Goal: Answer question/provide support: Share knowledge or assist other users

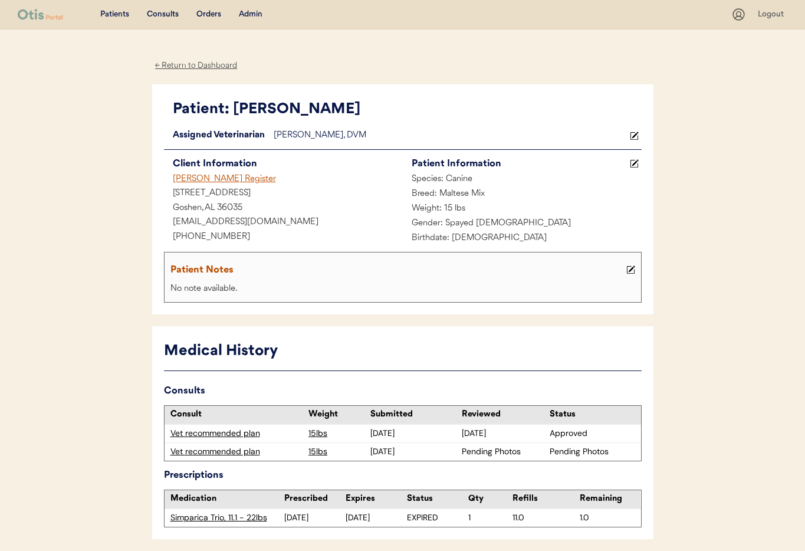
click at [247, 15] on div "Admin" at bounding box center [251, 15] width 24 height 12
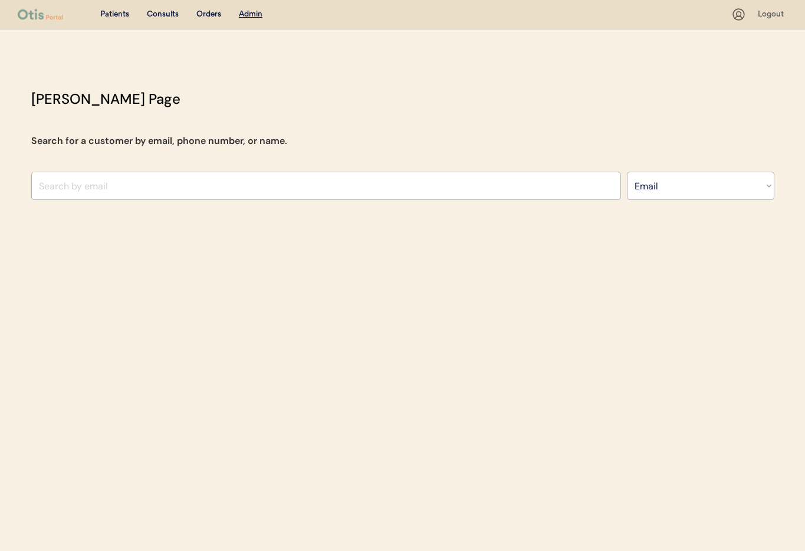
select select ""Email""
click at [228, 177] on input "input" at bounding box center [326, 186] width 590 height 28
click at [8, 185] on div "Patients Consults Orders Admin Logout Otis Admin Page Search for a customer by …" at bounding box center [402, 275] width 805 height 551
drag, startPoint x: 44, startPoint y: 186, endPoint x: 31, endPoint y: 186, distance: 13.0
click at [31, 186] on input "input" at bounding box center [326, 186] width 590 height 28
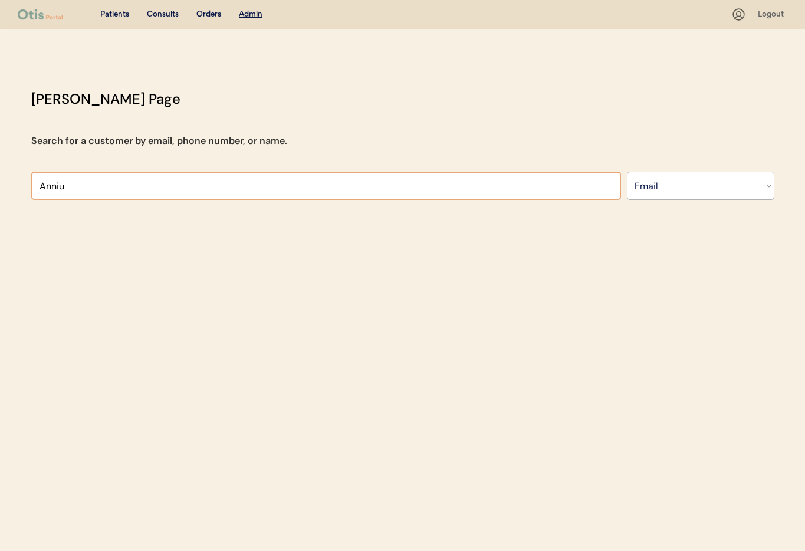
paste input "annielin111@gmail.com"
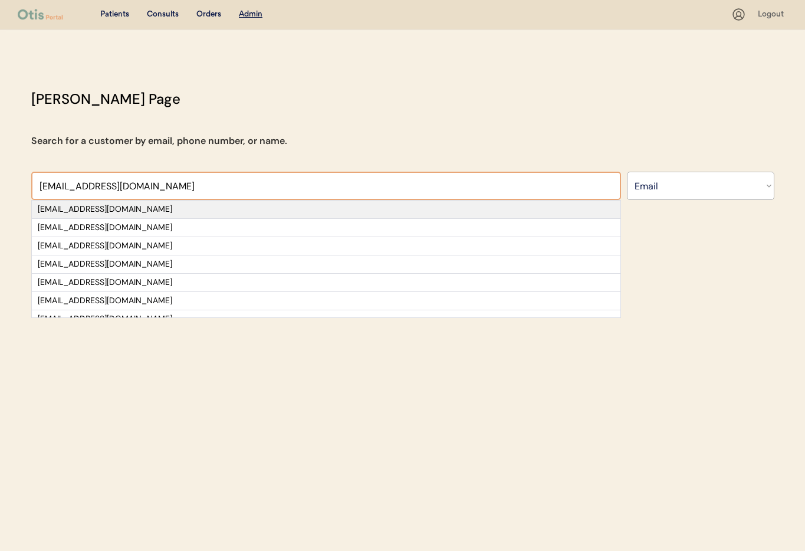
type input "annielin111@gmail.com"
click at [159, 208] on div "annielin111@gmail.com" at bounding box center [326, 210] width 577 height 12
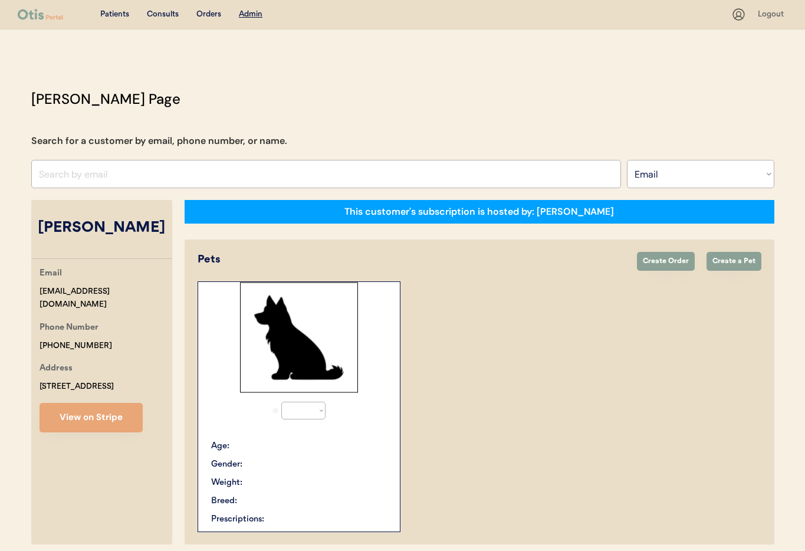
select select "true"
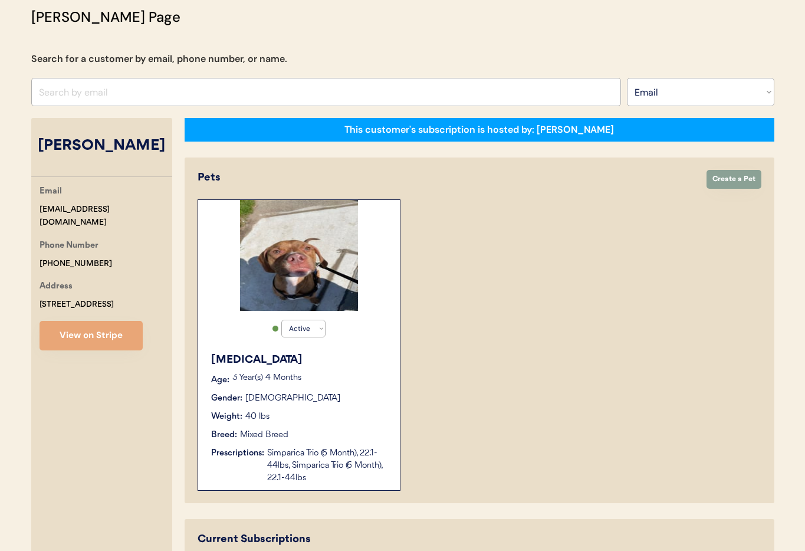
scroll to position [80, 0]
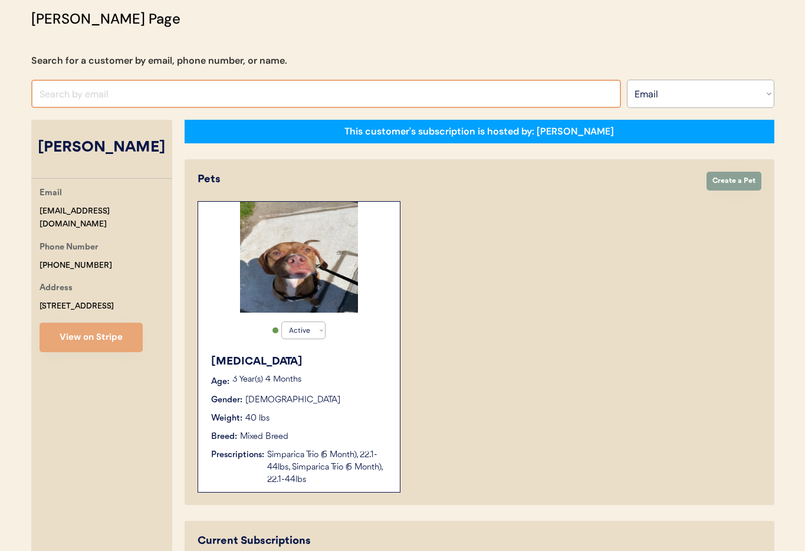
click at [158, 94] on input "input" at bounding box center [326, 94] width 590 height 28
paste input "[EMAIL_ADDRESS][DOMAIN_NAME]"
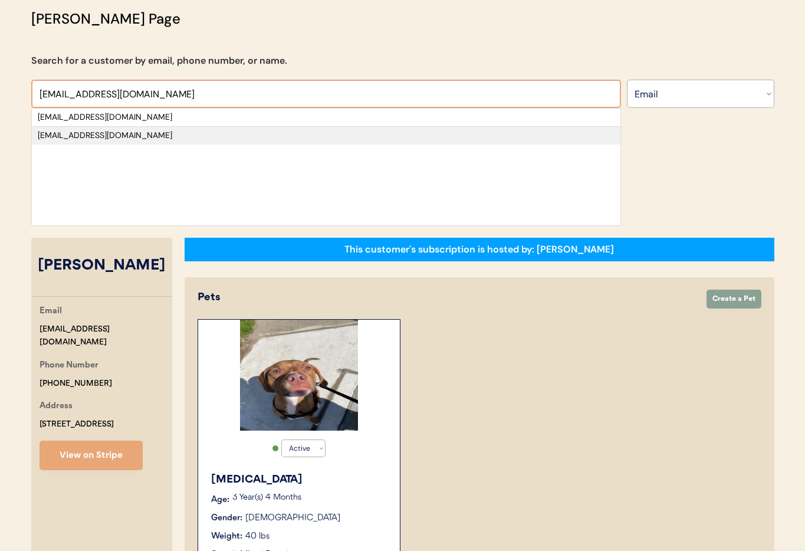
type input "[EMAIL_ADDRESS][DOMAIN_NAME]"
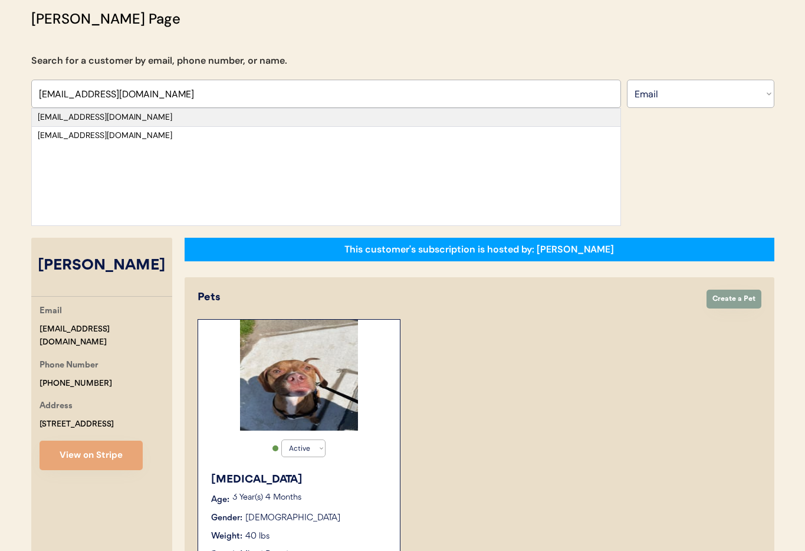
click at [119, 123] on div "[EMAIL_ADDRESS][DOMAIN_NAME]" at bounding box center [326, 117] width 577 height 12
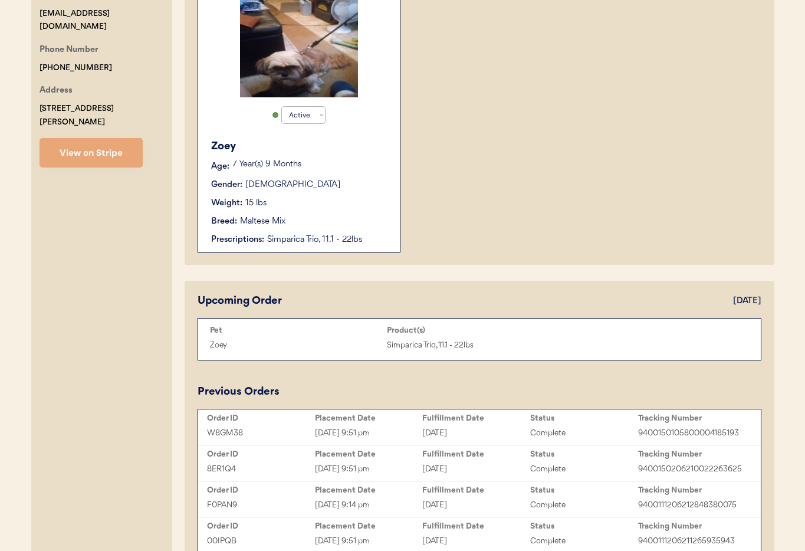
scroll to position [357, 0]
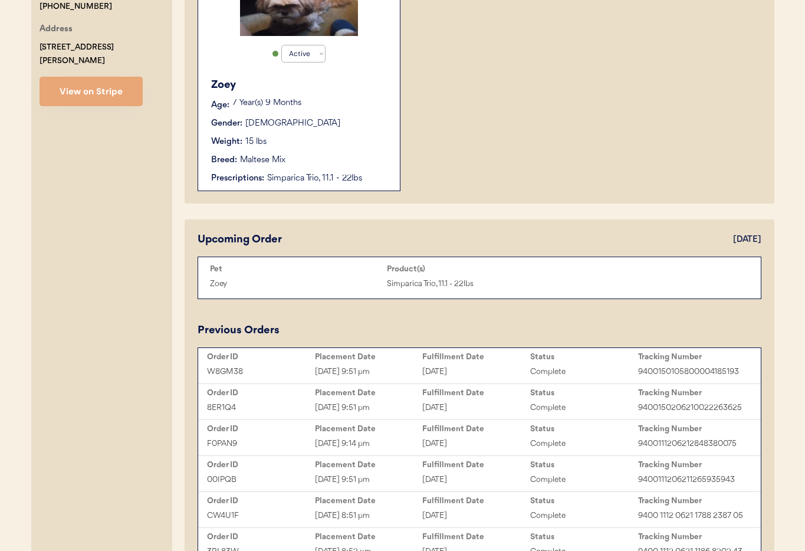
click at [346, 188] on div "Zoey Age: 7 Year(s) 9 Months Gender: Female Weight: 15 lbs Breed: Maltese Mix P…" at bounding box center [299, 130] width 190 height 119
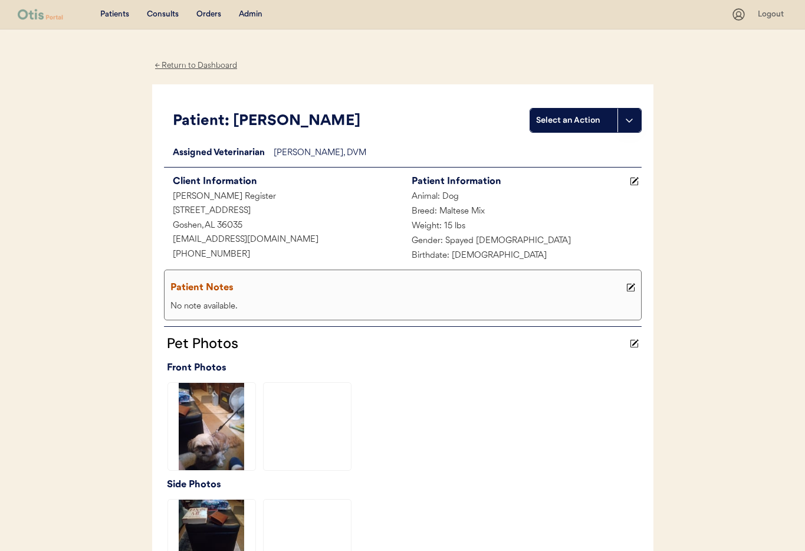
scroll to position [332, 0]
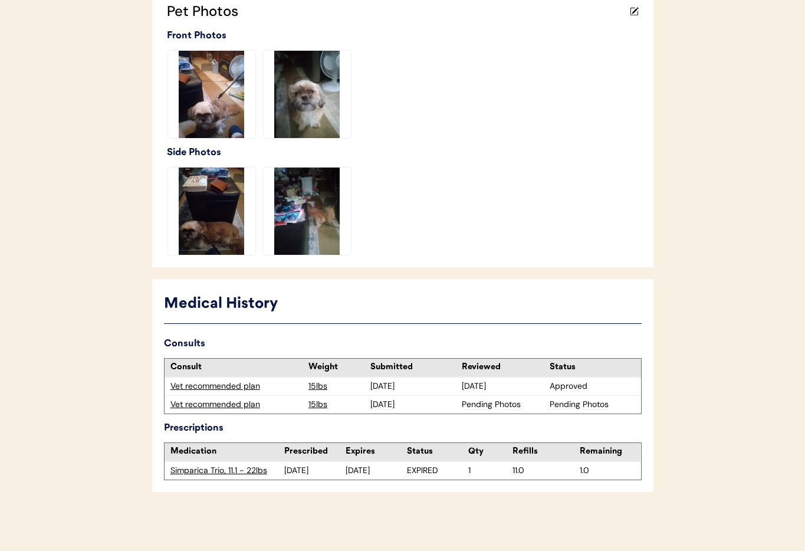
click at [242, 403] on div "Vet recommended plan" at bounding box center [236, 405] width 133 height 12
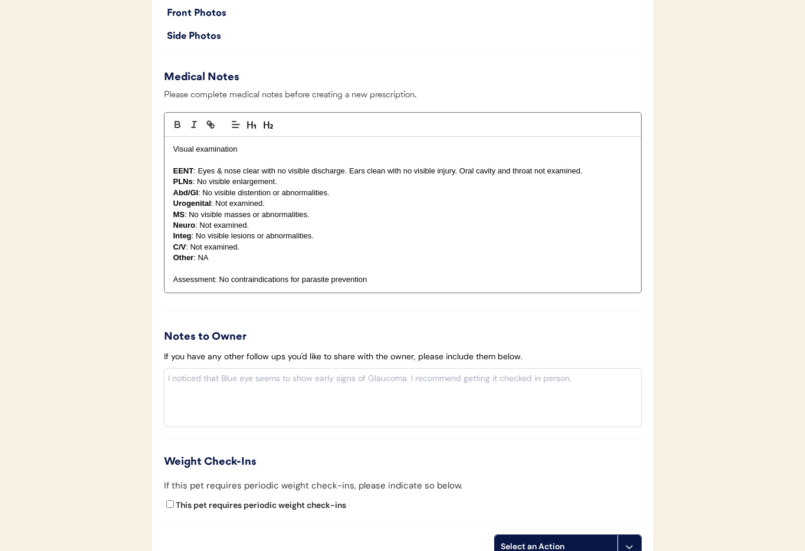
scroll to position [1134, 0]
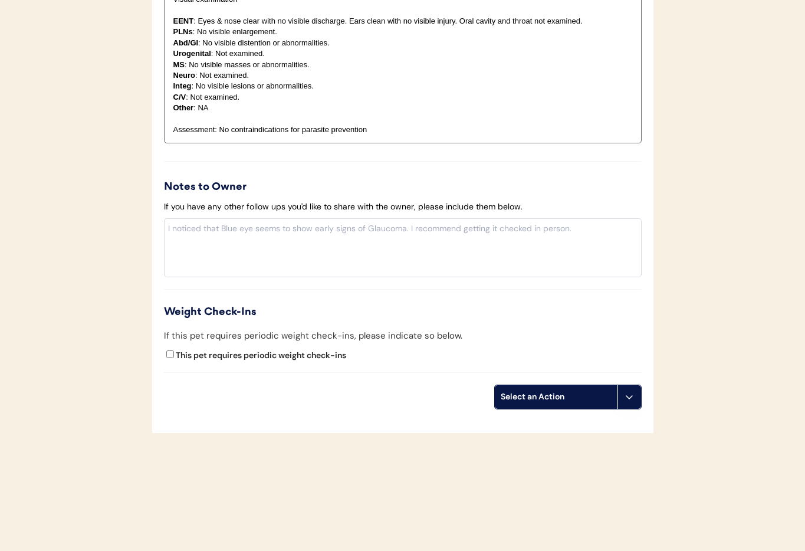
click at [632, 396] on icon at bounding box center [629, 396] width 9 height 9
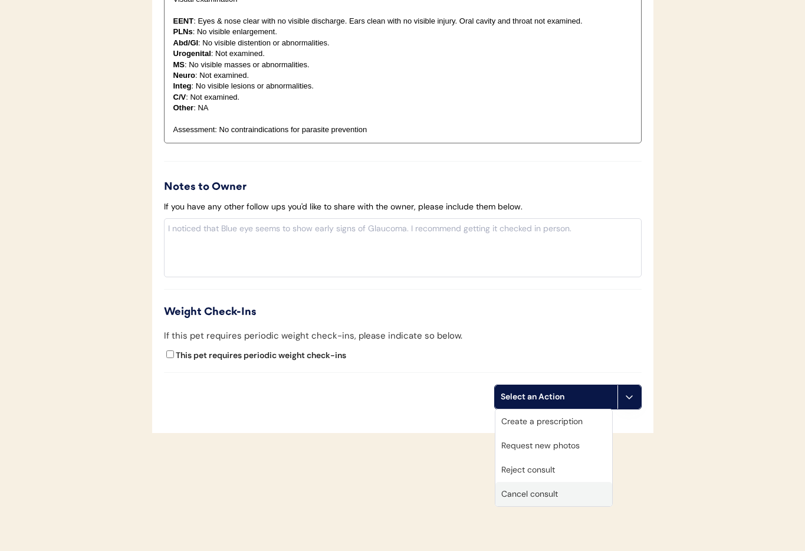
click at [585, 492] on div "Cancel consult" at bounding box center [554, 494] width 117 height 24
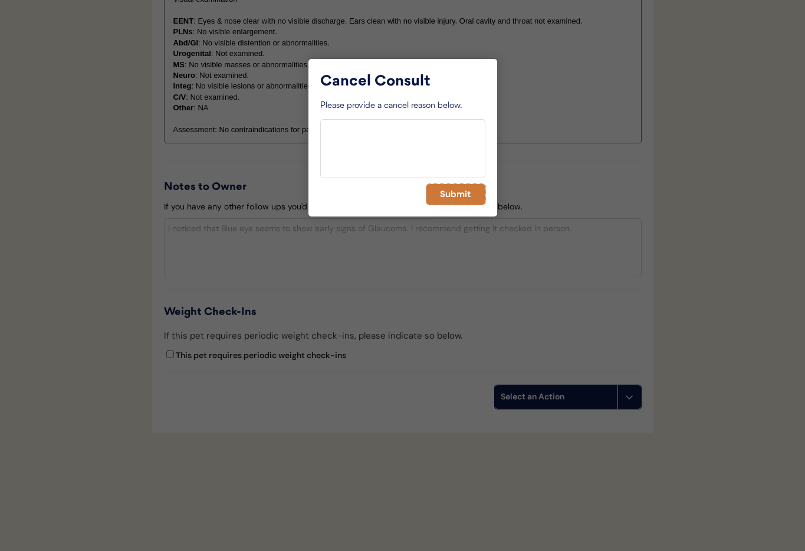
click at [475, 195] on button "Submit" at bounding box center [455, 194] width 59 height 21
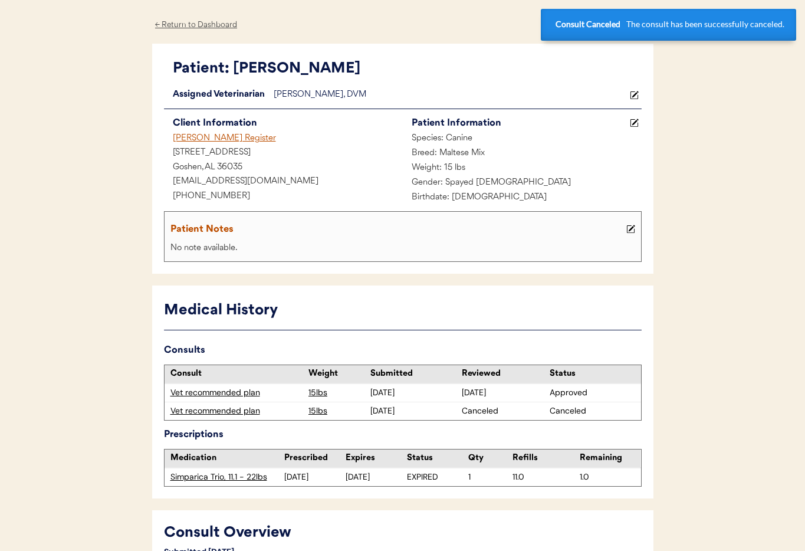
scroll to position [0, 0]
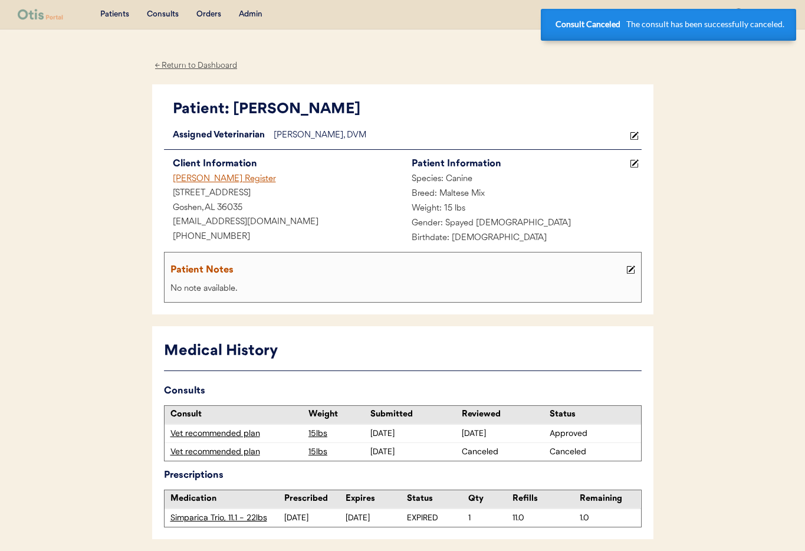
click at [203, 177] on div "[PERSON_NAME] Register" at bounding box center [283, 179] width 239 height 15
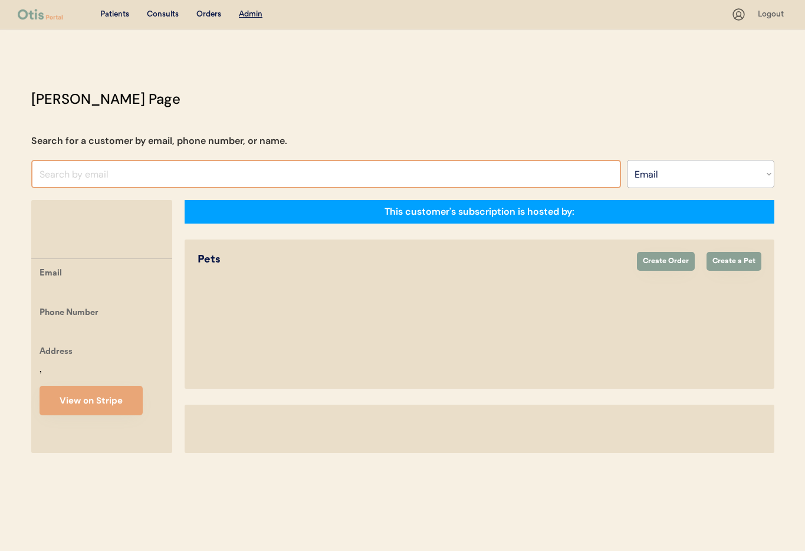
select select ""Email""
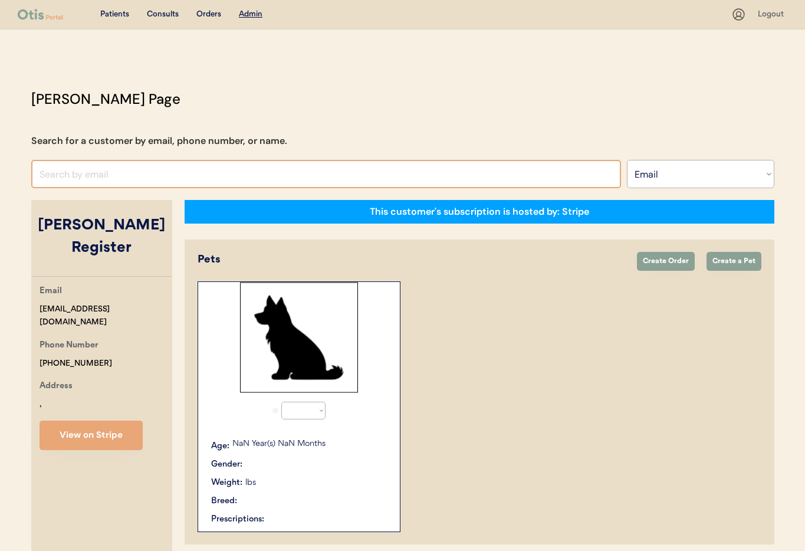
select select "true"
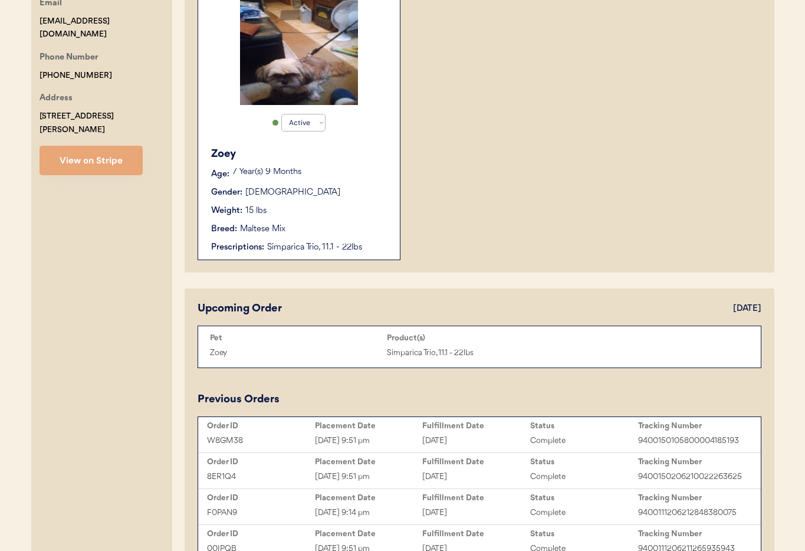
scroll to position [282, 0]
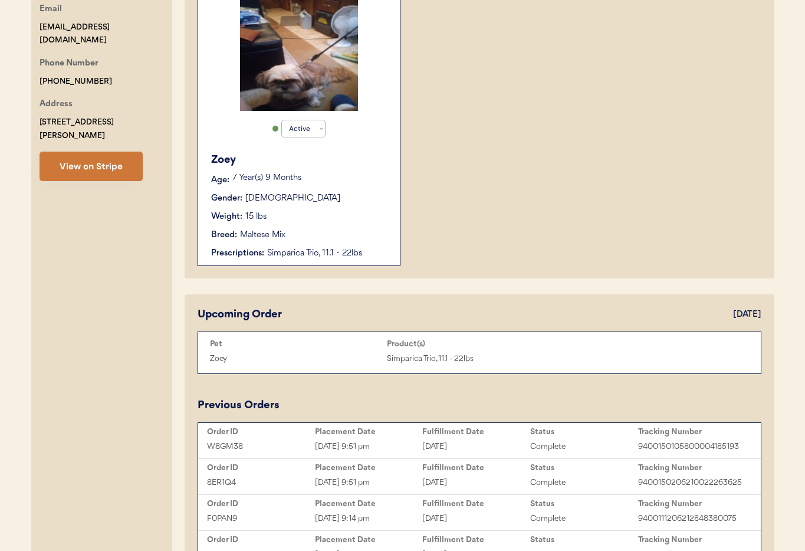
click at [70, 152] on button "View on Stripe" at bounding box center [91, 166] width 103 height 29
click at [340, 214] on div "Weight: 15 lbs" at bounding box center [299, 217] width 177 height 12
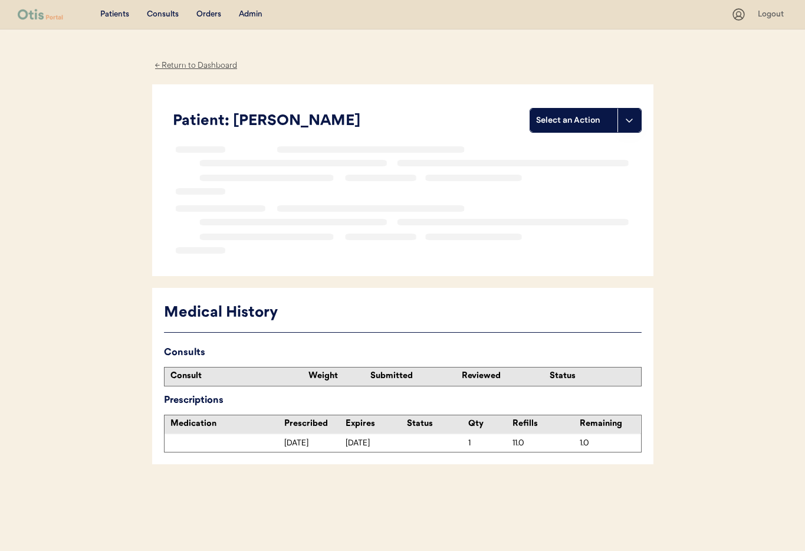
scroll to position [5, 0]
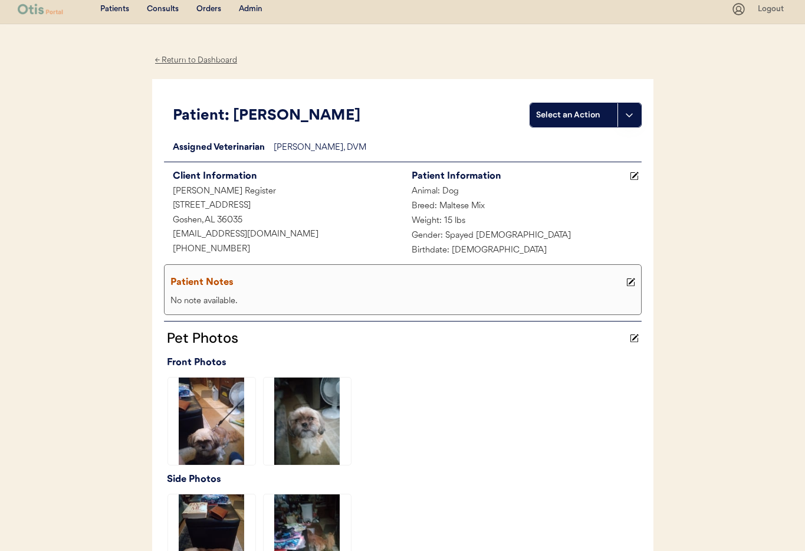
click at [632, 286] on use at bounding box center [630, 282] width 8 height 8
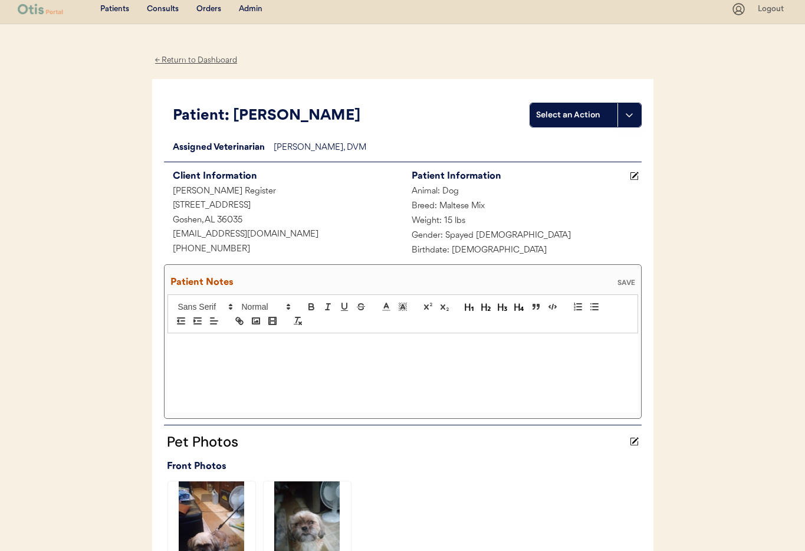
click at [201, 356] on div at bounding box center [403, 372] width 471 height 79
drag, startPoint x: 626, startPoint y: 283, endPoint x: 694, endPoint y: 281, distance: 67.8
click at [626, 282] on div "SAVE" at bounding box center [627, 282] width 24 height 7
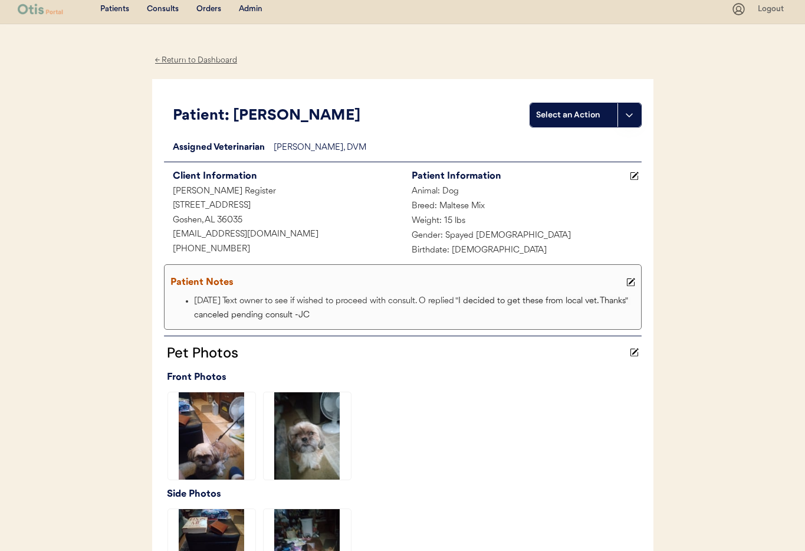
click at [249, 11] on div "Admin" at bounding box center [251, 10] width 24 height 12
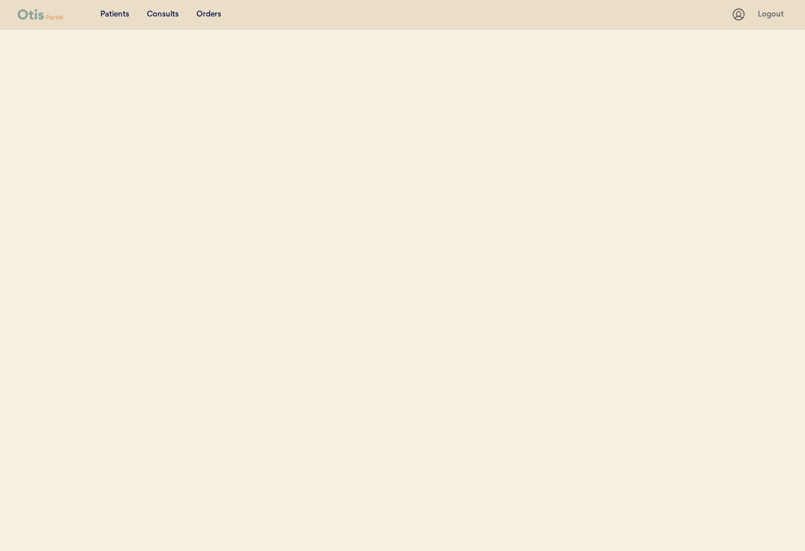
select select ""Email""
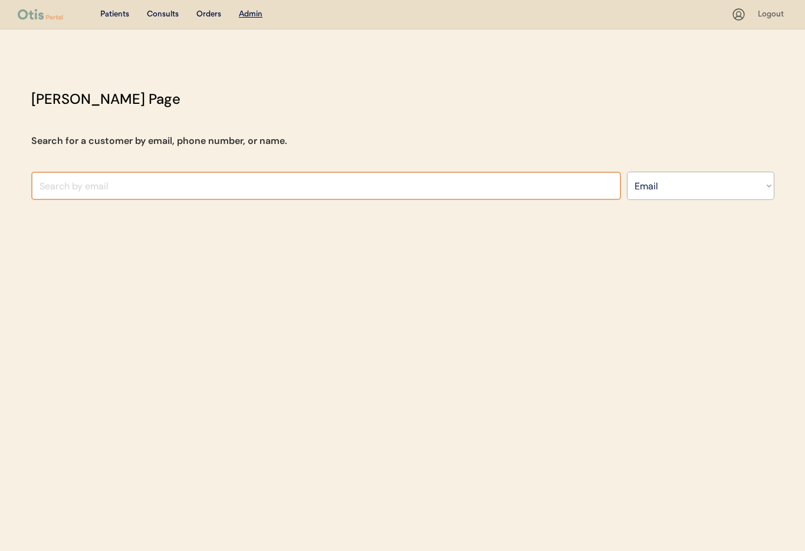
click at [119, 191] on input "input" at bounding box center [326, 186] width 590 height 28
paste input "[EMAIL_ADDRESS][DOMAIN_NAME]"
type input "natascha.celine@gm"
select select ""Email""
click at [111, 180] on input "input" at bounding box center [326, 186] width 590 height 28
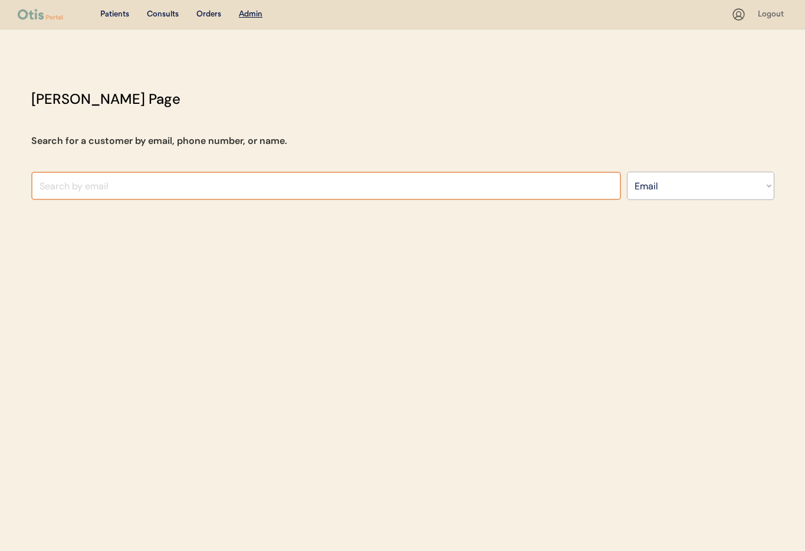
paste input "[EMAIL_ADDRESS][DOMAIN_NAME]"
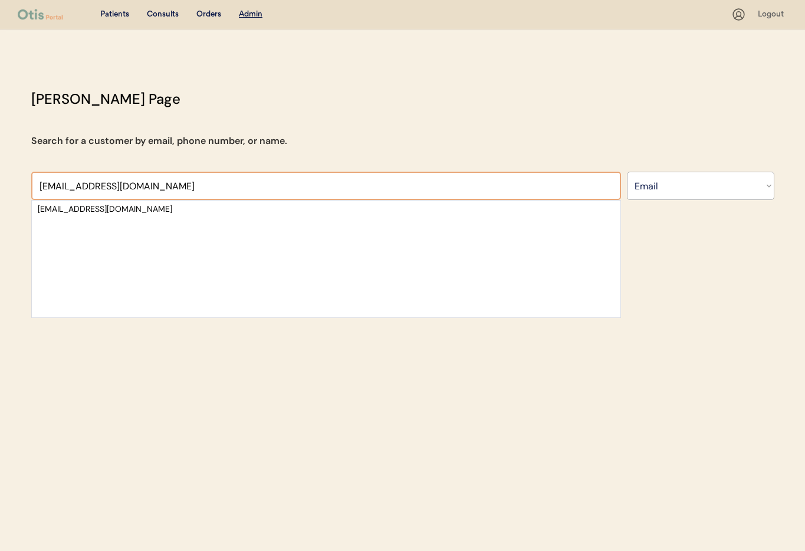
type input "[EMAIL_ADDRESS][DOMAIN_NAME]"
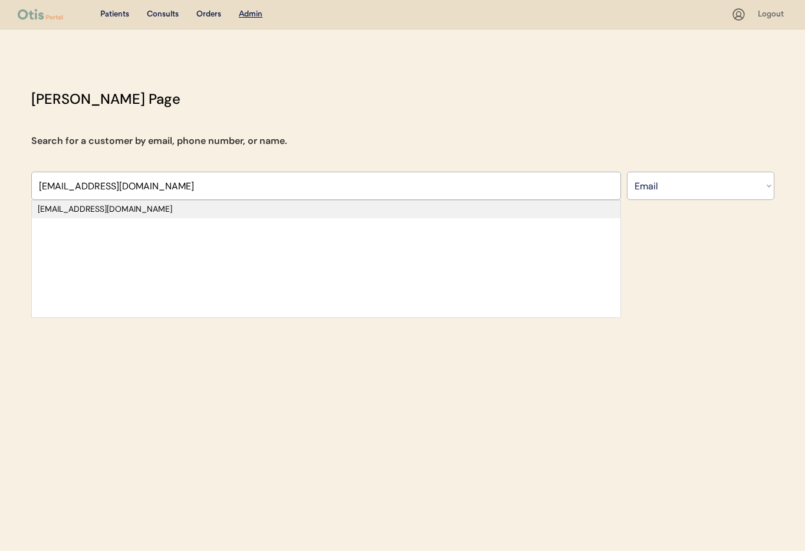
click at [127, 209] on div "[EMAIL_ADDRESS][DOMAIN_NAME]" at bounding box center [326, 210] width 577 height 12
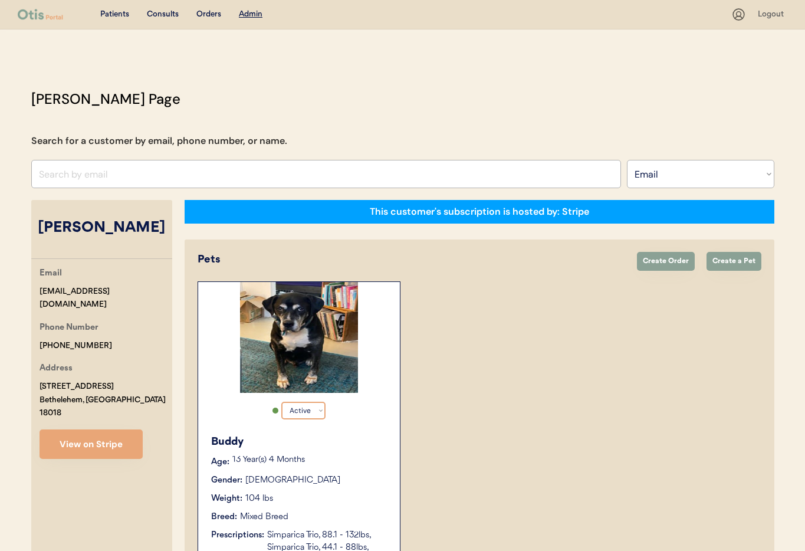
click at [317, 411] on select "Active Active Inactive" at bounding box center [303, 411] width 44 height 18
select select "false"
click at [281, 402] on select "Active Active Inactive" at bounding box center [303, 411] width 44 height 18
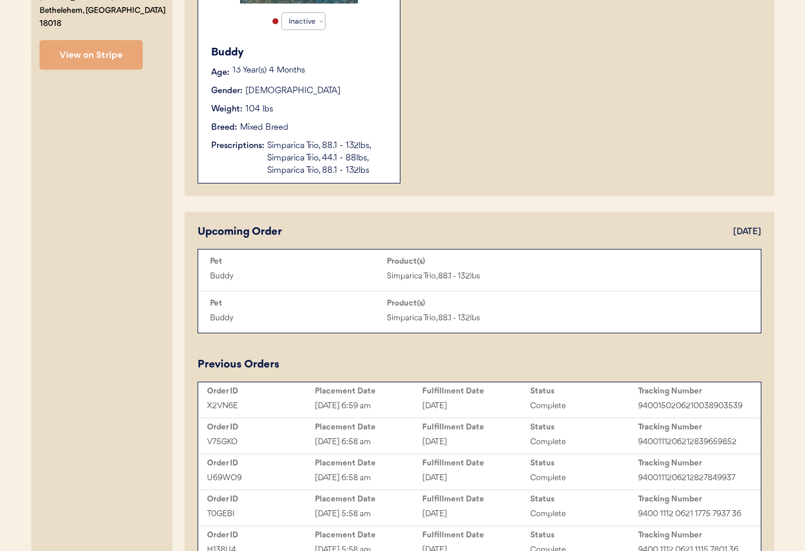
scroll to position [388, 0]
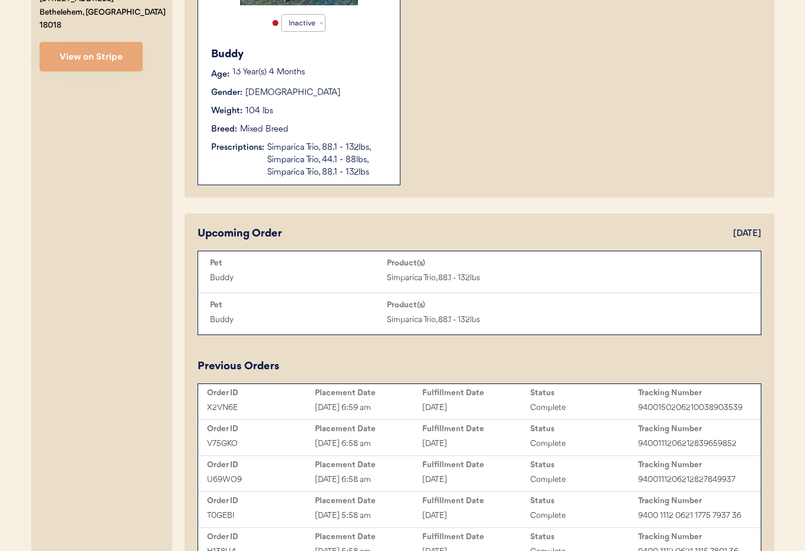
click at [326, 162] on div "Simparica Trio, 88.1 - 132lbs, Simparica Trio, 44.1 - 88lbs, Simparica Trio, 88…" at bounding box center [327, 160] width 121 height 37
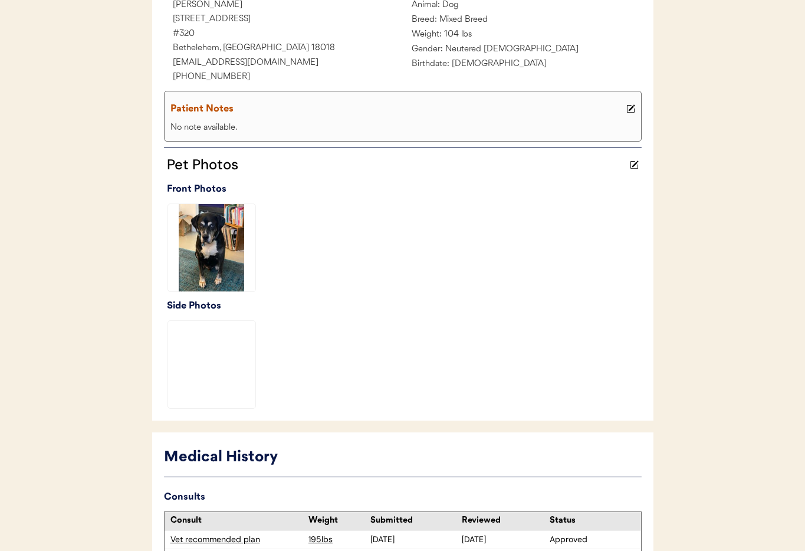
scroll to position [400, 0]
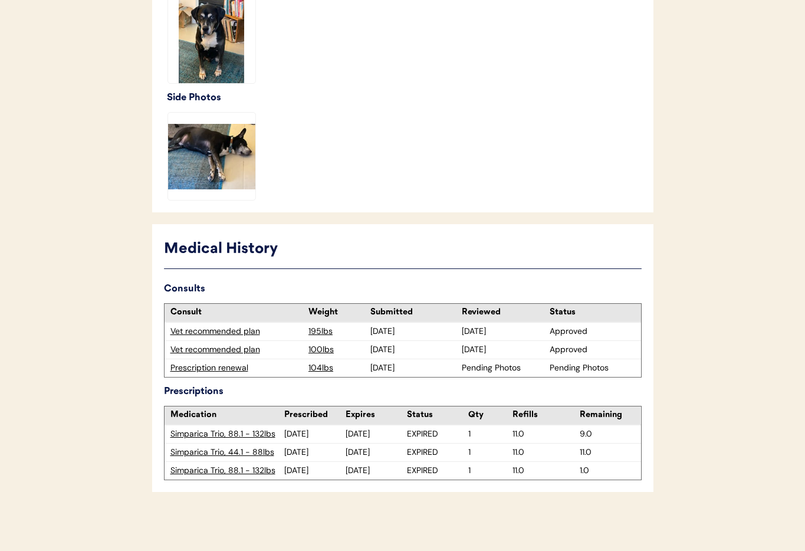
click at [216, 370] on div "Prescription renewal" at bounding box center [236, 368] width 133 height 12
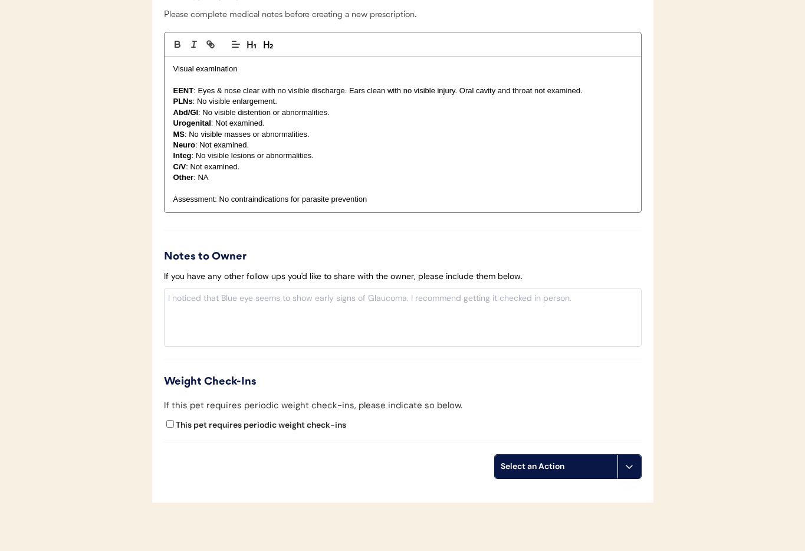
scroll to position [1123, 0]
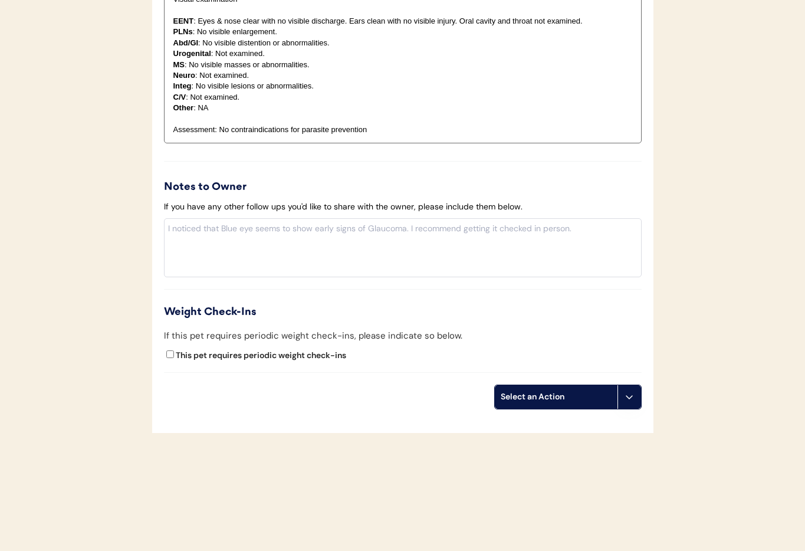
click at [625, 396] on icon at bounding box center [629, 396] width 9 height 9
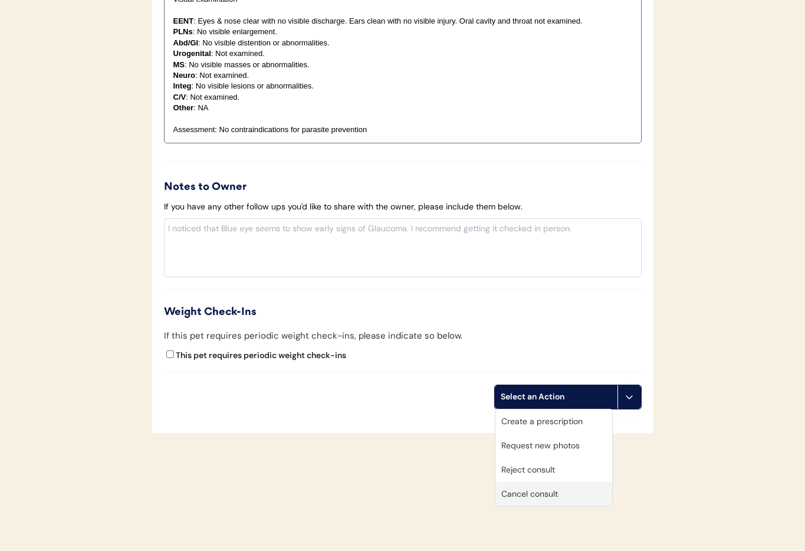
click at [558, 501] on div "Cancel consult" at bounding box center [554, 494] width 117 height 24
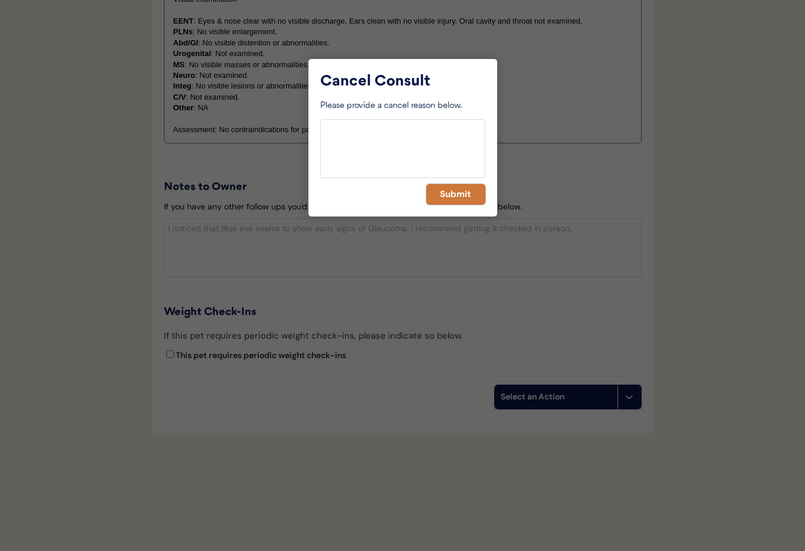
click at [458, 199] on button "Submit" at bounding box center [455, 194] width 59 height 21
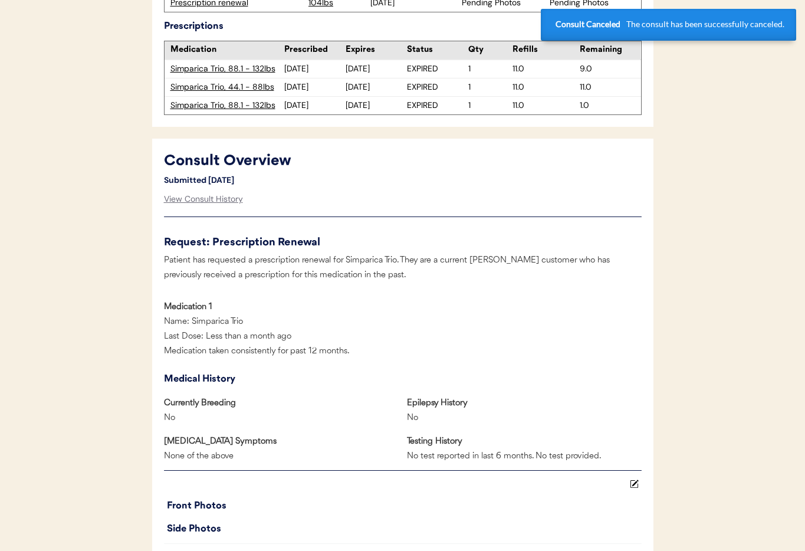
scroll to position [0, 0]
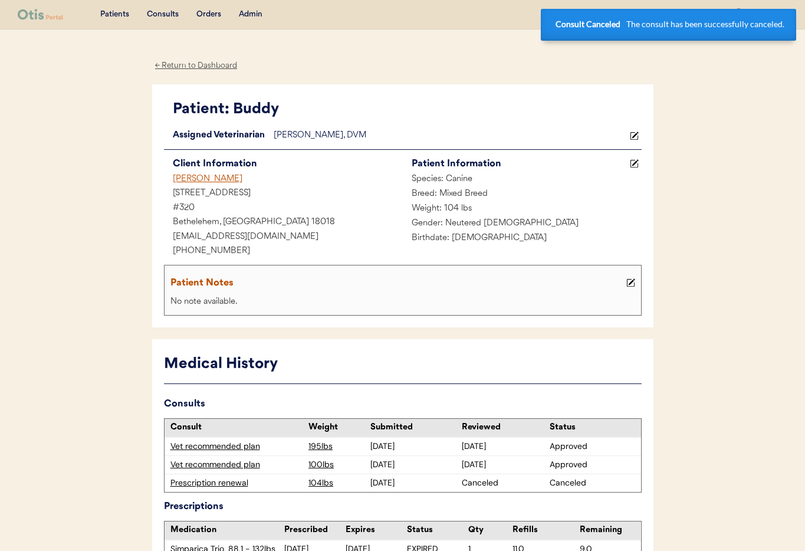
drag, startPoint x: 202, startPoint y: 176, endPoint x: 237, endPoint y: 185, distance: 35.2
click at [203, 176] on div "[PERSON_NAME]" at bounding box center [283, 179] width 239 height 15
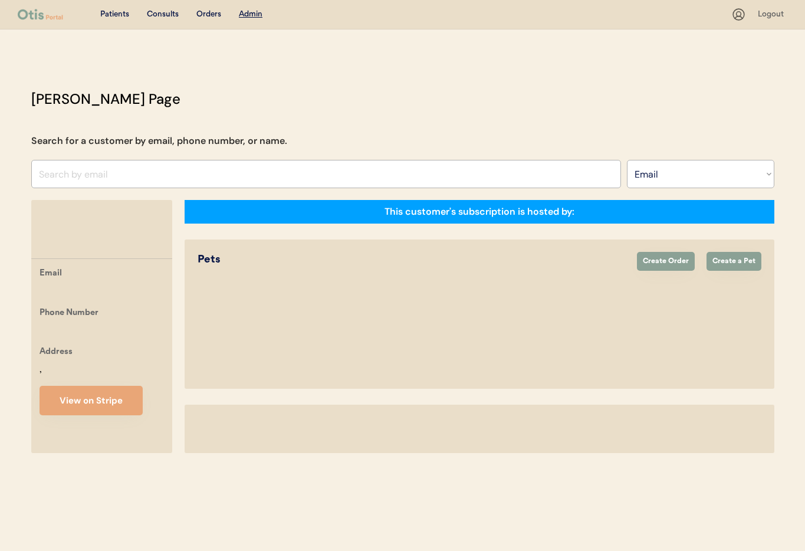
select select ""Email""
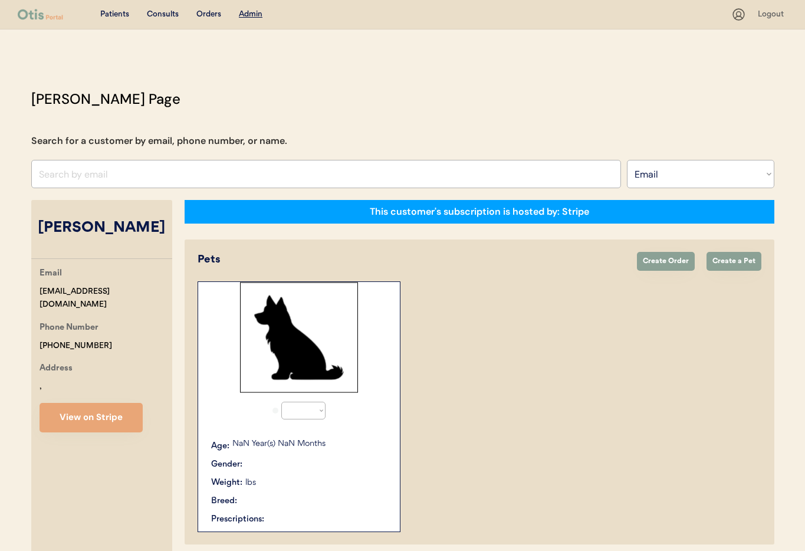
select select "false"
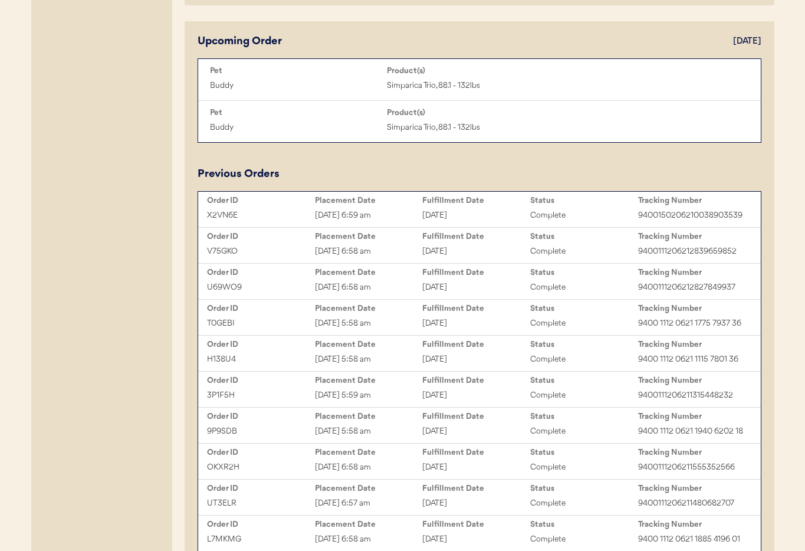
scroll to position [663, 0]
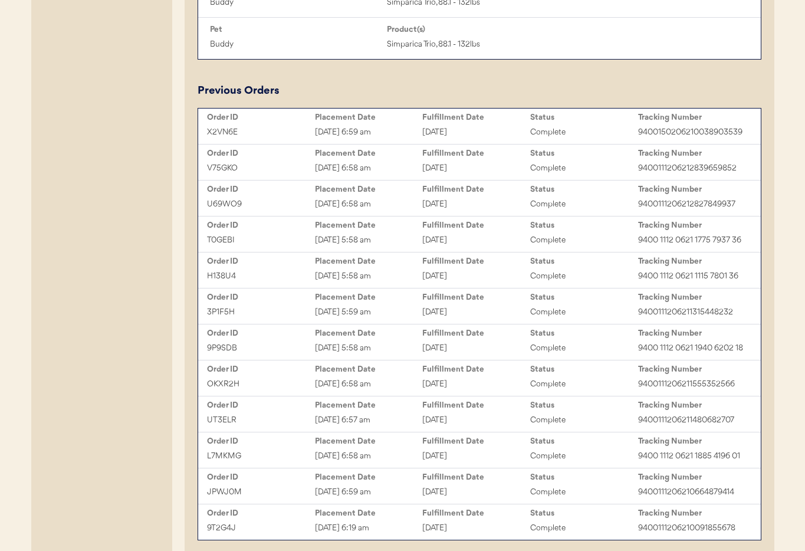
click at [321, 224] on div "Placement Date" at bounding box center [369, 225] width 108 height 9
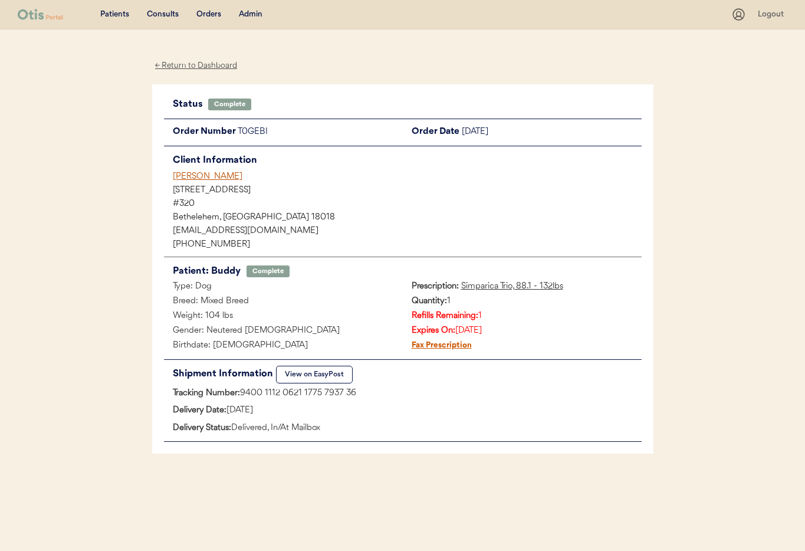
click at [202, 175] on div "[PERSON_NAME]" at bounding box center [407, 176] width 469 height 12
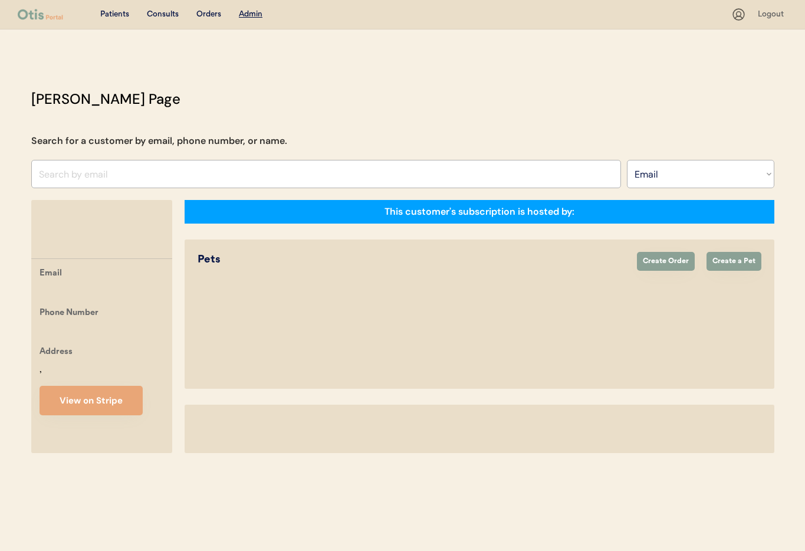
select select ""Email""
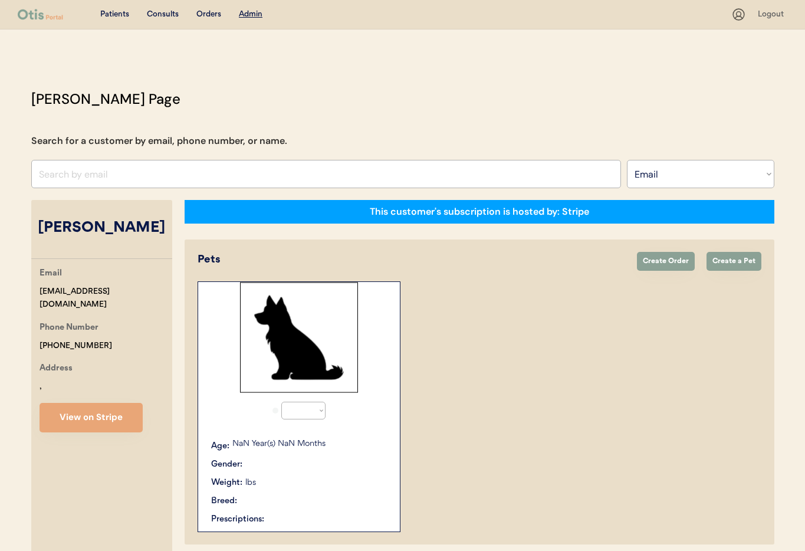
select select "false"
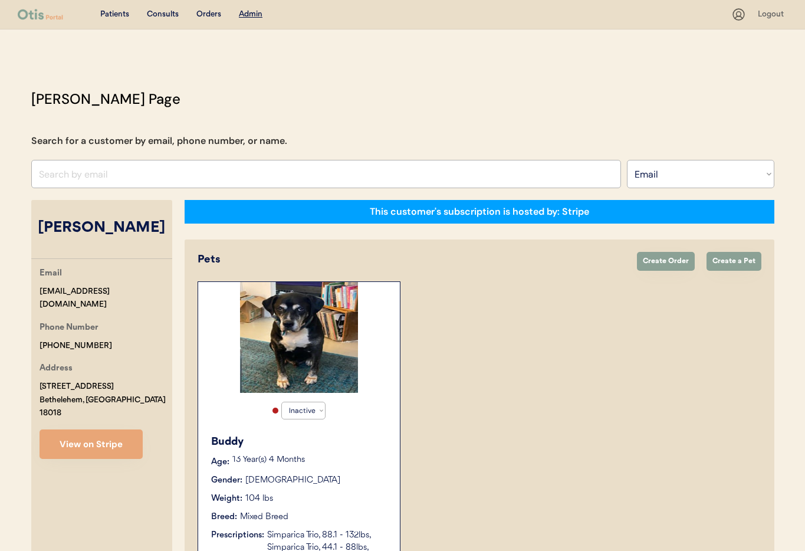
click at [378, 448] on div "Buddy" at bounding box center [299, 442] width 177 height 16
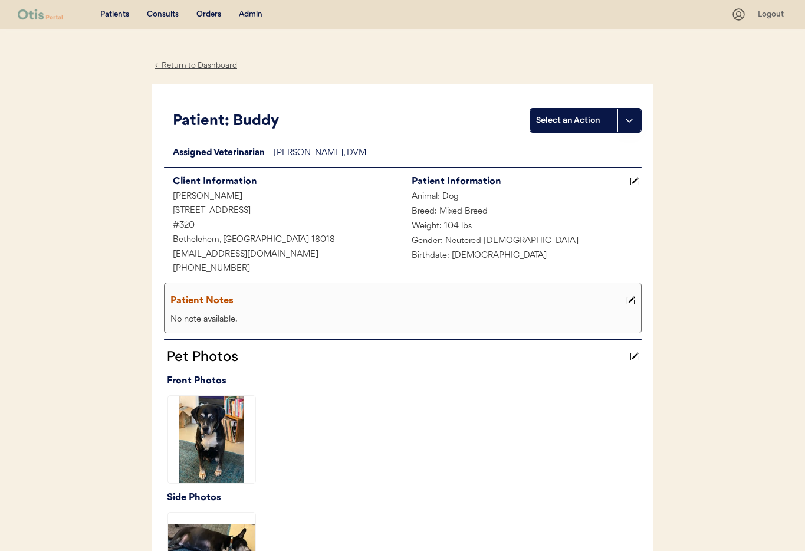
click at [631, 296] on icon at bounding box center [630, 300] width 9 height 9
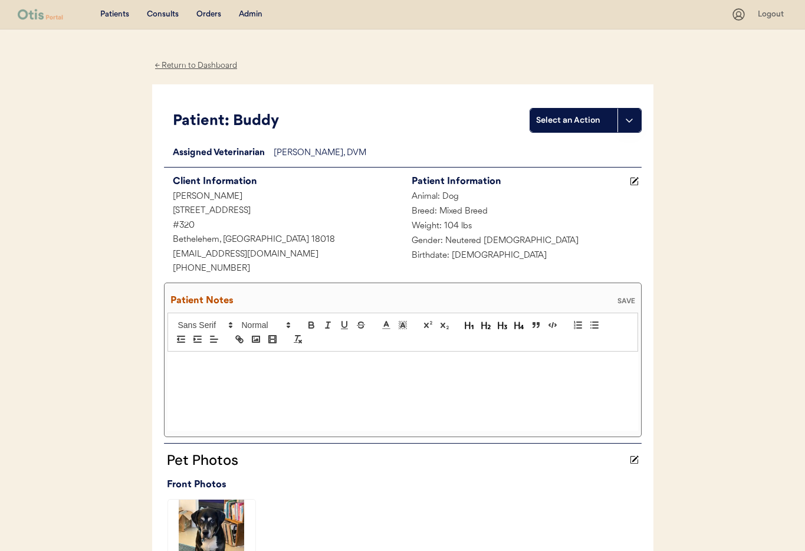
click at [258, 365] on p at bounding box center [402, 364] width 453 height 11
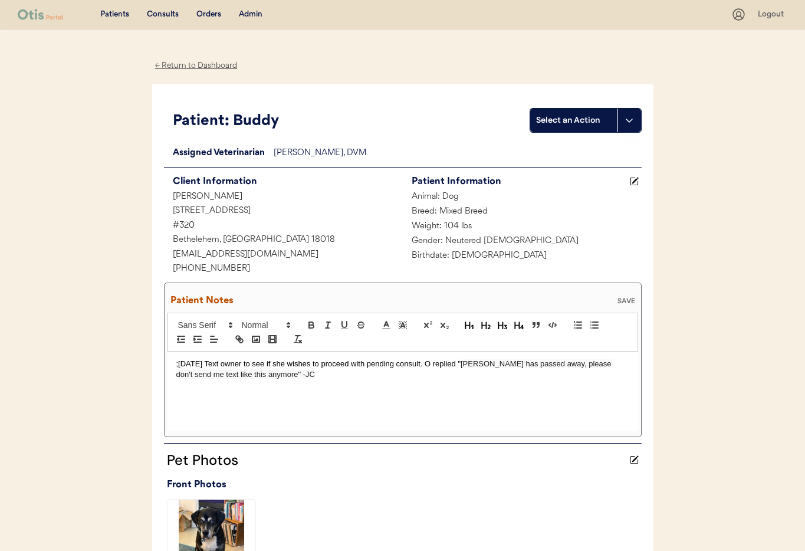
click at [626, 294] on div "Patient Notes SAVE" at bounding box center [403, 301] width 471 height 24
click at [625, 298] on div "SAVE" at bounding box center [627, 300] width 24 height 7
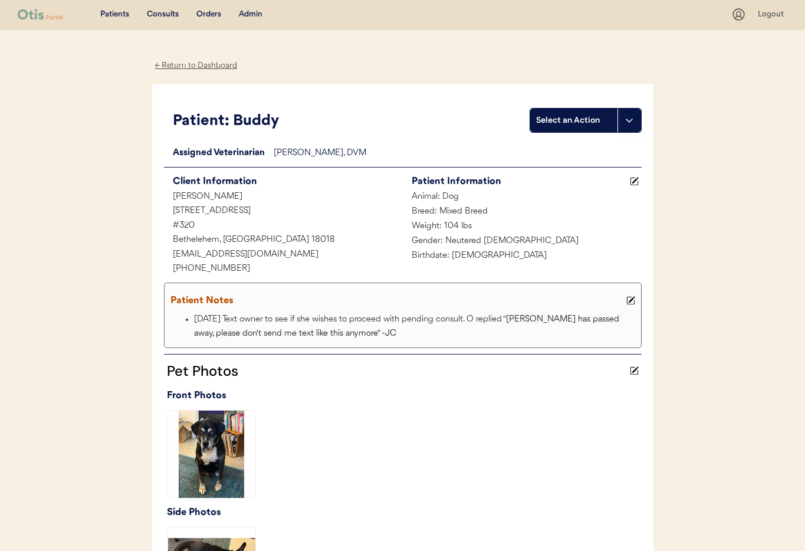
click at [195, 67] on div "← Return to Dashboard" at bounding box center [196, 66] width 88 height 14
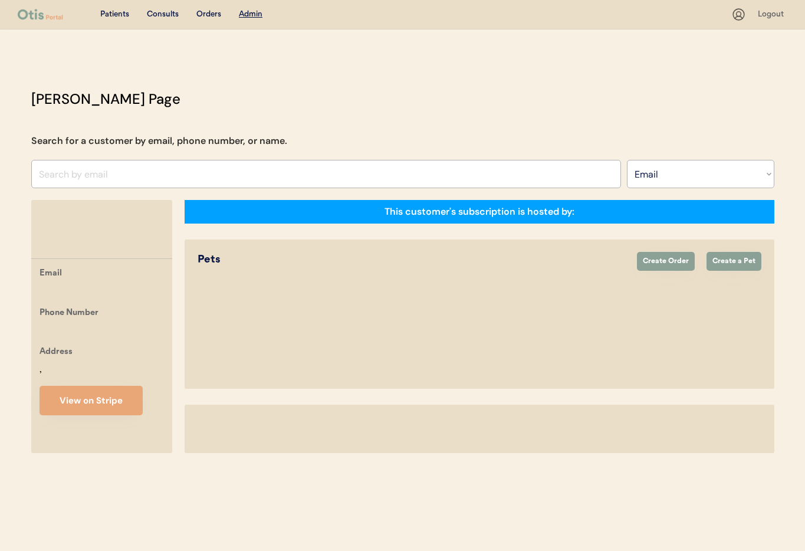
select select ""Email""
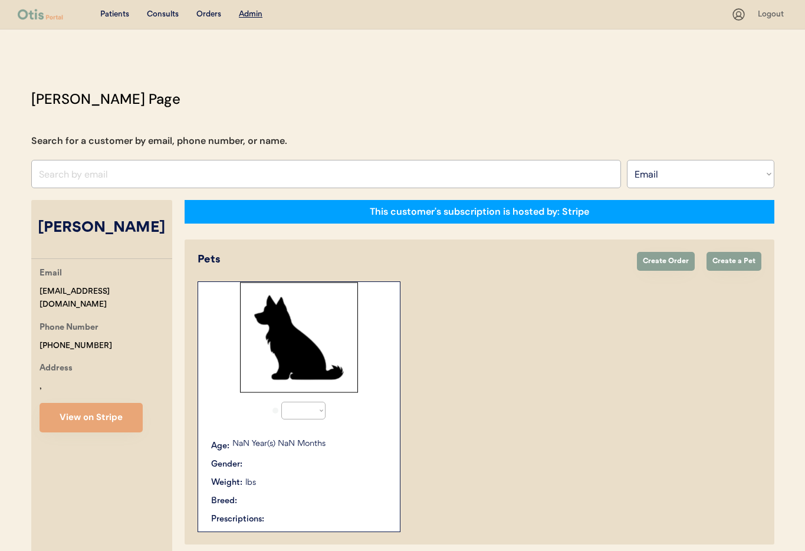
select select "false"
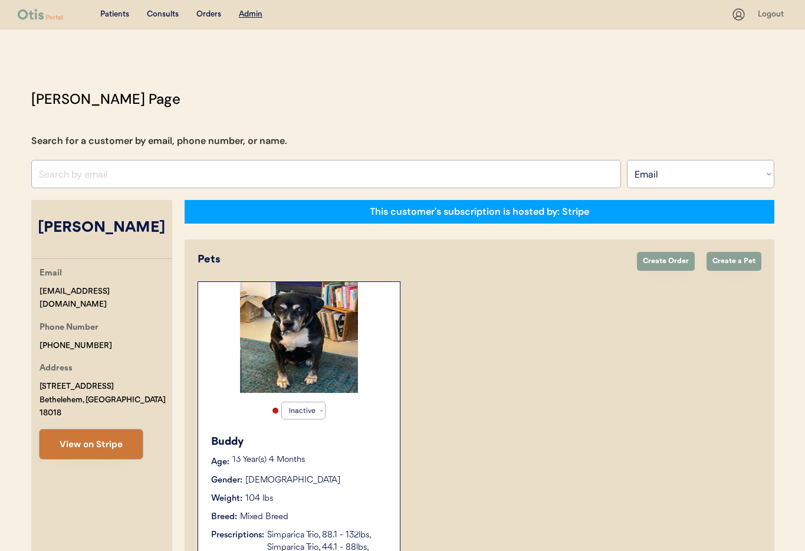
click at [108, 434] on button "View on Stripe" at bounding box center [91, 443] width 103 height 29
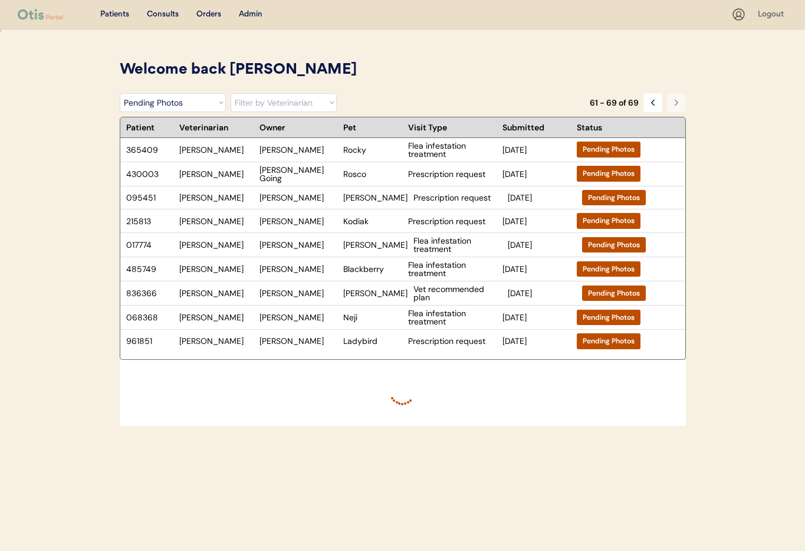
select select ""pending_photos""
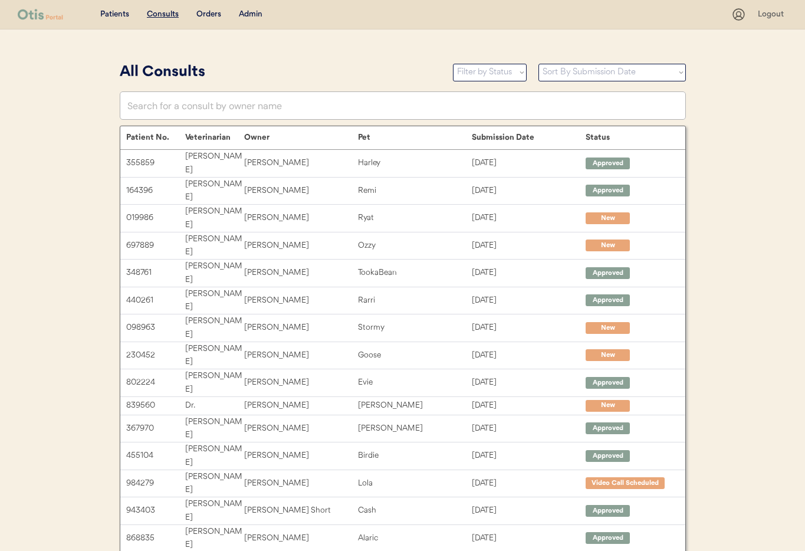
click at [251, 9] on div "Admin" at bounding box center [251, 15] width 24 height 12
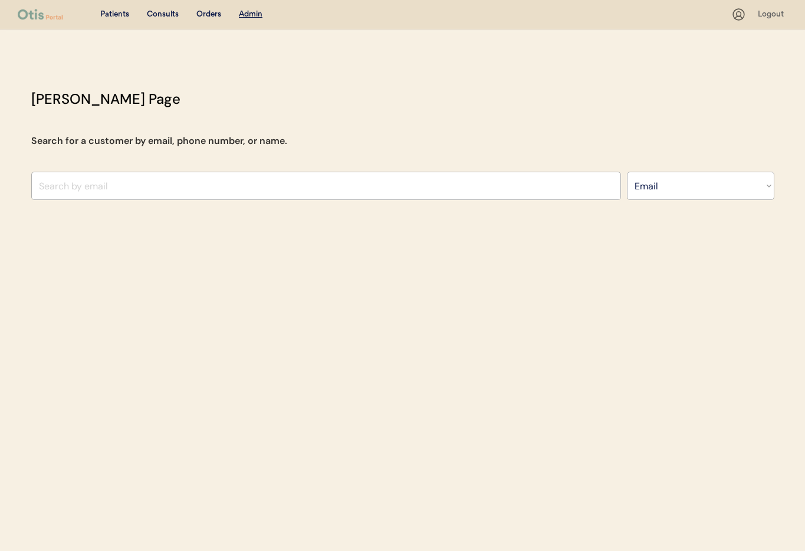
select select ""Email""
click at [124, 189] on input "input" at bounding box center [326, 186] width 590 height 28
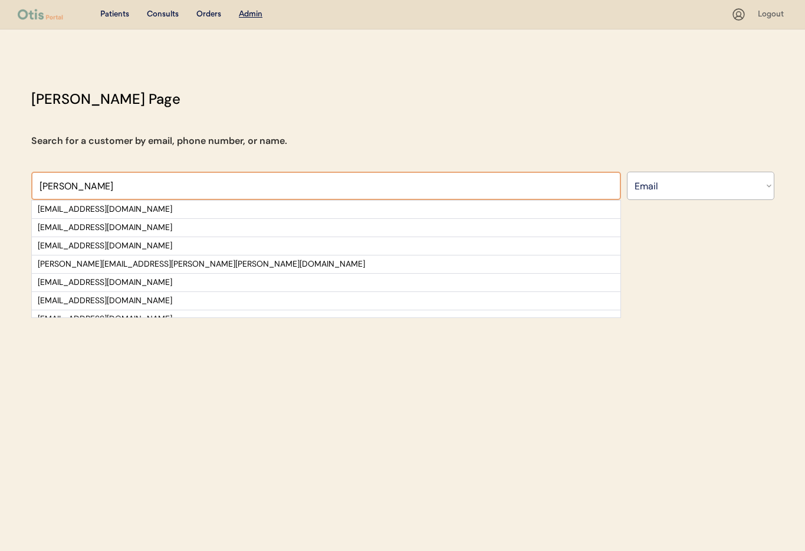
click at [68, 187] on input "input" at bounding box center [326, 186] width 590 height 28
click at [31, 182] on div "[EMAIL_ADDRESS][DOMAIN_NAME] [EMAIL_ADDRESS][DOMAIN_NAME] [EMAIL_ADDRESS][DOMAI…" at bounding box center [326, 245] width 590 height 146
paste input "[EMAIL_ADDRESS][DOMAIN_NAME]"
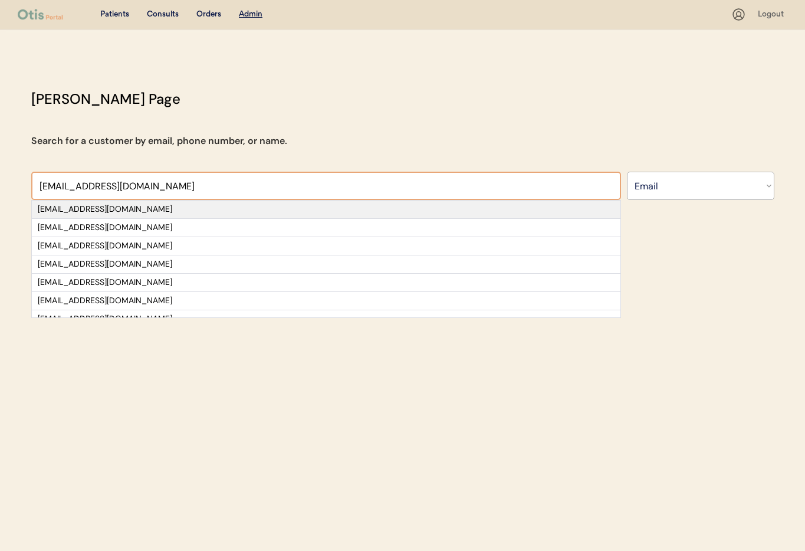
type input "[EMAIL_ADDRESS][DOMAIN_NAME]"
click at [123, 208] on div "[EMAIL_ADDRESS][DOMAIN_NAME]" at bounding box center [326, 210] width 577 height 12
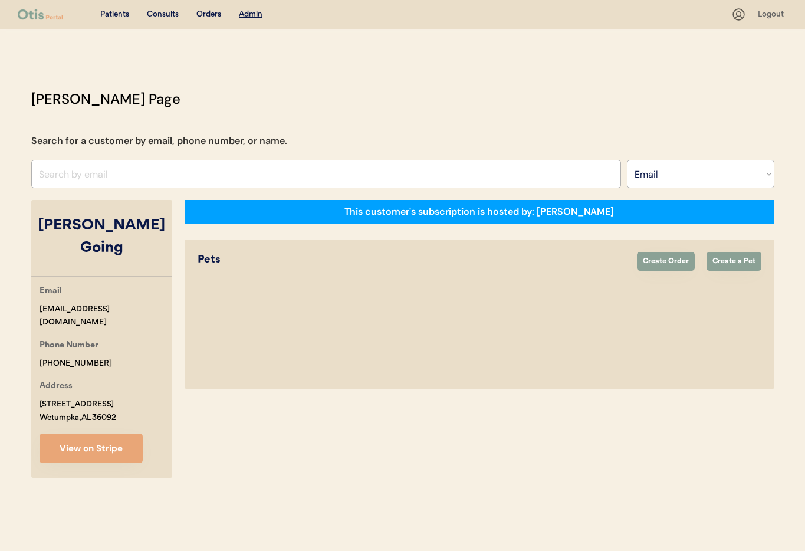
select select "true"
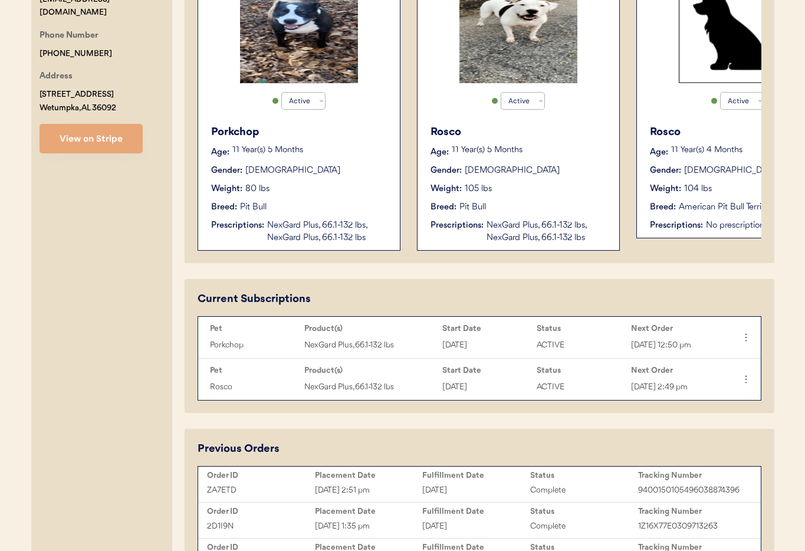
scroll to position [306, 0]
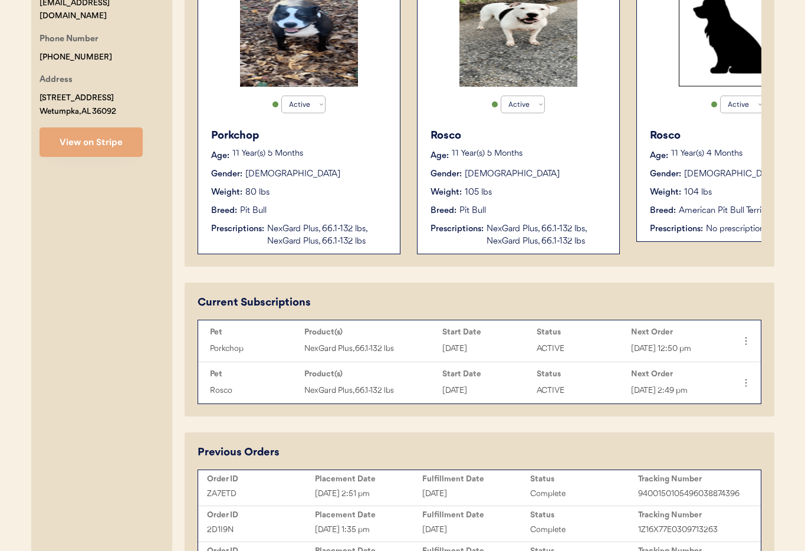
click at [542, 206] on div "Breed: Pit Bull" at bounding box center [519, 211] width 177 height 12
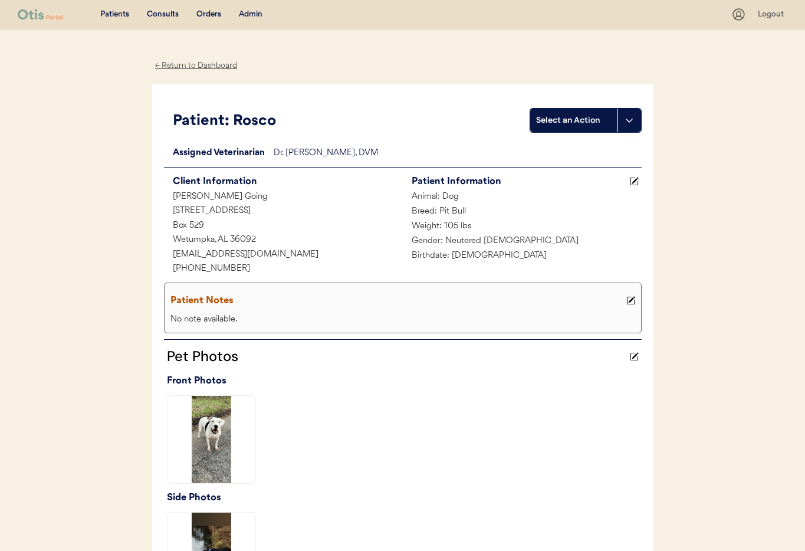
click at [183, 67] on div "← Return to Dashboard" at bounding box center [196, 66] width 88 height 14
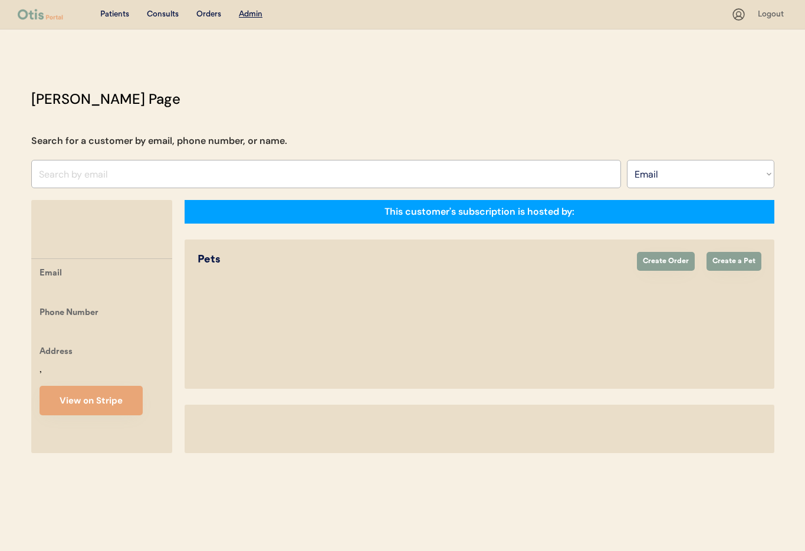
select select ""Email""
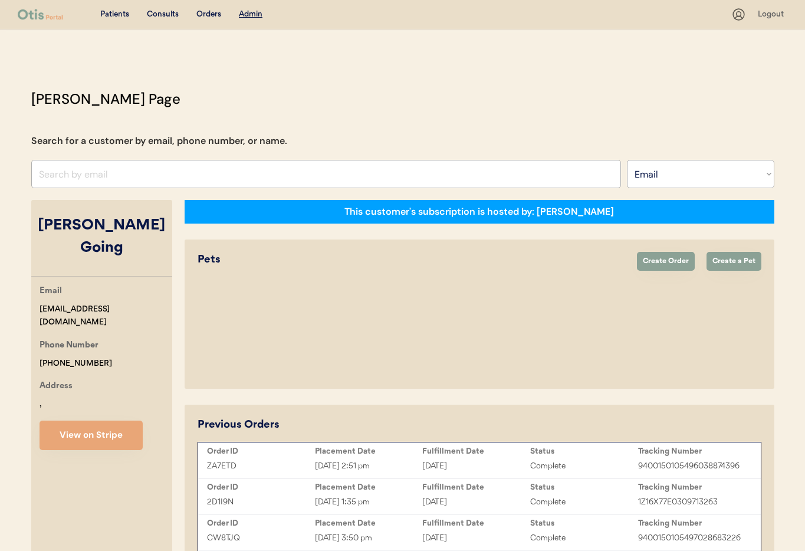
select select "true"
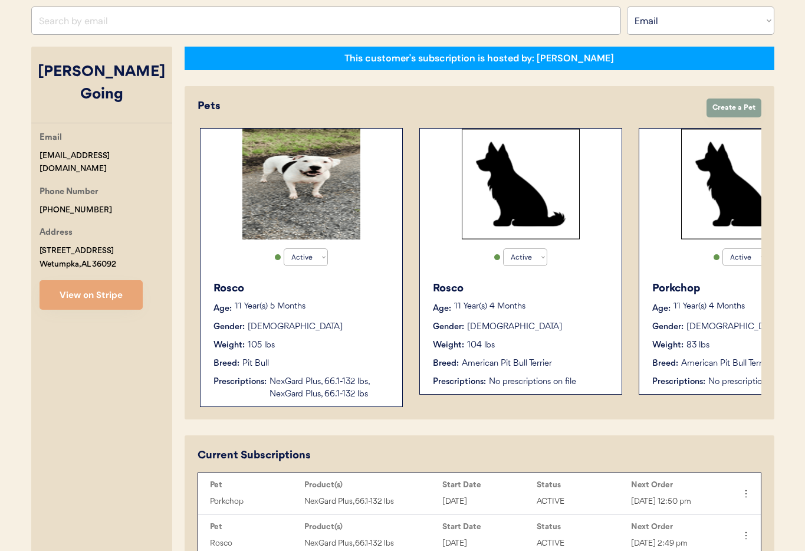
scroll to position [0, 224]
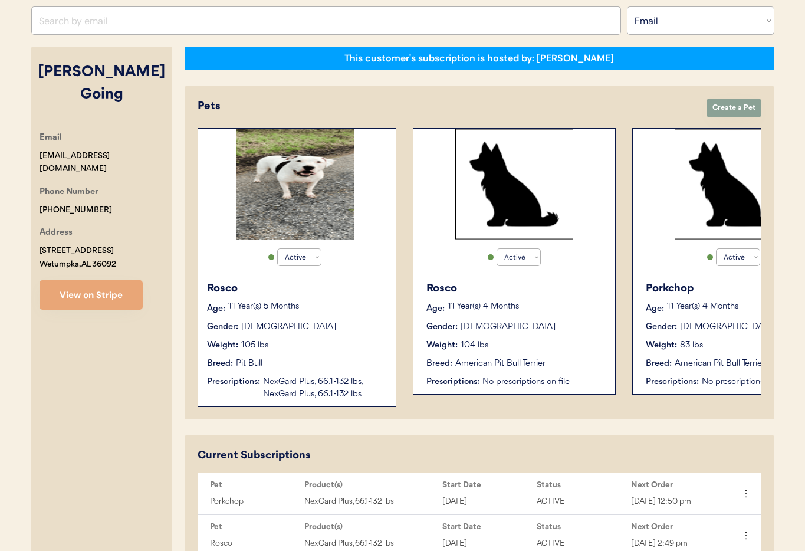
click at [529, 327] on div "Gender: Male" at bounding box center [514, 327] width 177 height 12
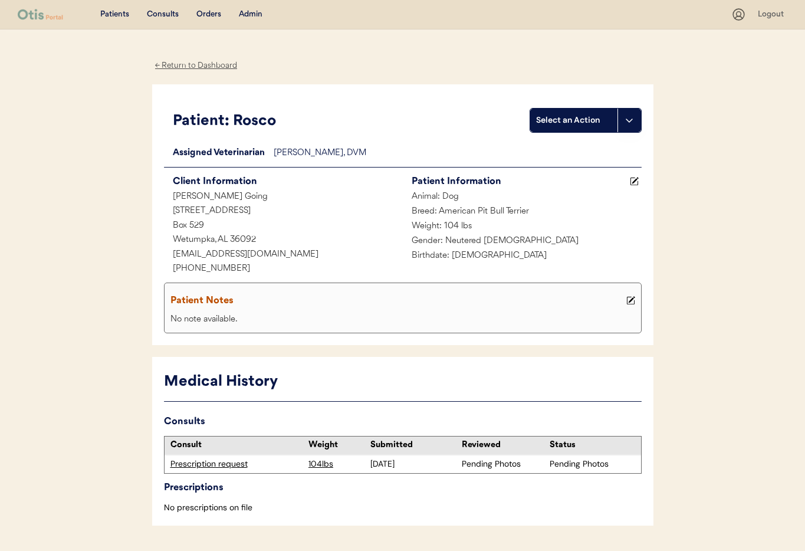
click at [186, 65] on div "← Return to Dashboard" at bounding box center [196, 66] width 88 height 14
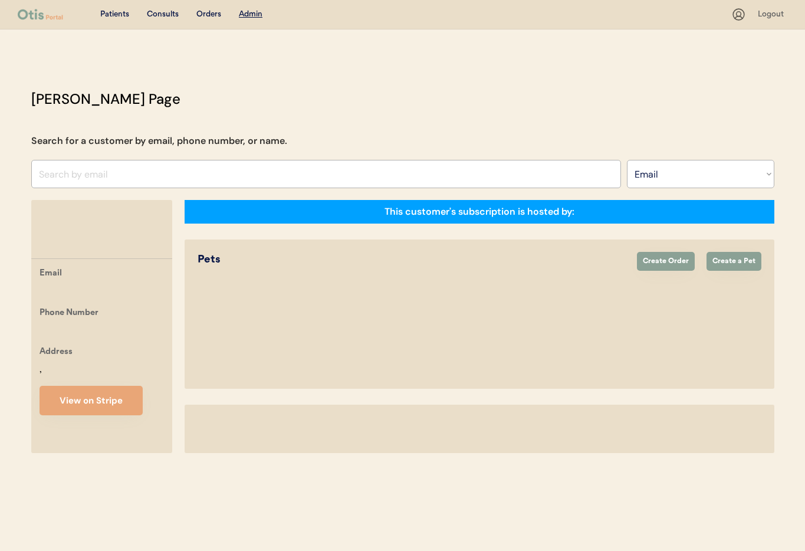
select select ""Email""
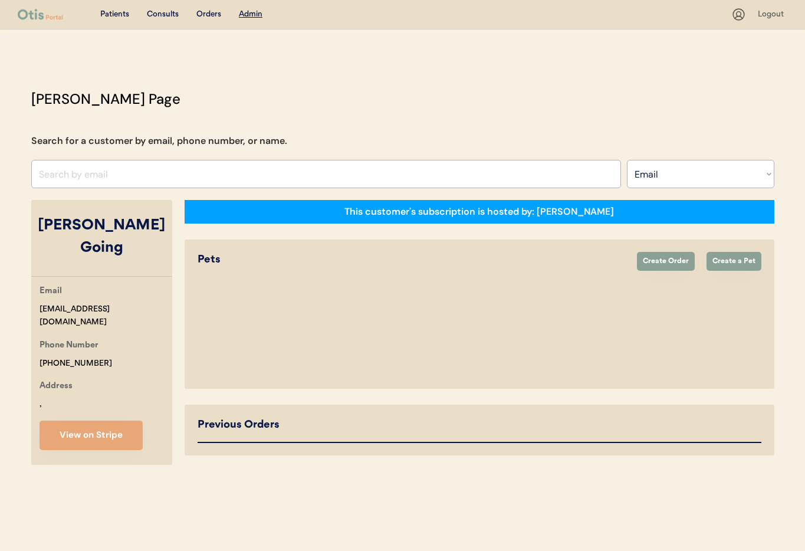
select select "true"
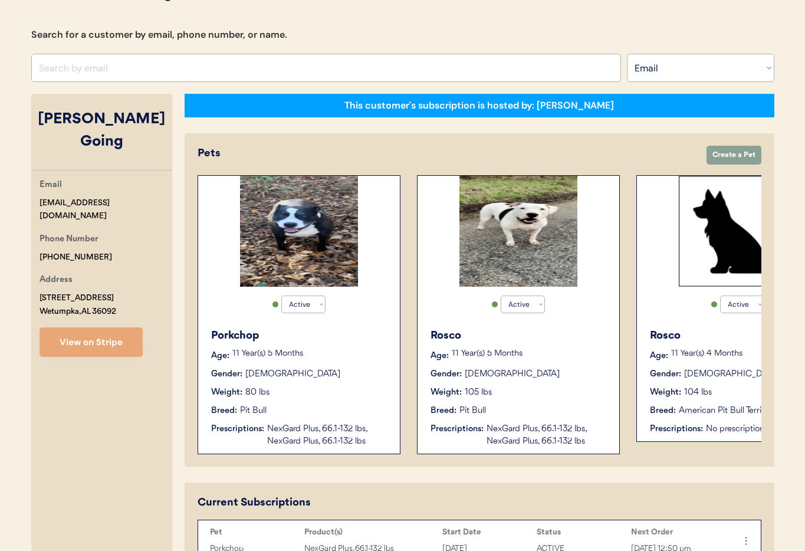
scroll to position [120, 0]
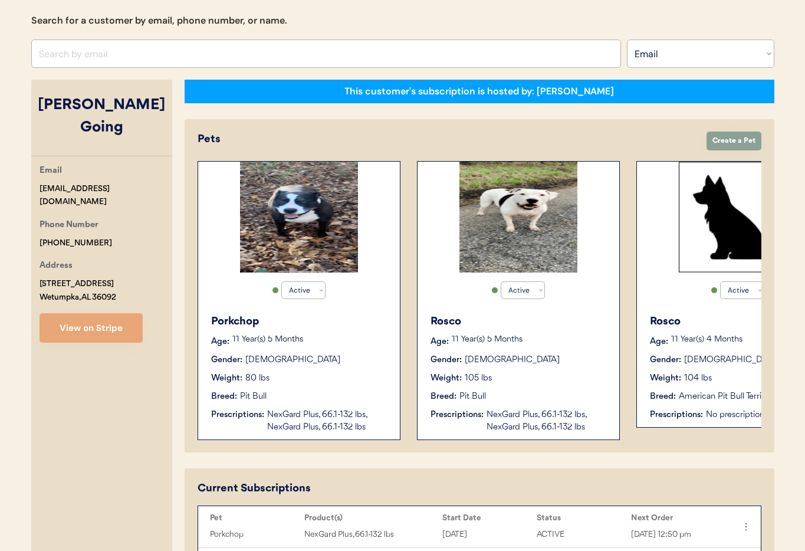
click at [536, 368] on div "Rosco Age: 11 Year(s) 5 Months Gender: Male Weight: 105 lbs Breed: Pit Bull Pre…" at bounding box center [519, 374] width 190 height 132
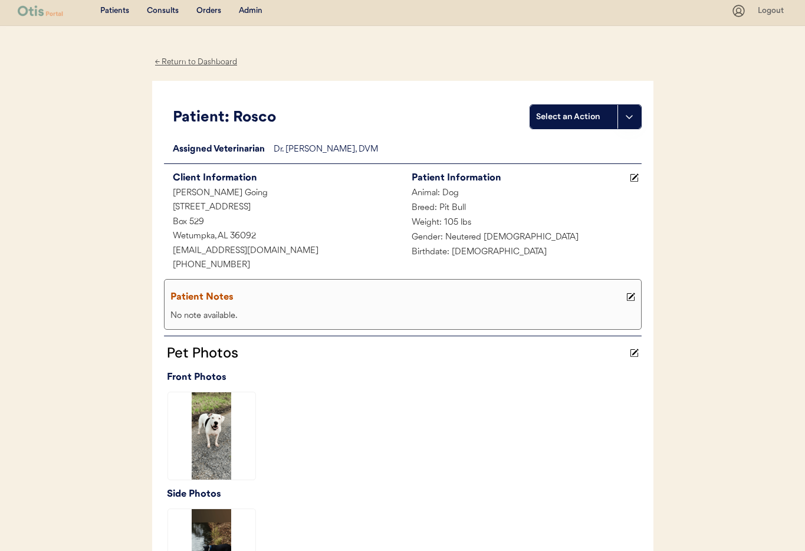
scroll to position [4, 0]
drag, startPoint x: 177, startPoint y: 56, endPoint x: 186, endPoint y: 58, distance: 9.0
click at [177, 56] on div "← Return to Dashboard" at bounding box center [196, 62] width 88 height 14
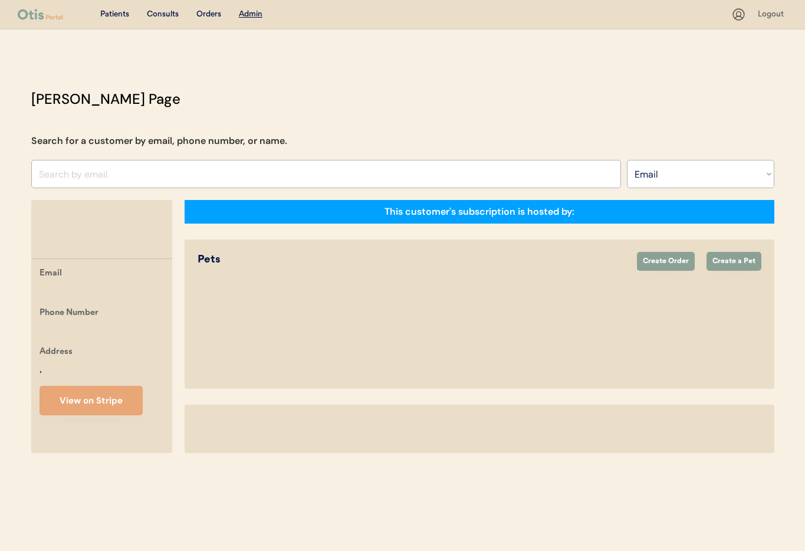
select select ""Email""
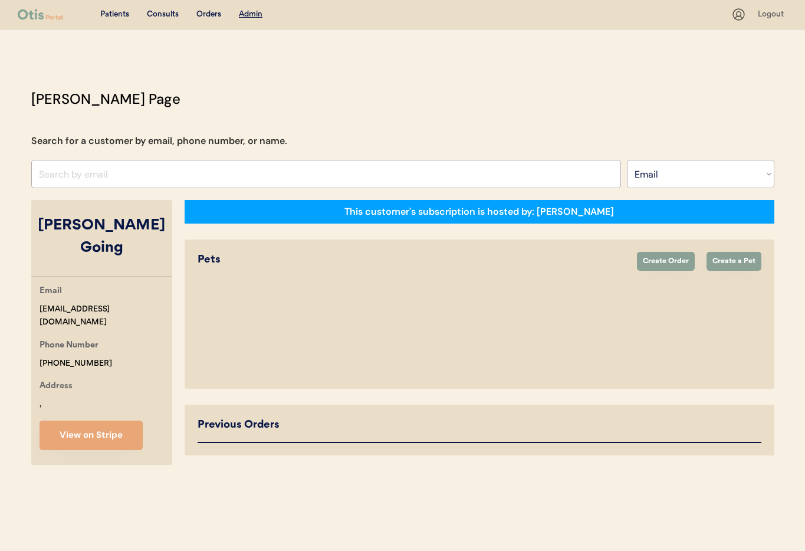
select select "true"
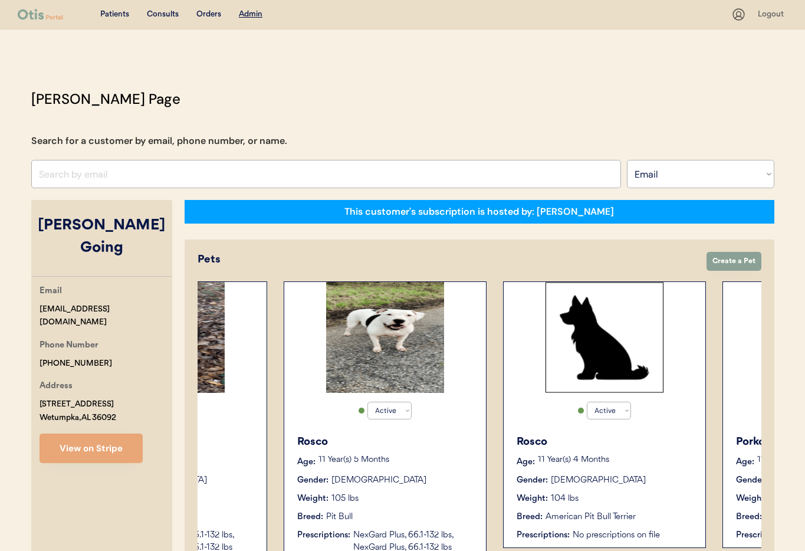
scroll to position [0, 158]
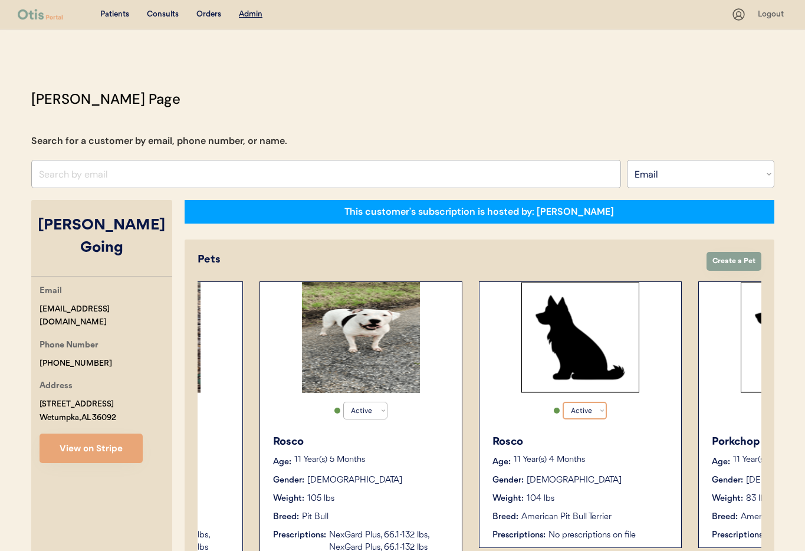
click at [601, 410] on select "Active Active Inactive" at bounding box center [585, 411] width 44 height 18
click at [563, 402] on select "Active Active Inactive" at bounding box center [585, 411] width 44 height 18
select select "true"
select select "false"
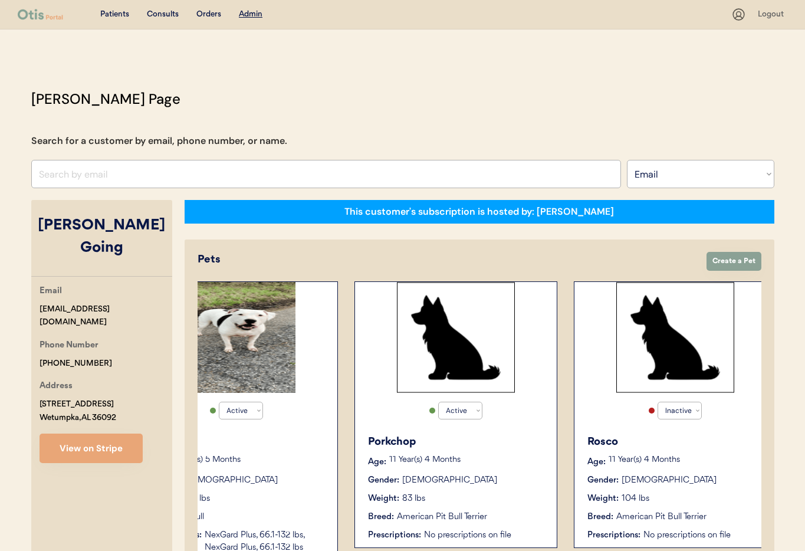
scroll to position [0, 314]
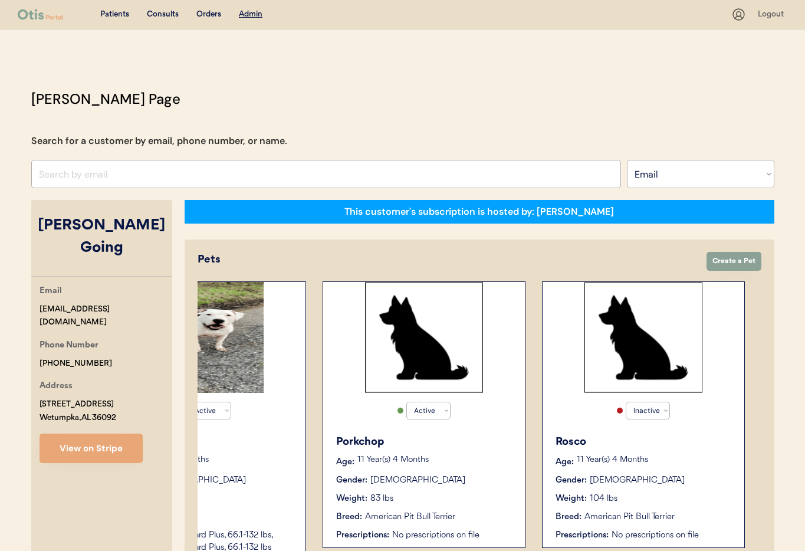
click at [688, 457] on p "11 Year(s) 4 Months" at bounding box center [655, 460] width 156 height 8
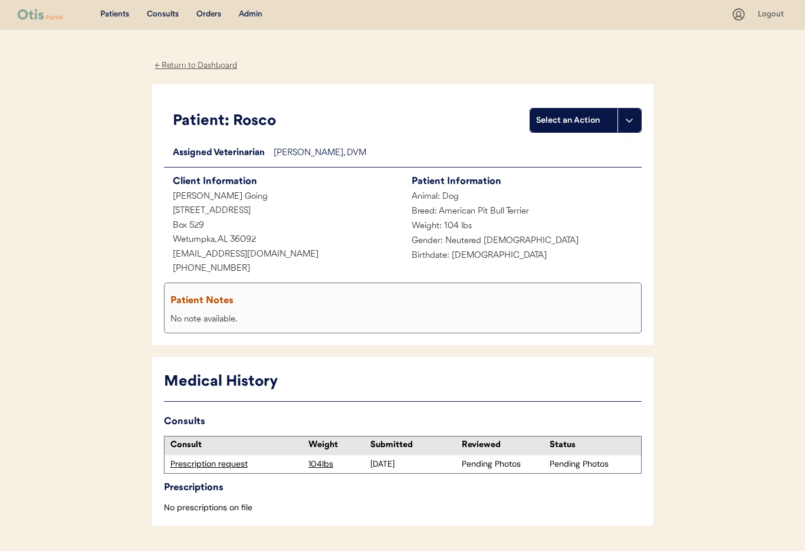
scroll to position [34, 0]
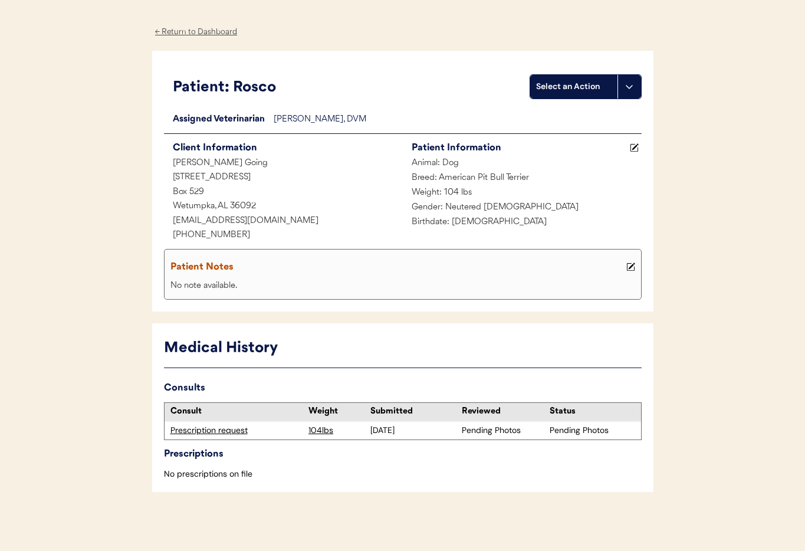
click at [234, 432] on div "Prescription request" at bounding box center [236, 431] width 133 height 12
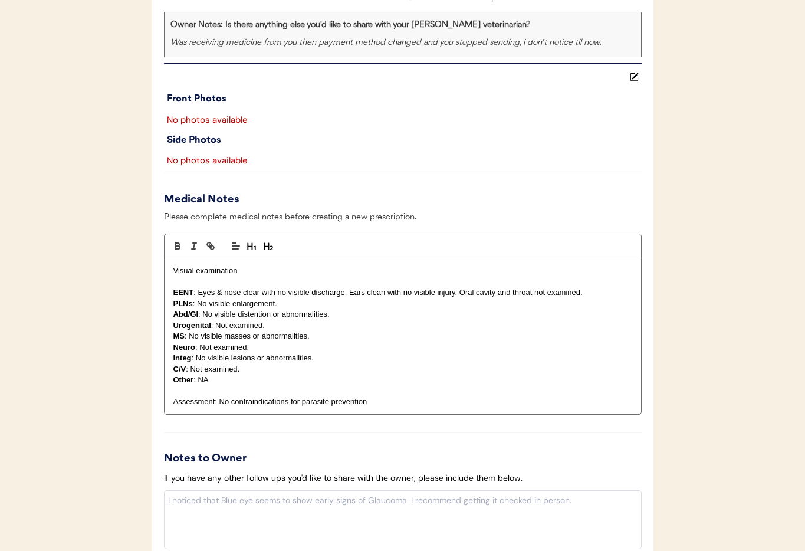
scroll to position [1019, 0]
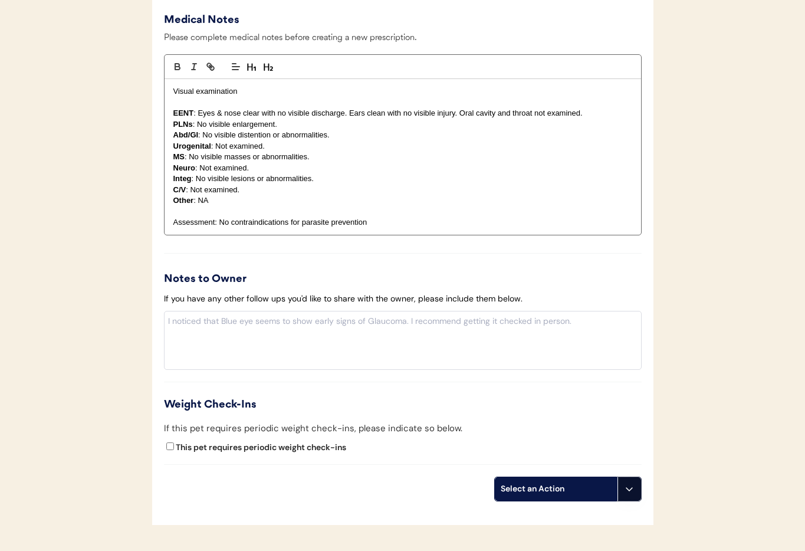
click at [626, 486] on icon at bounding box center [629, 488] width 9 height 9
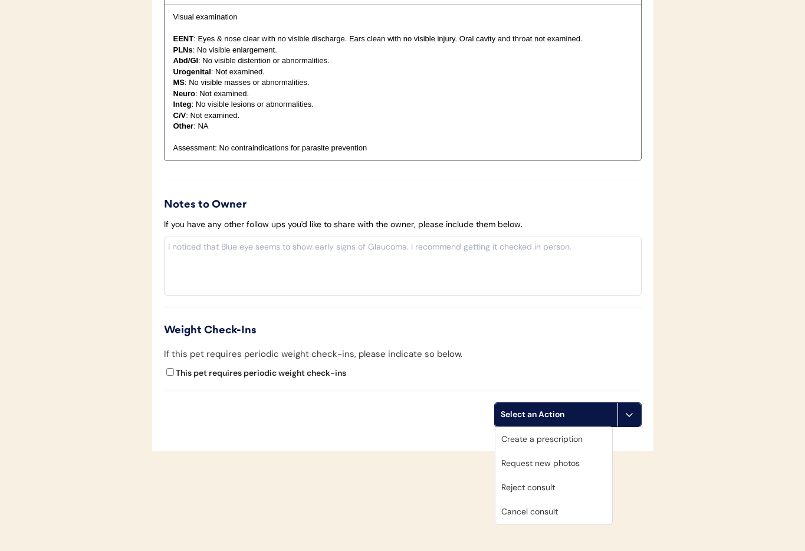
scroll to position [1111, 0]
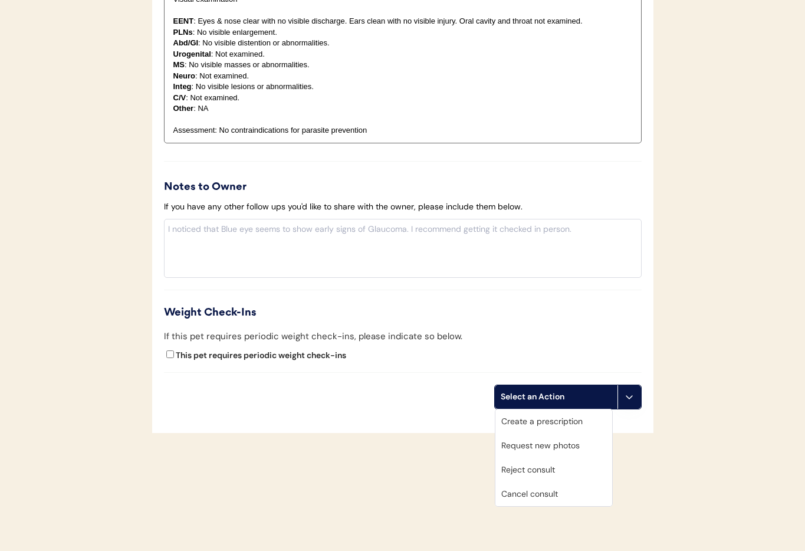
click at [556, 498] on div "Cancel consult" at bounding box center [554, 494] width 117 height 24
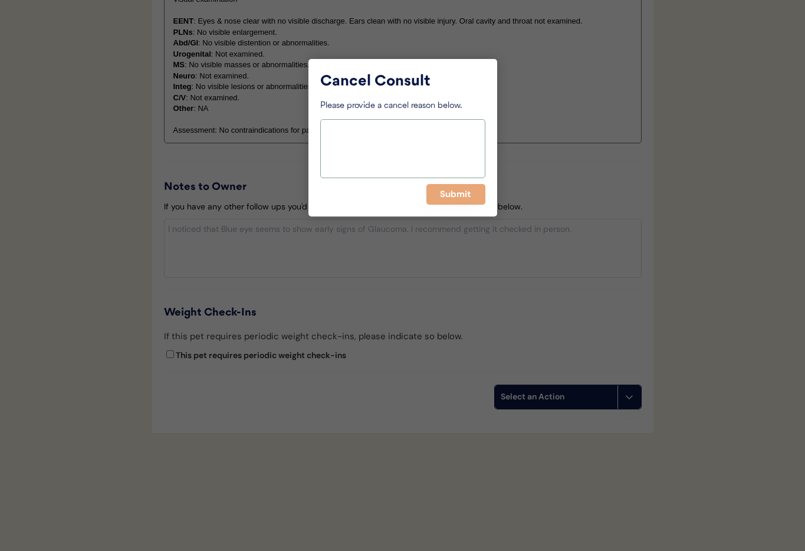
click at [417, 150] on textarea at bounding box center [402, 148] width 165 height 59
click at [441, 143] on textarea "Duplicate" at bounding box center [402, 148] width 165 height 59
type textarea "Duplicate account"
click at [457, 195] on button "Submit" at bounding box center [455, 194] width 59 height 21
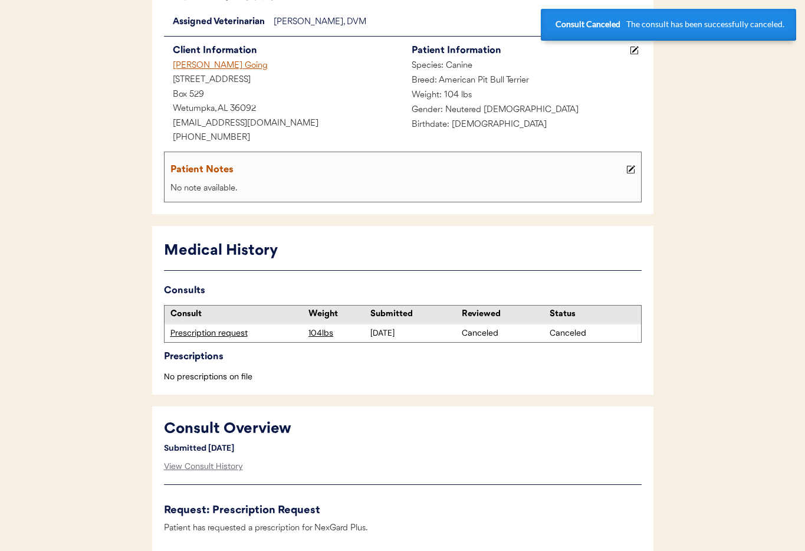
scroll to position [0, 0]
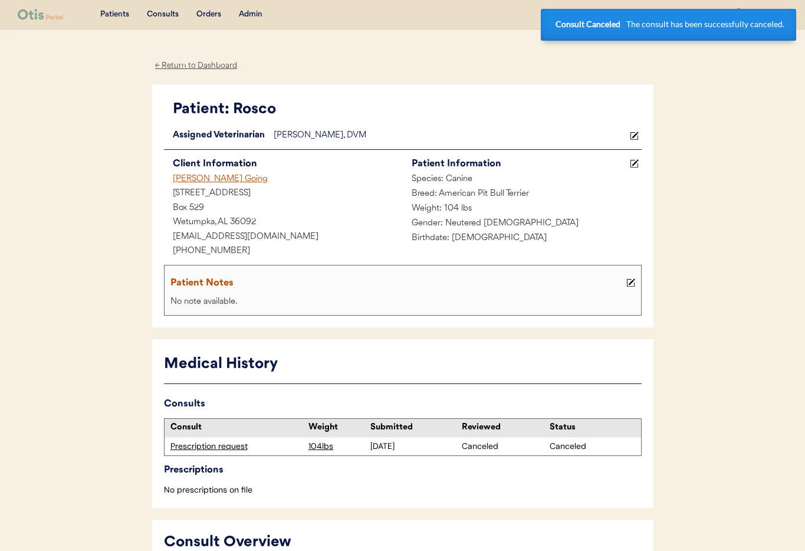
drag, startPoint x: 196, startPoint y: 65, endPoint x: 241, endPoint y: 103, distance: 58.6
click at [197, 65] on div "← Return to Dashboard" at bounding box center [196, 66] width 88 height 14
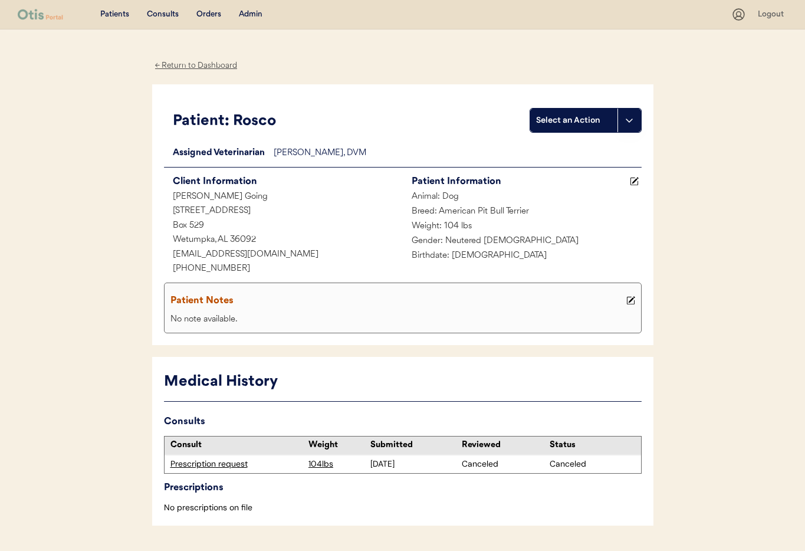
click at [192, 65] on div "← Return to Dashboard" at bounding box center [196, 66] width 88 height 14
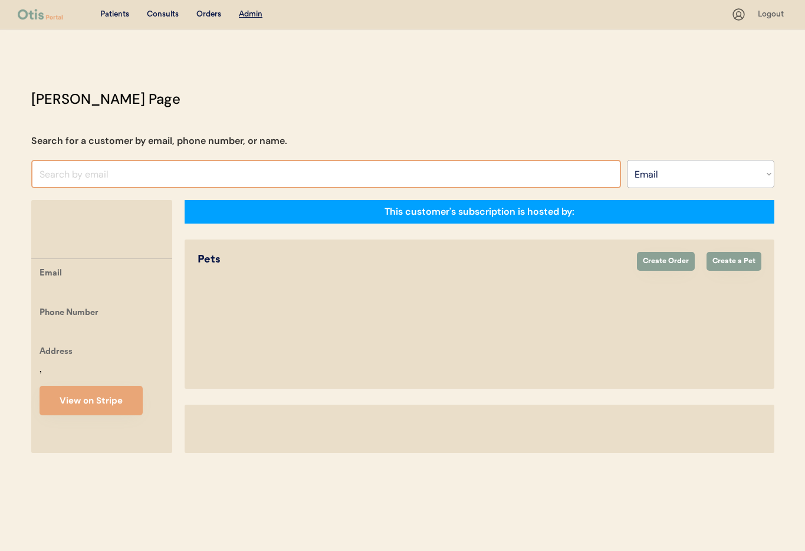
select select ""Email""
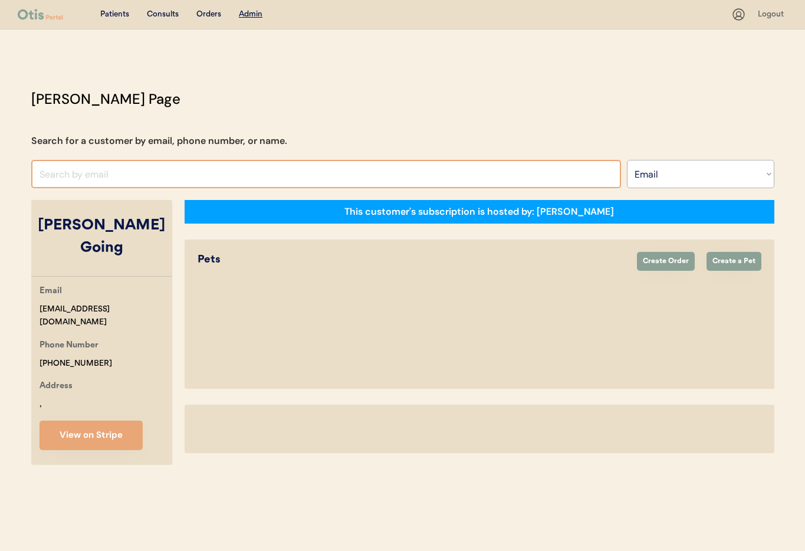
select select "true"
select select "false"
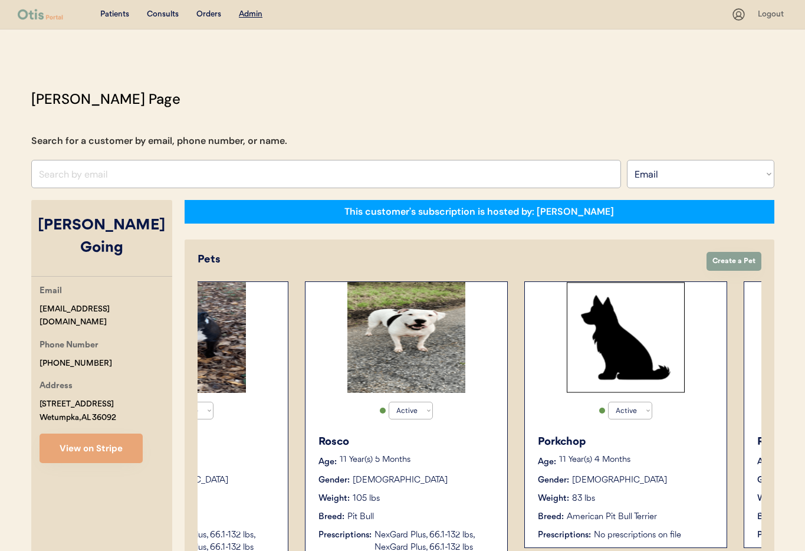
scroll to position [0, 314]
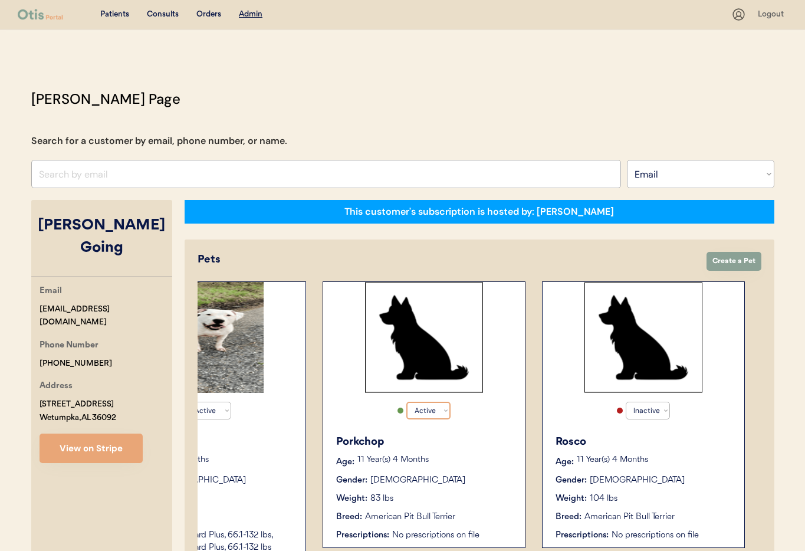
click at [448, 412] on select "Active Active Inactive" at bounding box center [428, 411] width 44 height 18
select select "false"
click at [406, 402] on select "Active Active Inactive" at bounding box center [428, 411] width 44 height 18
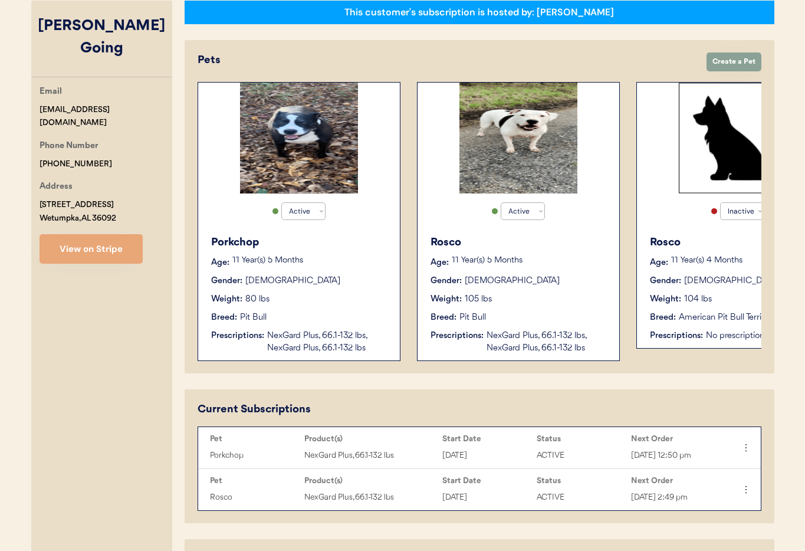
scroll to position [201, 0]
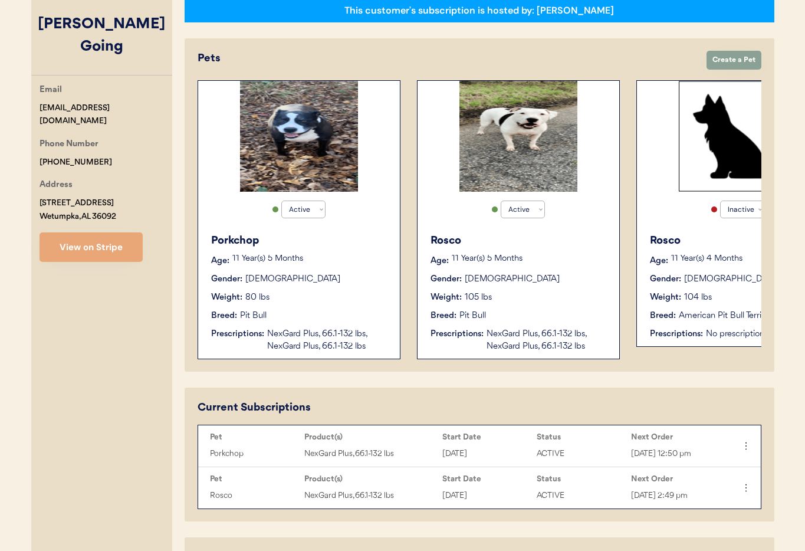
click at [539, 286] on div "Rosco Age: 11 Year(s) 5 Months Gender: Male Weight: 105 lbs Breed: Pit Bull Pre…" at bounding box center [519, 293] width 190 height 132
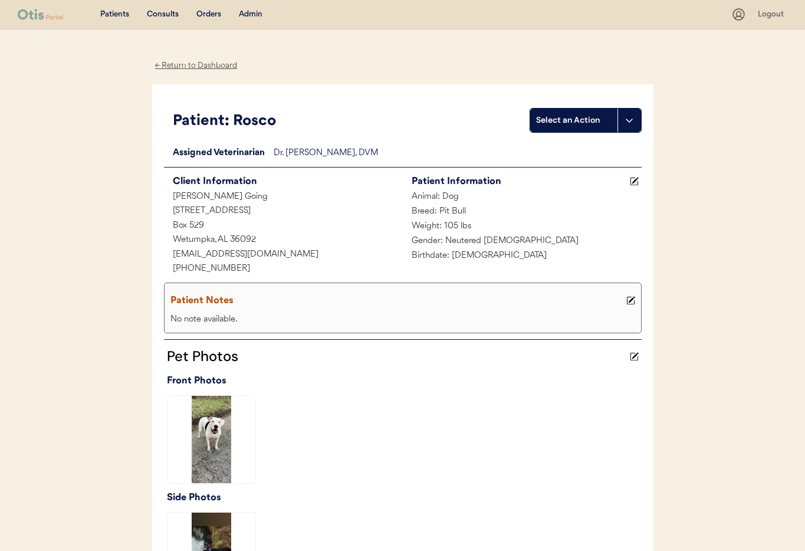
click at [251, 14] on div "Admin" at bounding box center [251, 15] width 24 height 12
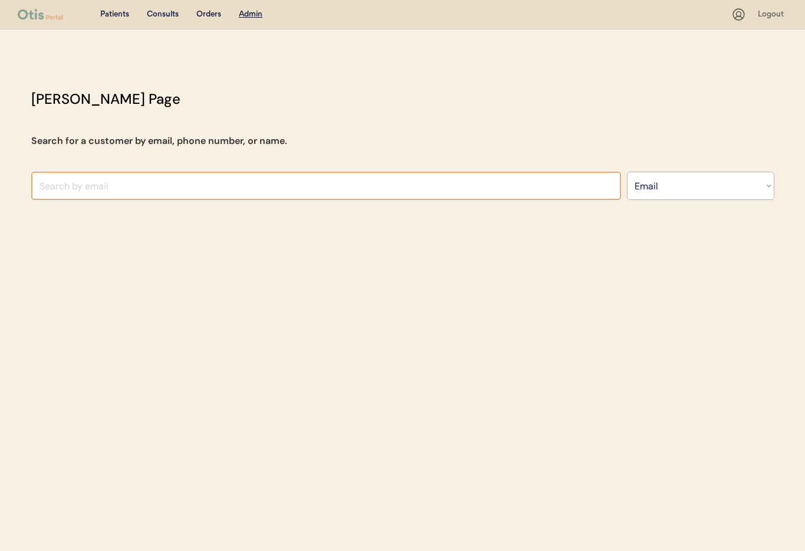
click at [209, 192] on input "input" at bounding box center [326, 186] width 590 height 28
click at [661, 189] on select "Search By Name Email Phone Number" at bounding box center [700, 186] width 147 height 28
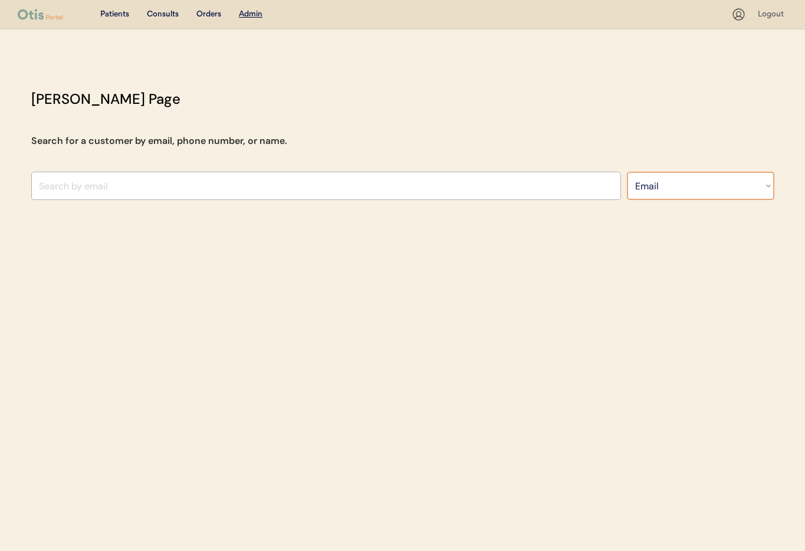
select select ""Name""
click at [627, 172] on select "Search By Name Email Phone Number" at bounding box center [700, 186] width 147 height 28
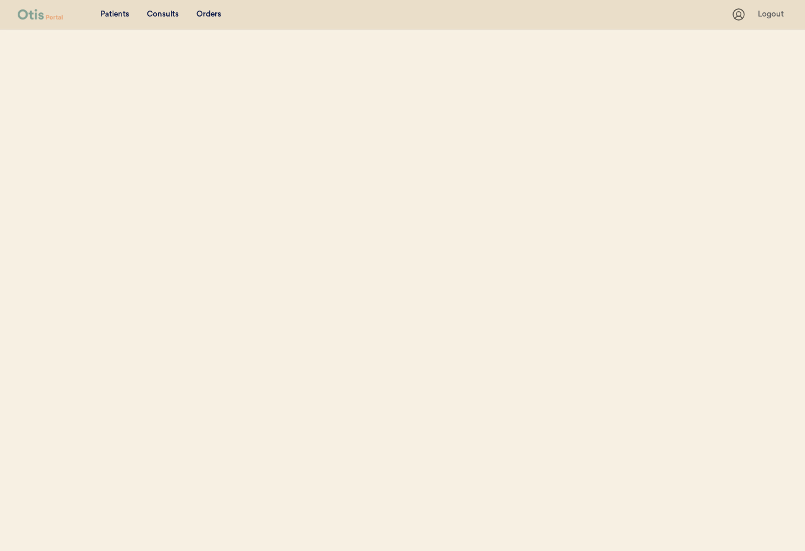
select select ""Name""
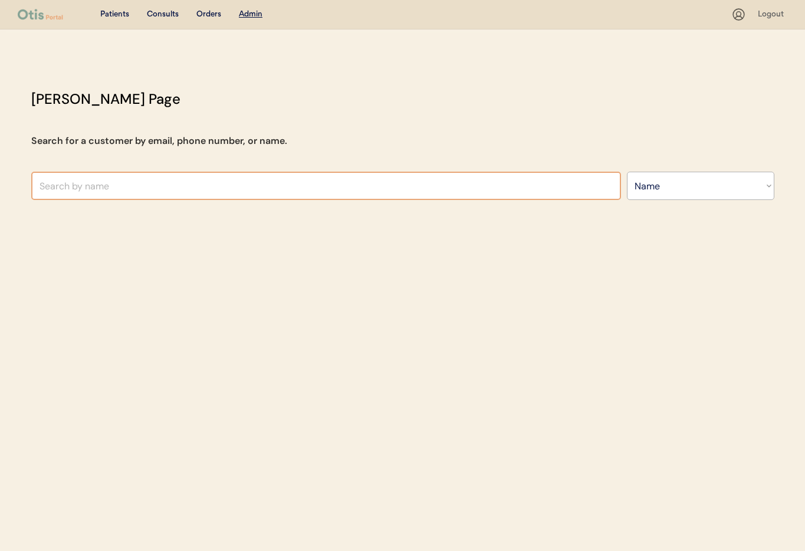
click at [375, 189] on input "text" at bounding box center [326, 186] width 590 height 28
select select ""Name""
click at [152, 192] on input "text" at bounding box center [326, 186] width 590 height 28
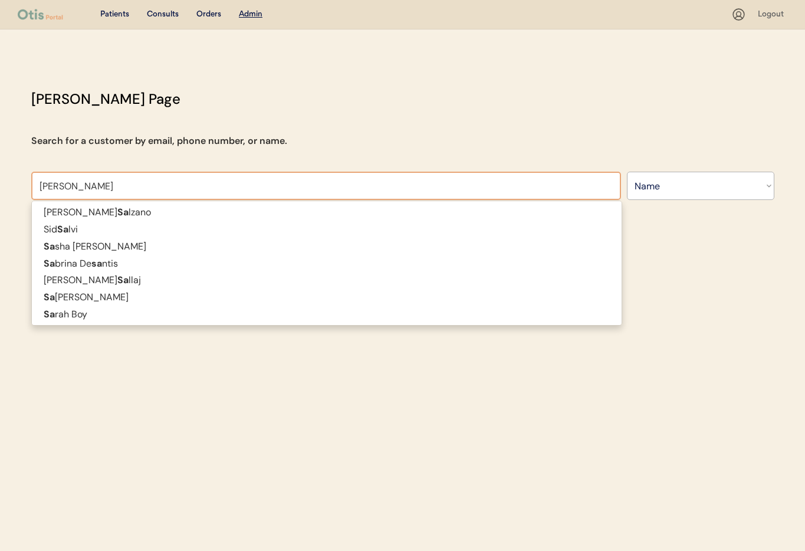
type input "Sandra L"
type input "Sandra Luitze"
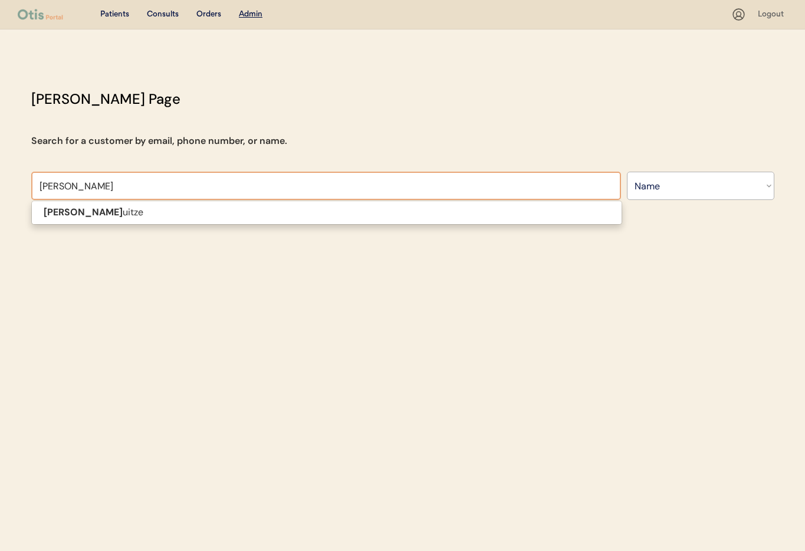
type input "Sandra Lu"
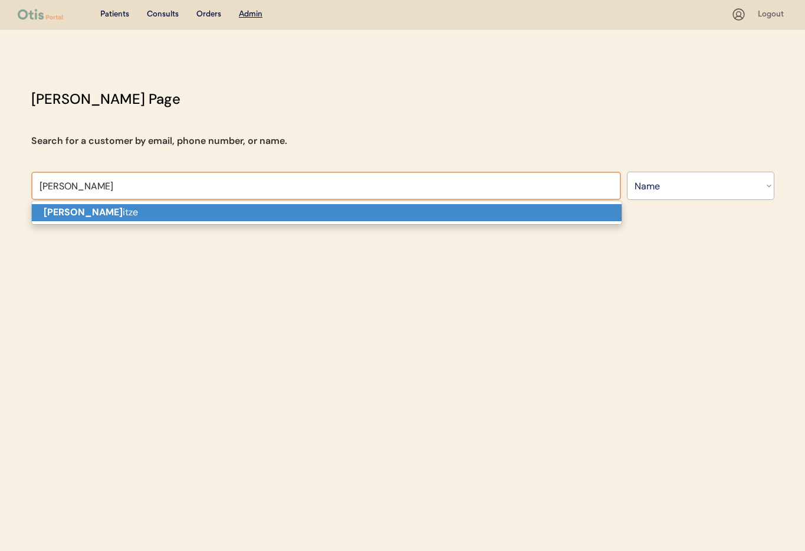
click at [146, 211] on p "Sandra Lu itze" at bounding box center [327, 212] width 590 height 17
type input "Sandra Luitze"
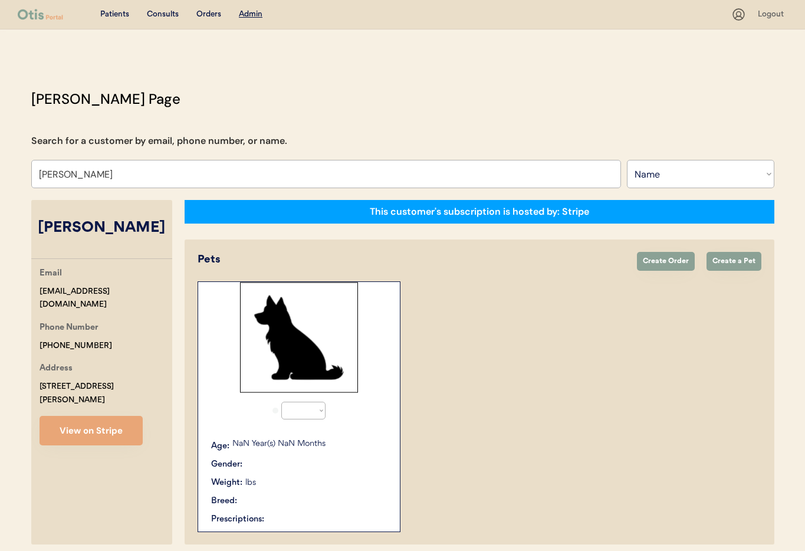
select select "true"
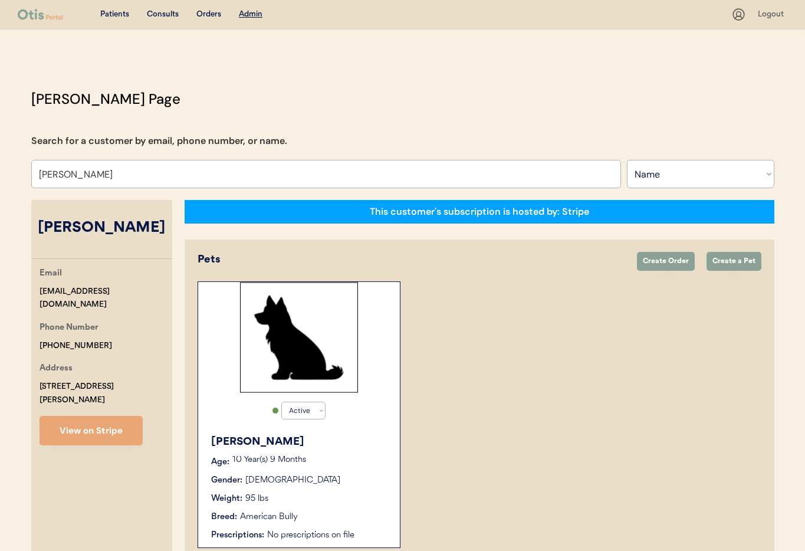
scroll to position [64, 0]
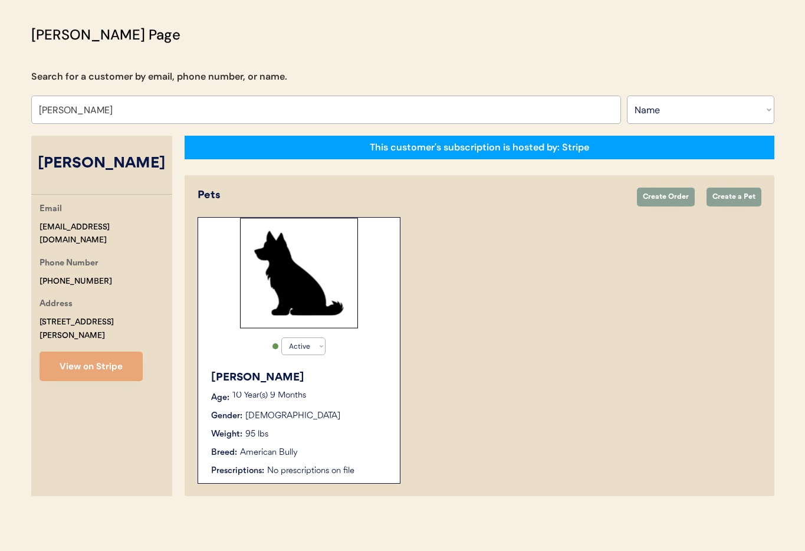
type input "Sandra Luitze"
click at [343, 397] on p "10 Year(s) 9 Months" at bounding box center [310, 396] width 156 height 8
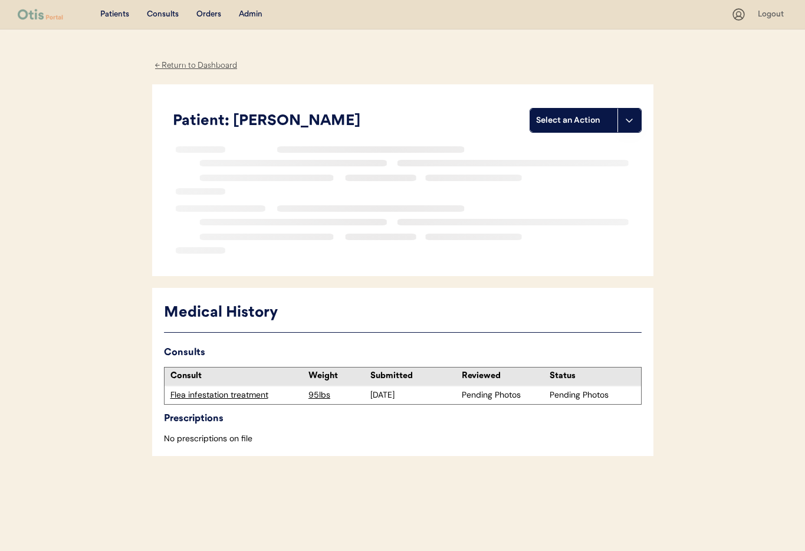
click at [243, 395] on div "Flea infestation treatment" at bounding box center [236, 395] width 133 height 12
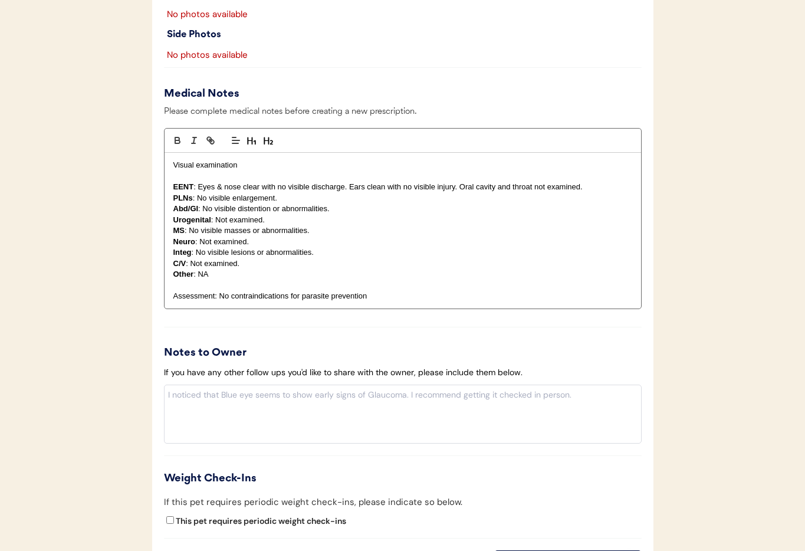
scroll to position [1080, 0]
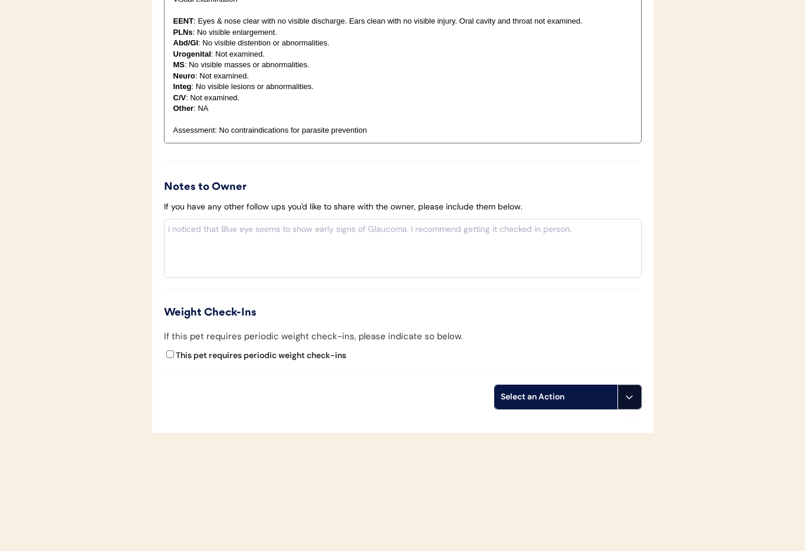
click at [628, 399] on icon at bounding box center [629, 396] width 9 height 9
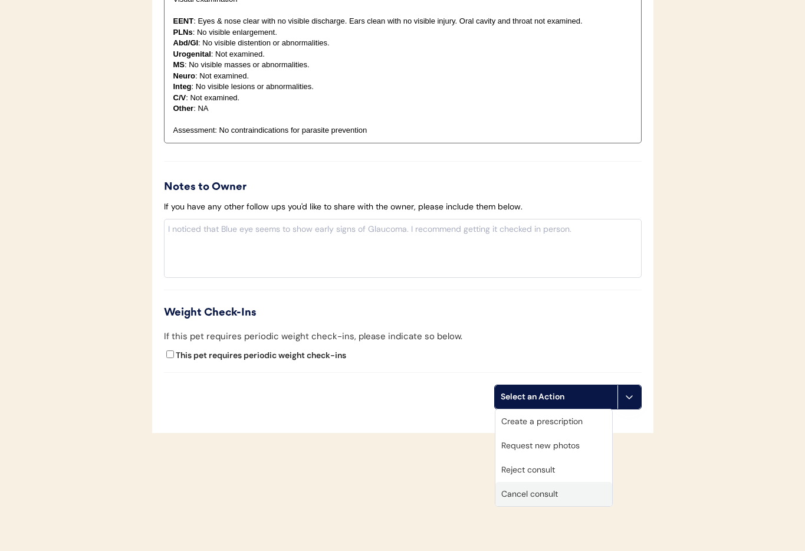
click at [573, 491] on div "Cancel consult" at bounding box center [554, 494] width 117 height 24
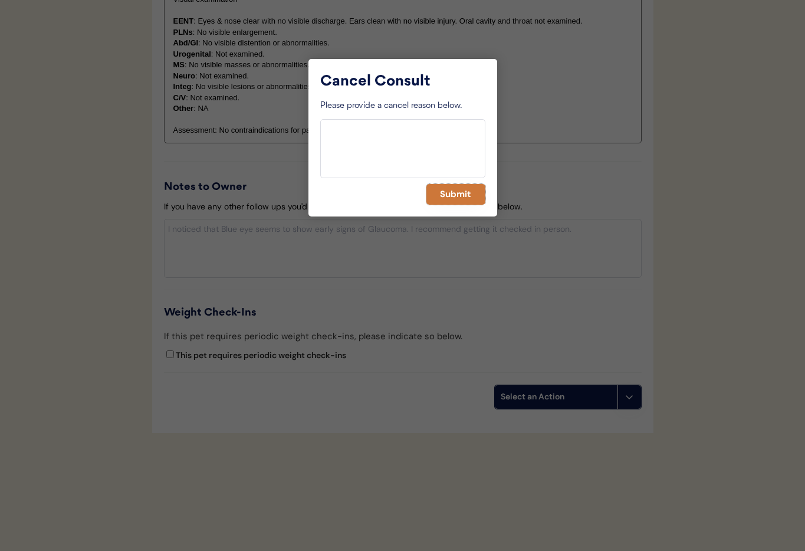
click at [454, 191] on button "Submit" at bounding box center [455, 194] width 59 height 21
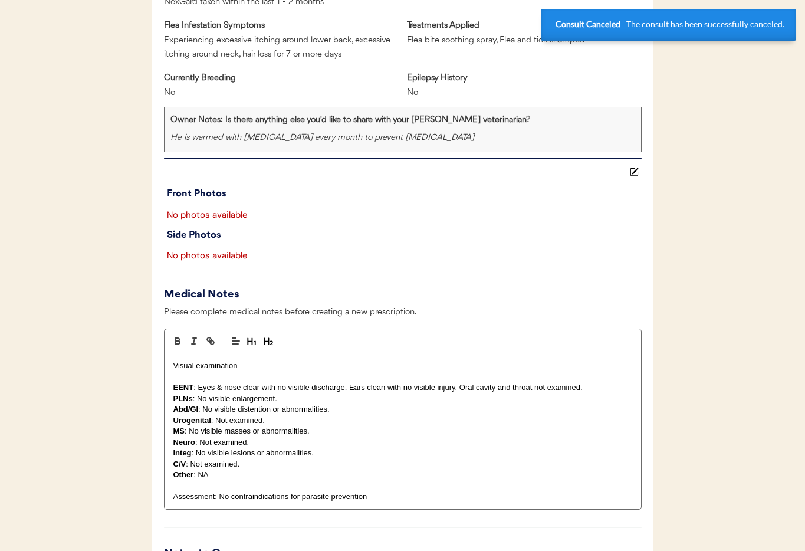
scroll to position [0, 0]
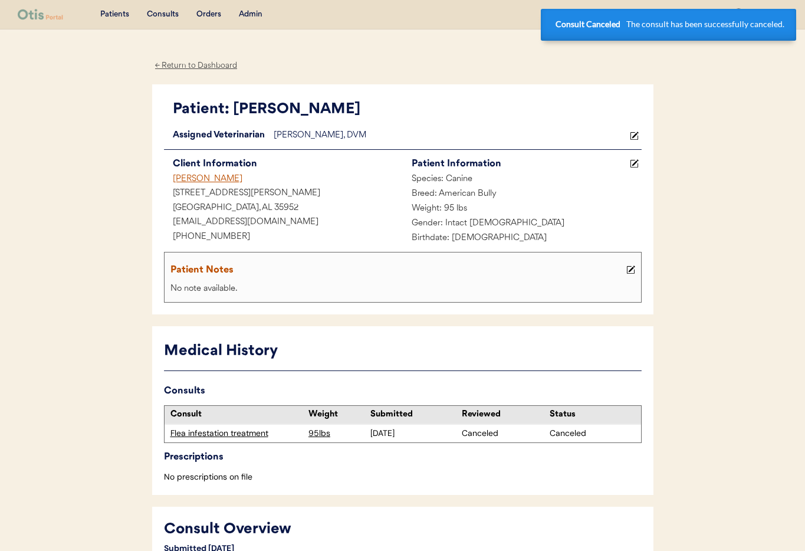
click at [631, 270] on use at bounding box center [630, 270] width 8 height 8
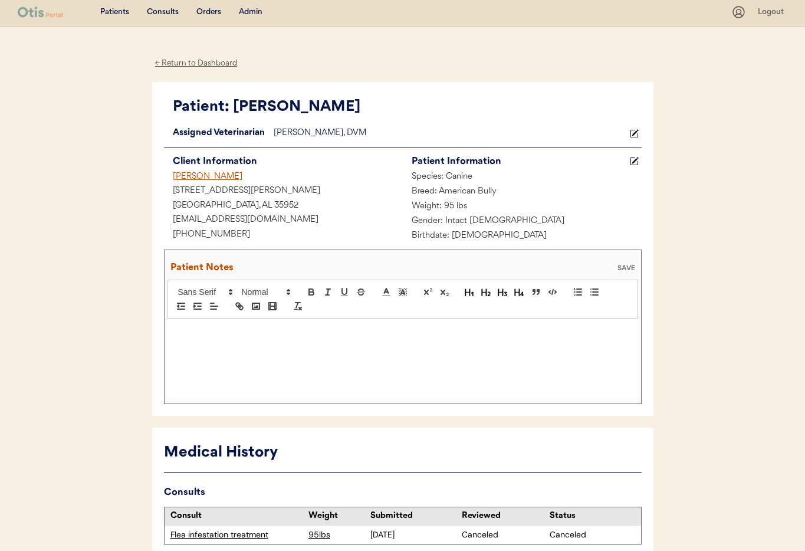
scroll to position [3, 0]
click at [193, 352] on div at bounding box center [403, 357] width 471 height 79
click at [179, 333] on p "10/9/25" at bounding box center [402, 330] width 453 height 11
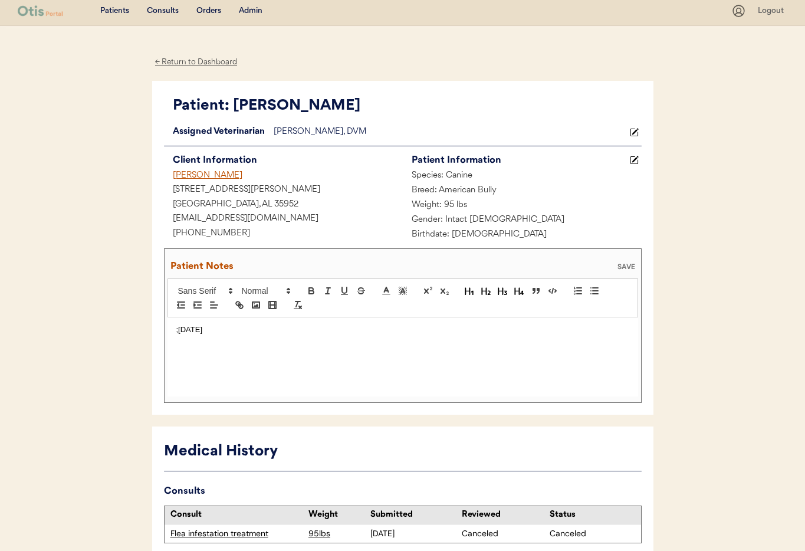
scroll to position [0, 0]
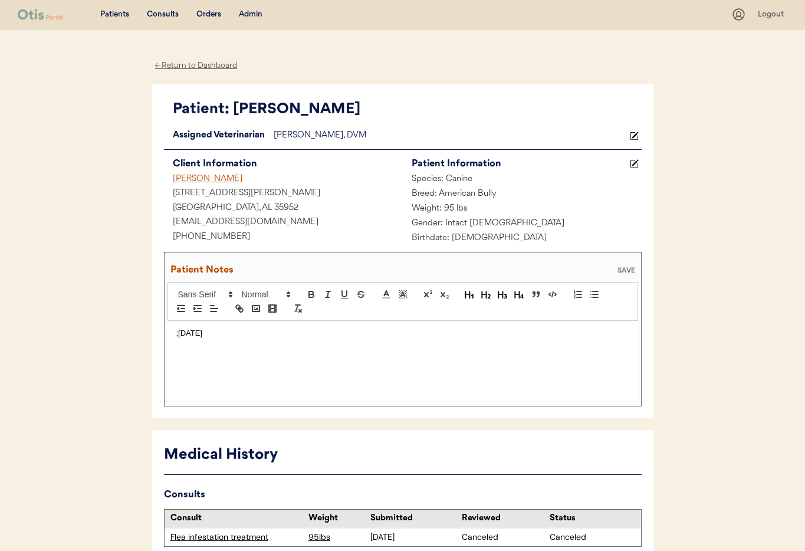
click at [244, 333] on p ";10/9/25" at bounding box center [402, 333] width 453 height 11
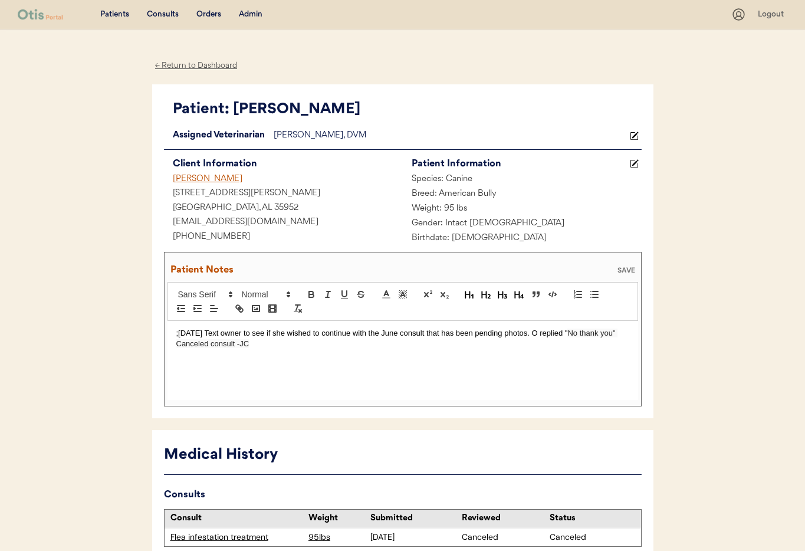
click at [629, 267] on div "SAVE" at bounding box center [627, 270] width 24 height 7
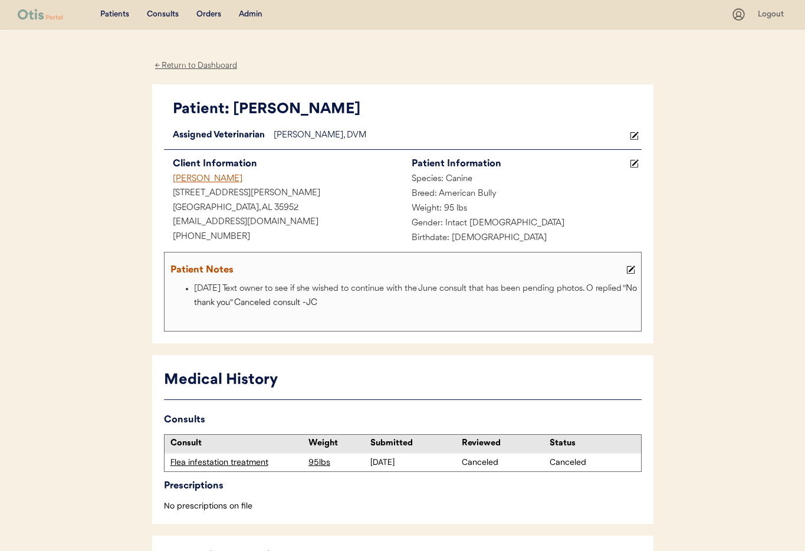
click at [188, 65] on div "← Return to Dashboard" at bounding box center [196, 66] width 88 height 14
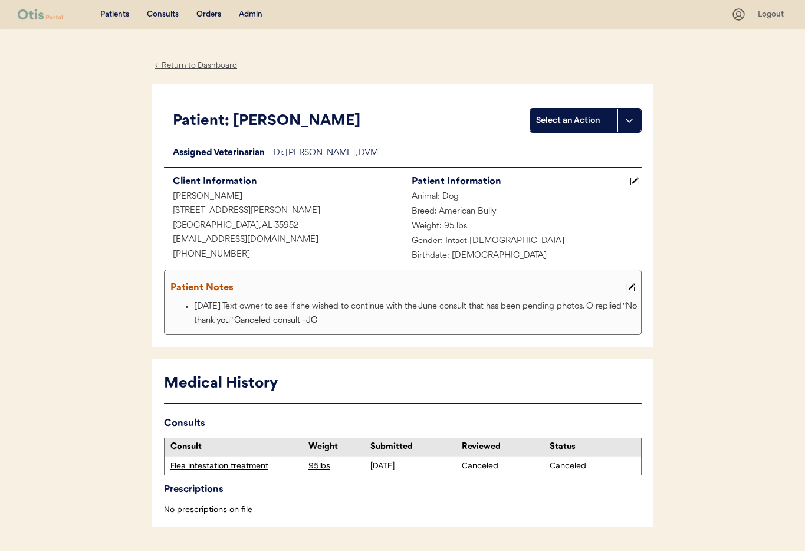
click at [255, 14] on div "Admin" at bounding box center [251, 15] width 24 height 12
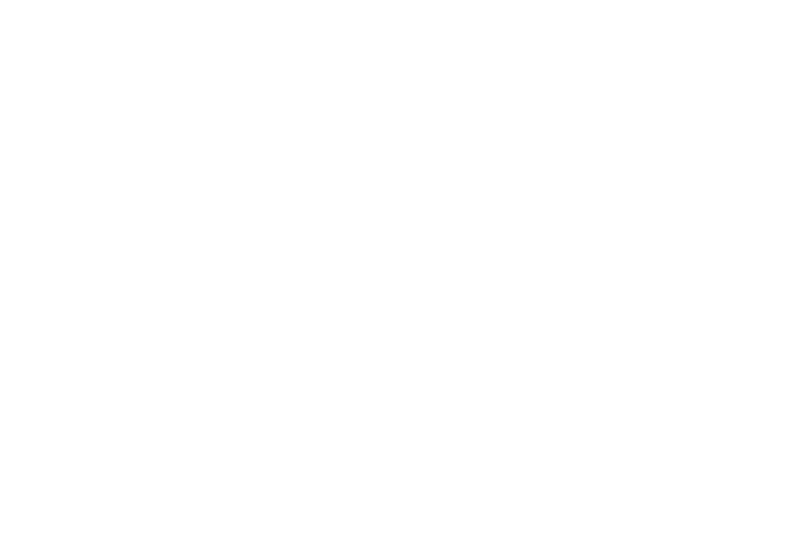
select select ""Name""
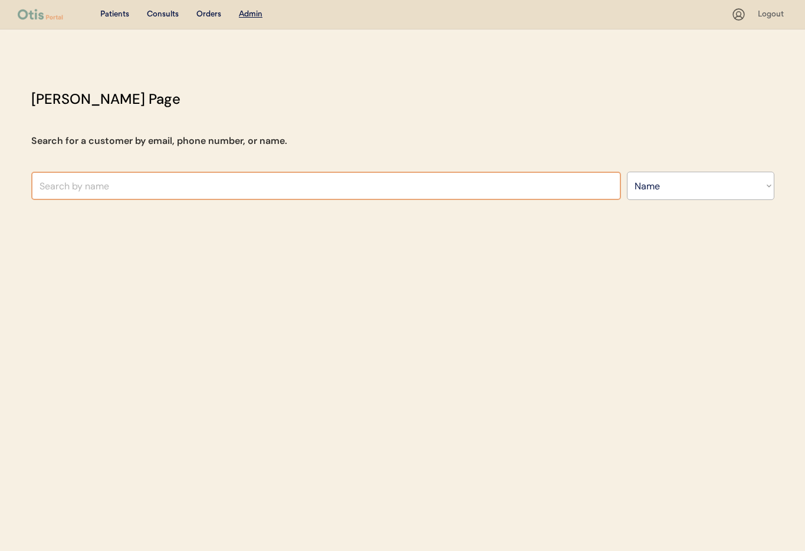
click at [178, 186] on input "text" at bounding box center [326, 186] width 590 height 28
type input "[PERSON_NAME]"
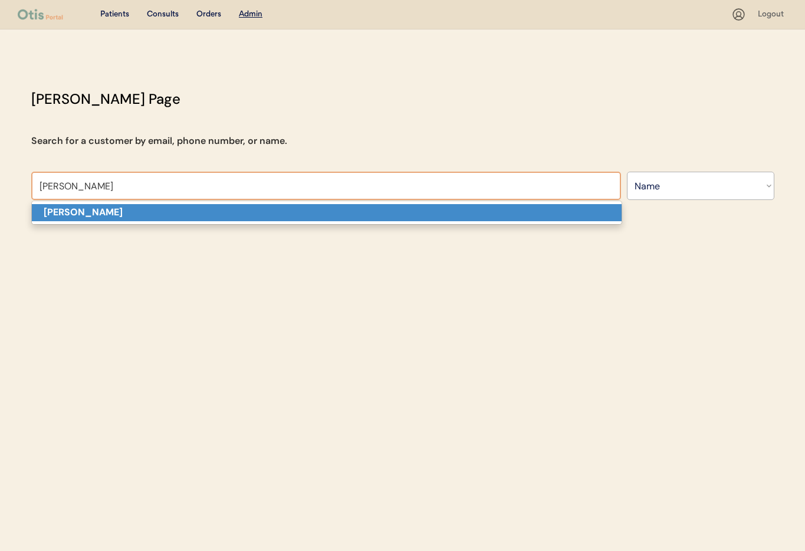
click at [173, 205] on p "[PERSON_NAME]" at bounding box center [327, 212] width 590 height 17
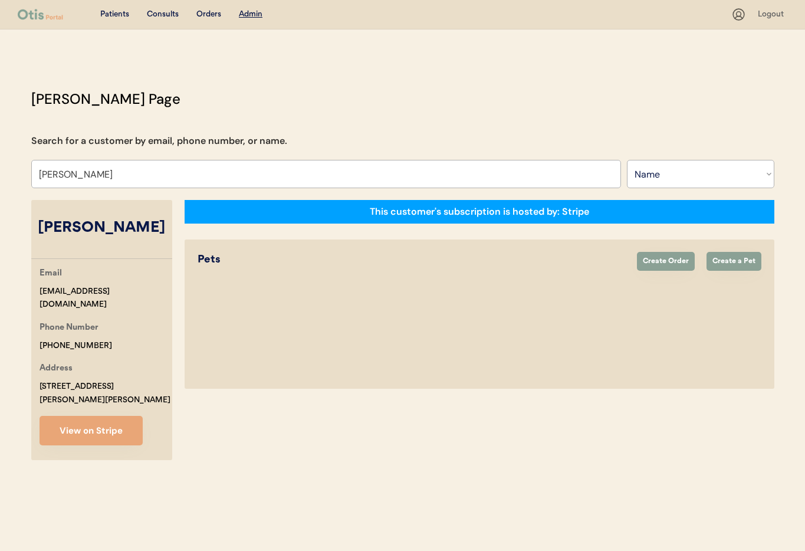
select select "true"
select select "false"
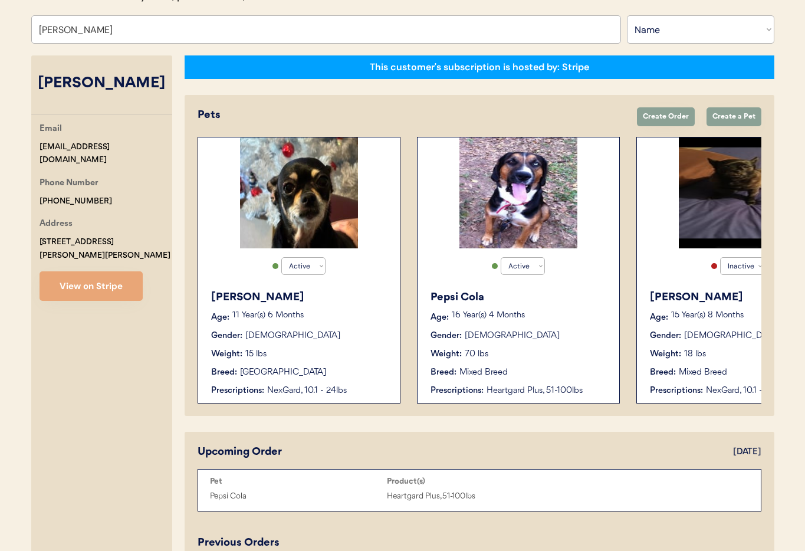
scroll to position [142, 0]
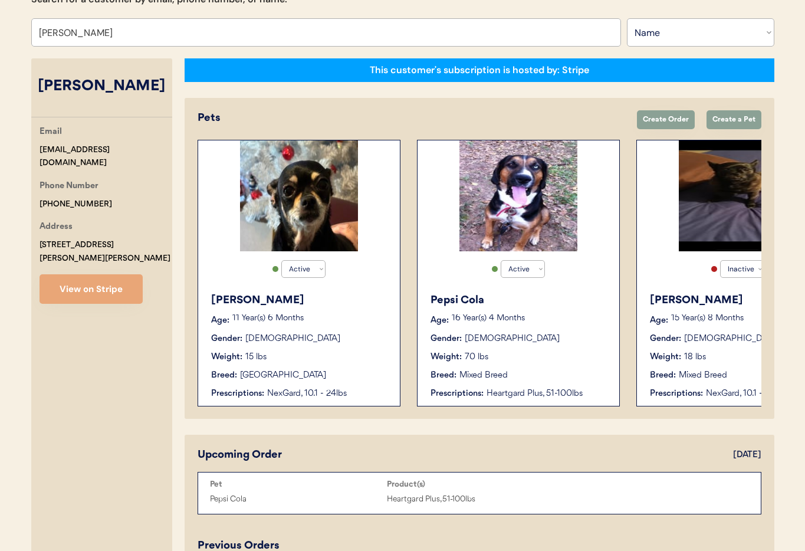
type input "[PERSON_NAME]"
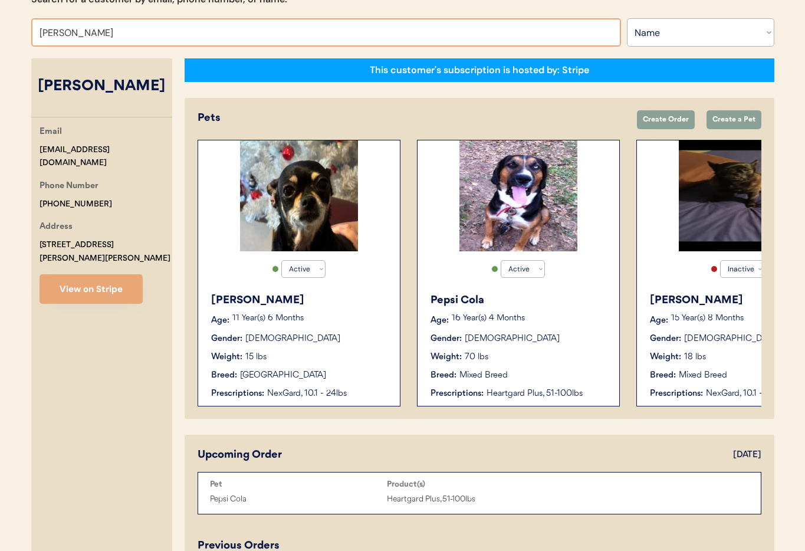
click at [516, 369] on div "Breed: Mixed Breed" at bounding box center [519, 375] width 177 height 12
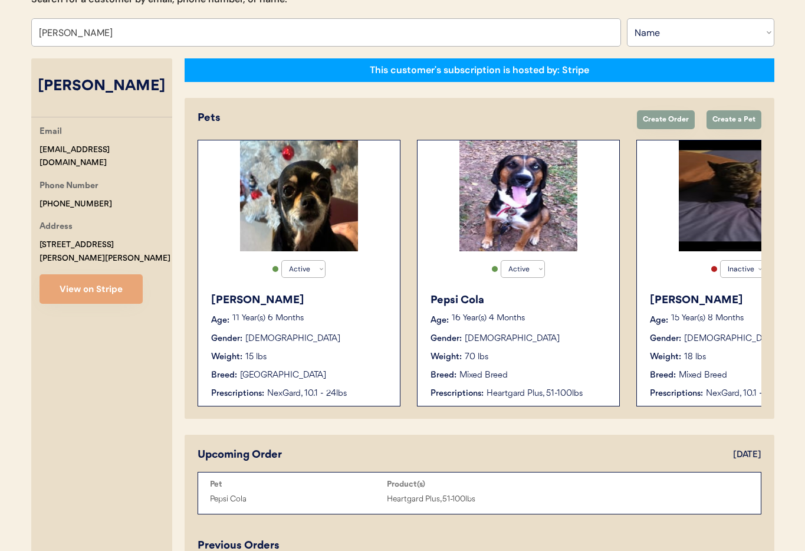
click at [516, 369] on div "Breed: Mixed Breed" at bounding box center [519, 375] width 177 height 12
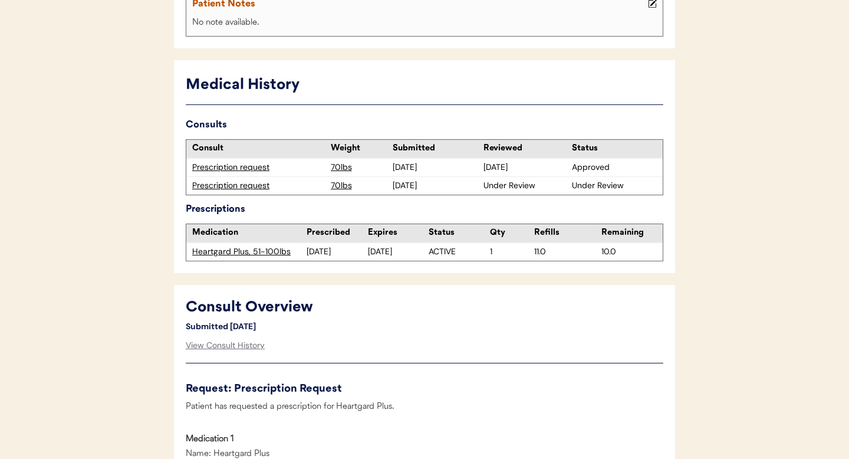
scroll to position [281, 0]
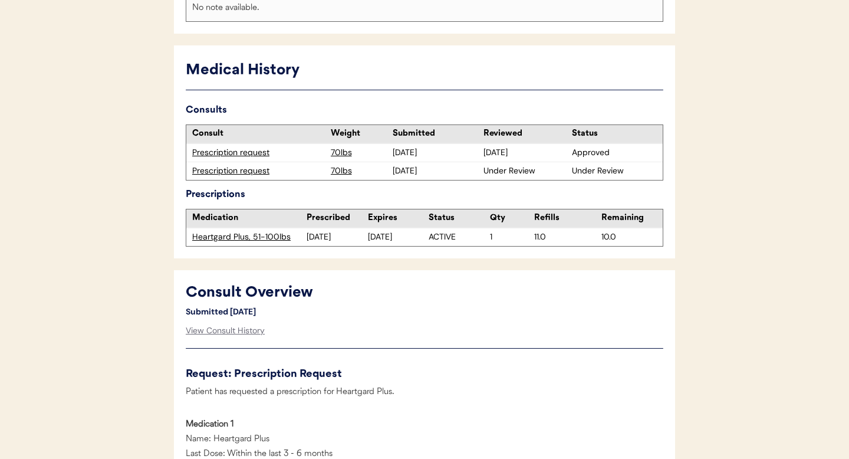
click at [242, 170] on div "Prescription request" at bounding box center [258, 171] width 133 height 12
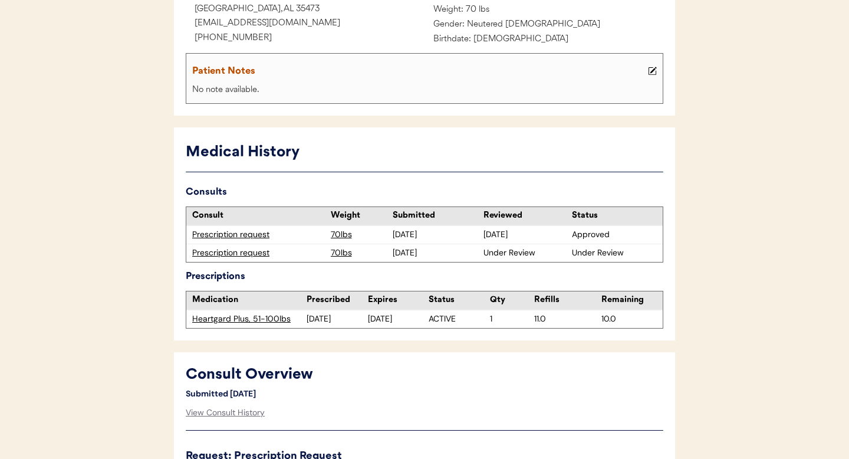
scroll to position [0, 0]
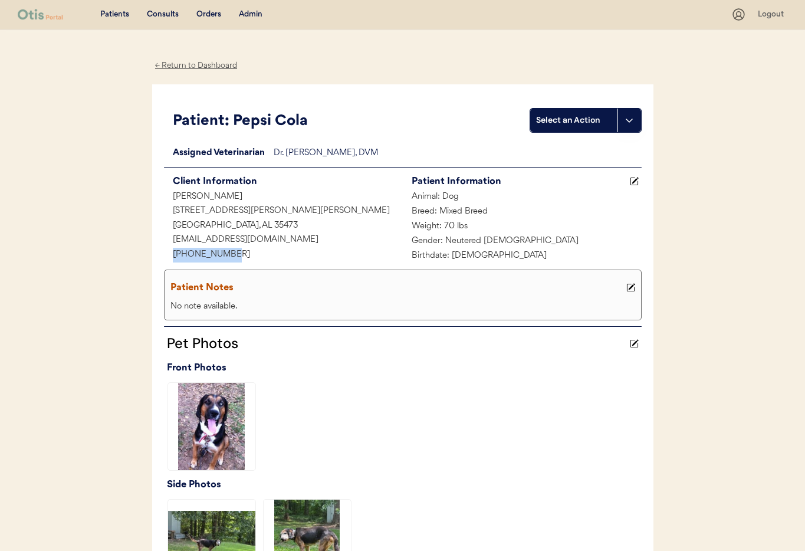
drag, startPoint x: 234, startPoint y: 254, endPoint x: 208, endPoint y: 256, distance: 25.5
click at [167, 254] on div "+12056579435" at bounding box center [283, 255] width 239 height 15
copy div "+12056579435"
click at [253, 15] on div "Admin" at bounding box center [251, 15] width 24 height 12
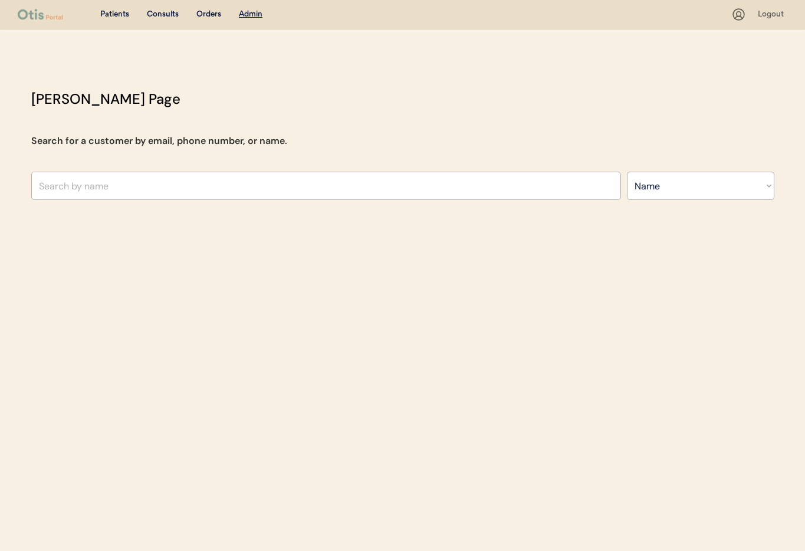
select select ""Name""
click at [147, 178] on input "text" at bounding box center [326, 186] width 590 height 28
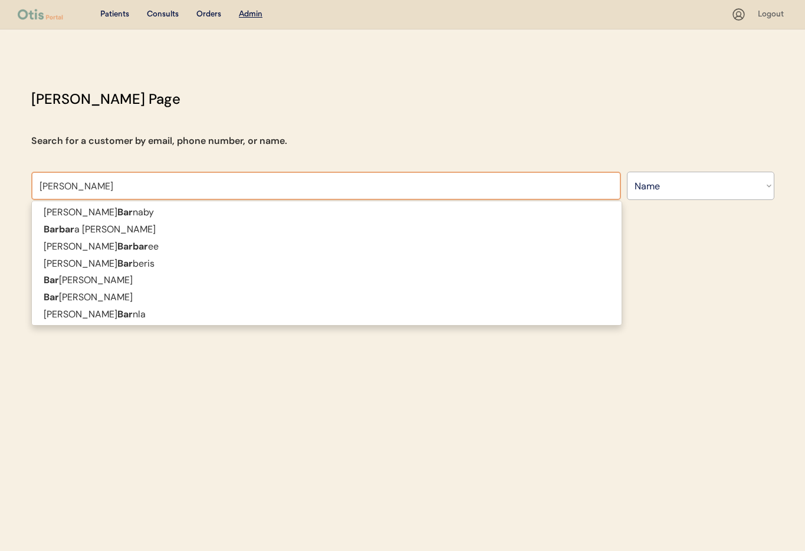
type input "[PERSON_NAME]"
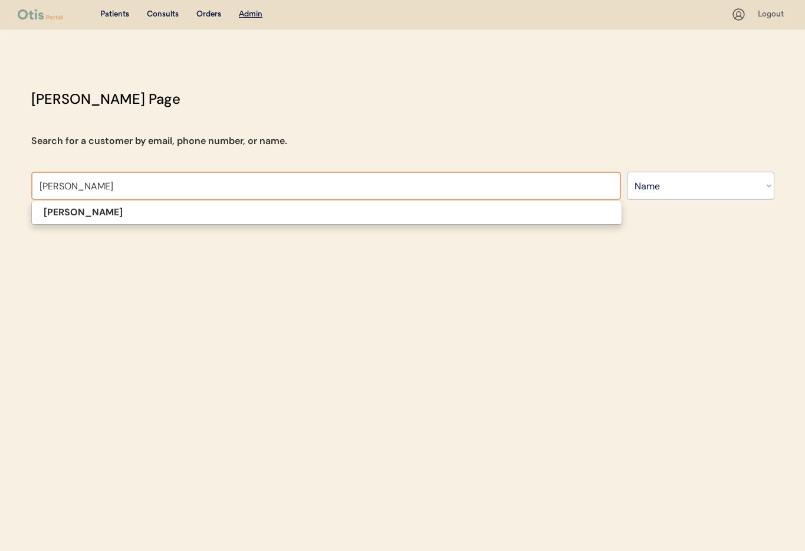
click at [137, 207] on p "[PERSON_NAME]" at bounding box center [327, 212] width 590 height 17
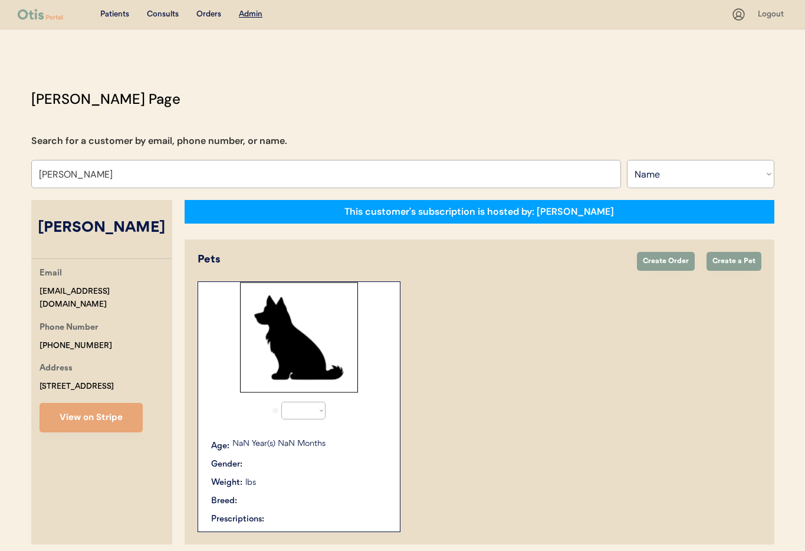
select select "true"
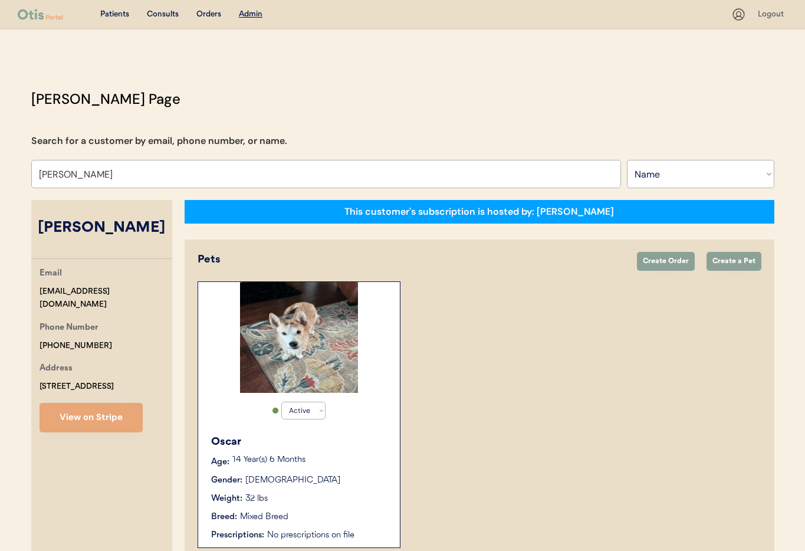
scroll to position [64, 0]
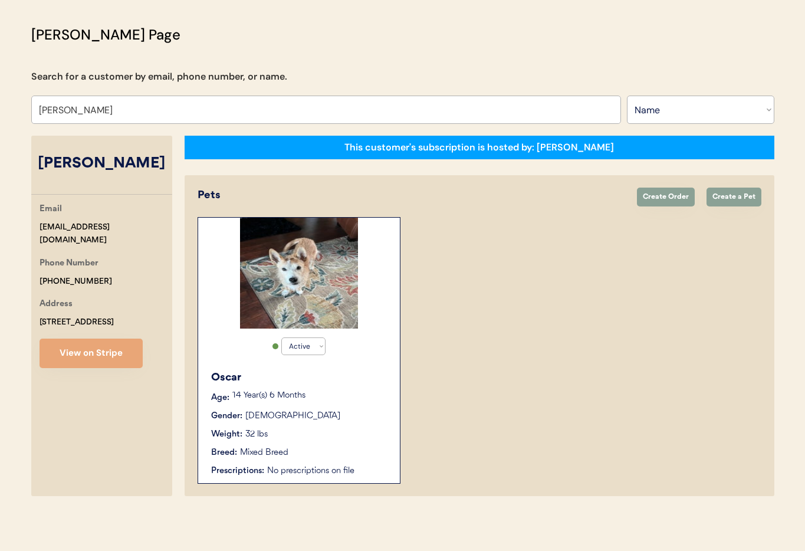
type input "[PERSON_NAME]"
click at [342, 410] on div "Gender: Male" at bounding box center [299, 416] width 177 height 12
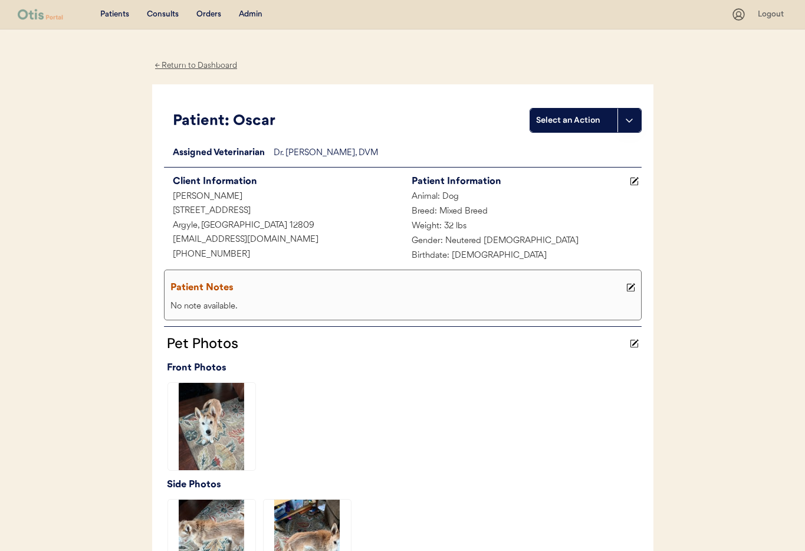
scroll to position [288, 0]
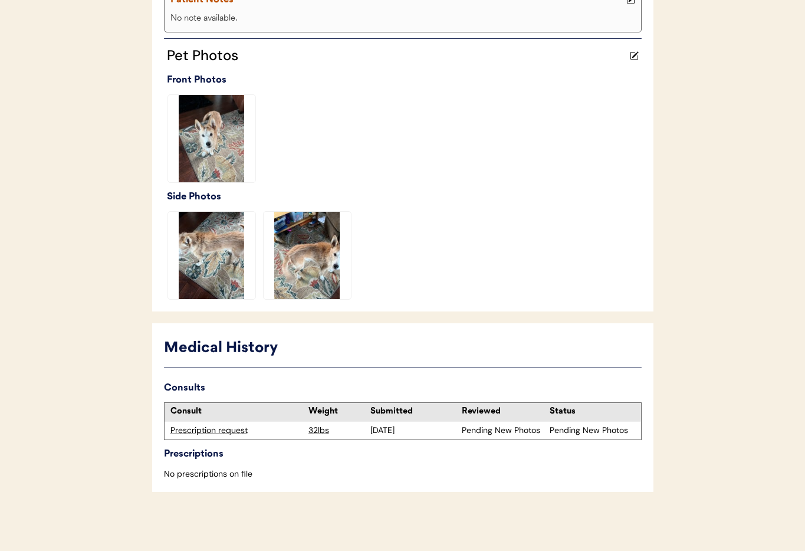
click at [223, 427] on div "Prescription request" at bounding box center [236, 431] width 133 height 12
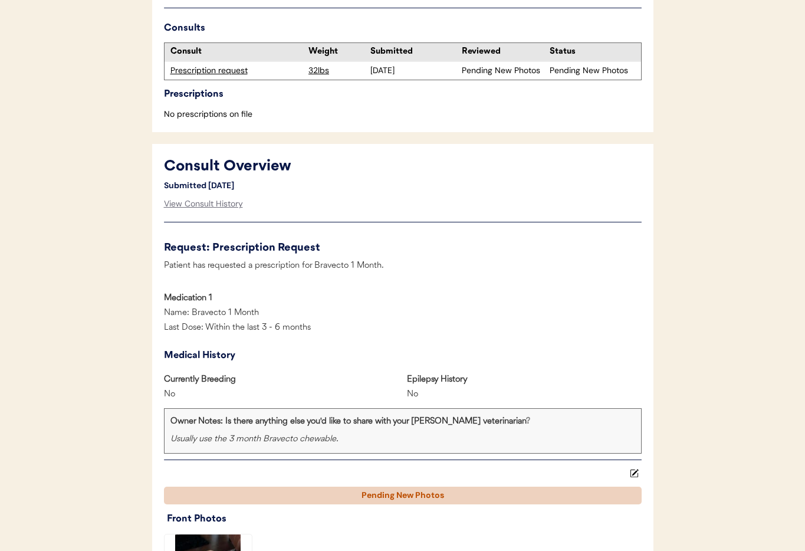
scroll to position [357, 0]
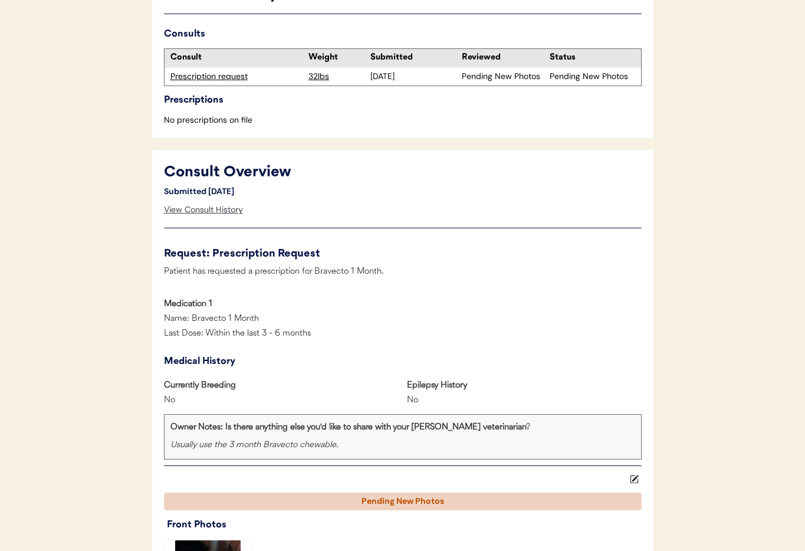
click at [180, 208] on div "View Consult History" at bounding box center [203, 210] width 79 height 24
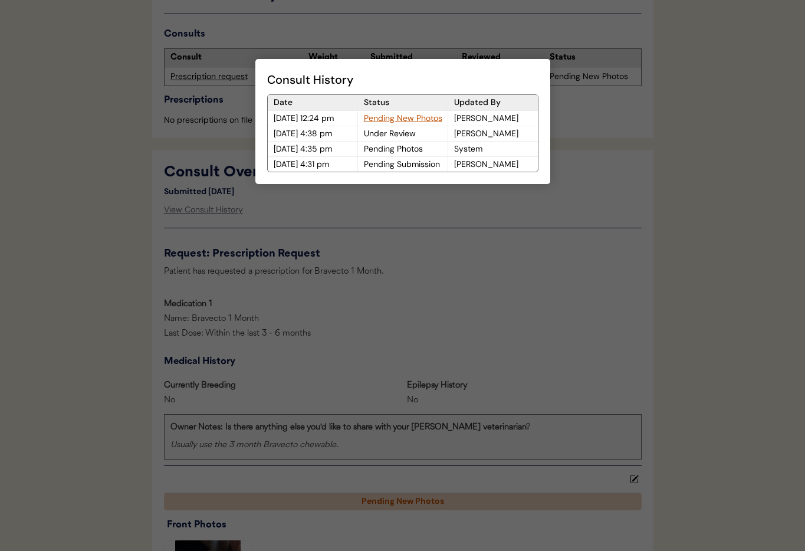
click at [410, 116] on div "Pending New Photos" at bounding box center [403, 118] width 90 height 15
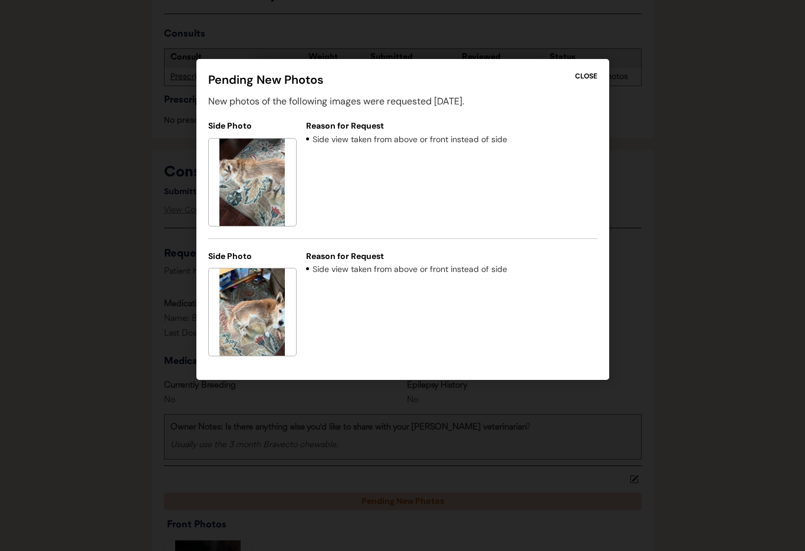
click at [588, 81] on div "CLOSE" at bounding box center [586, 76] width 22 height 11
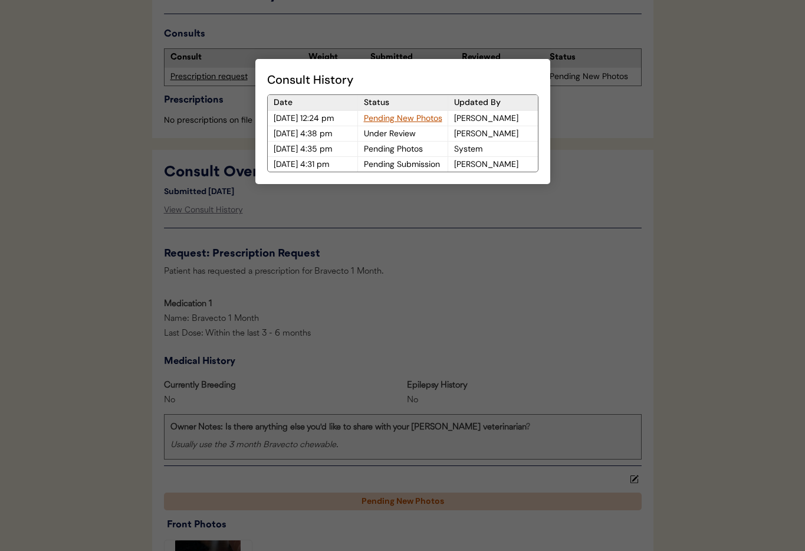
click at [434, 303] on div at bounding box center [402, 275] width 805 height 551
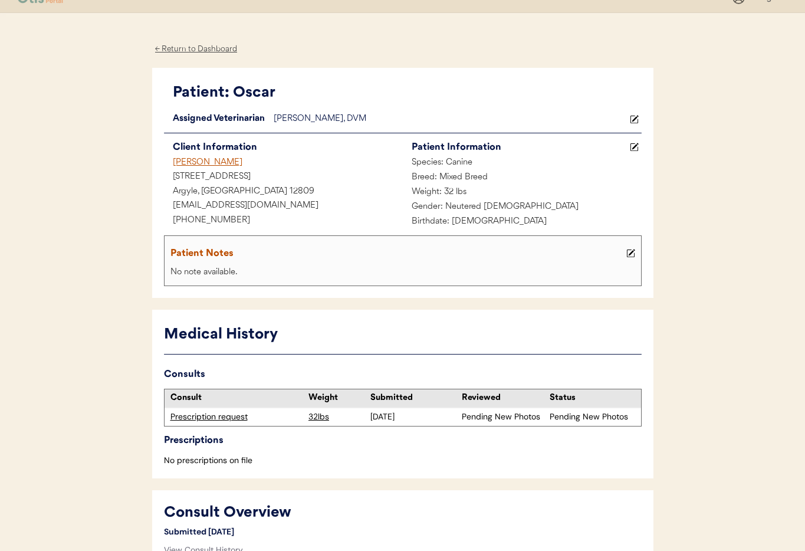
scroll to position [0, 0]
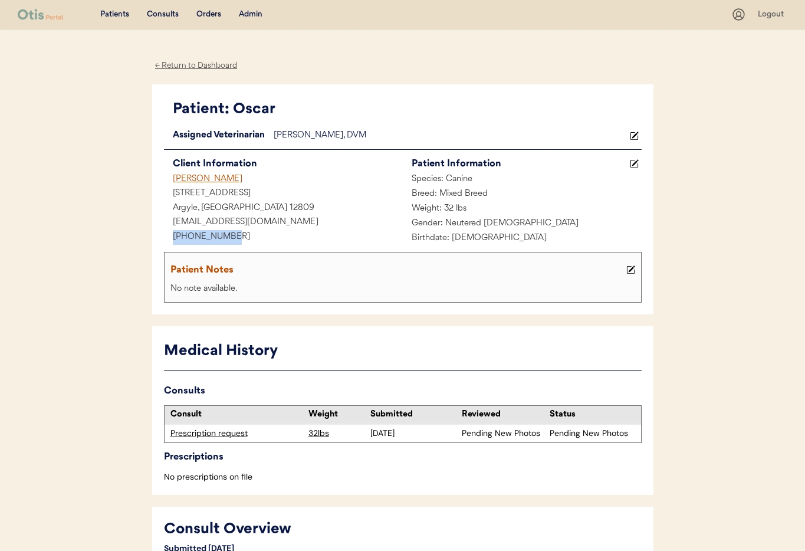
drag, startPoint x: 209, startPoint y: 237, endPoint x: 155, endPoint y: 233, distance: 53.8
click at [152, 233] on div "Patient: Oscar Loading... Assigned Veterinarian Dr. Warren, DVM Client Informat…" at bounding box center [402, 199] width 501 height 231
copy div "+15419716410"
click at [250, 13] on div "Admin" at bounding box center [251, 15] width 24 height 12
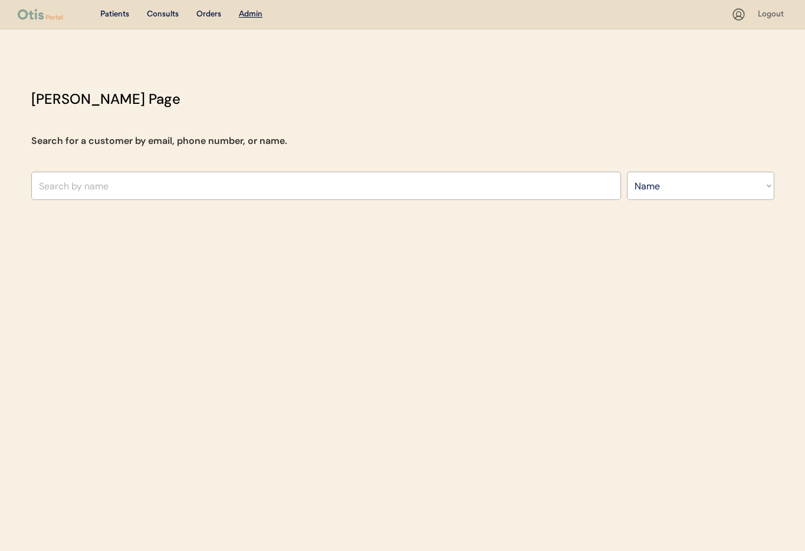
select select ""Name""
click at [229, 182] on input "text" at bounding box center [326, 186] width 590 height 28
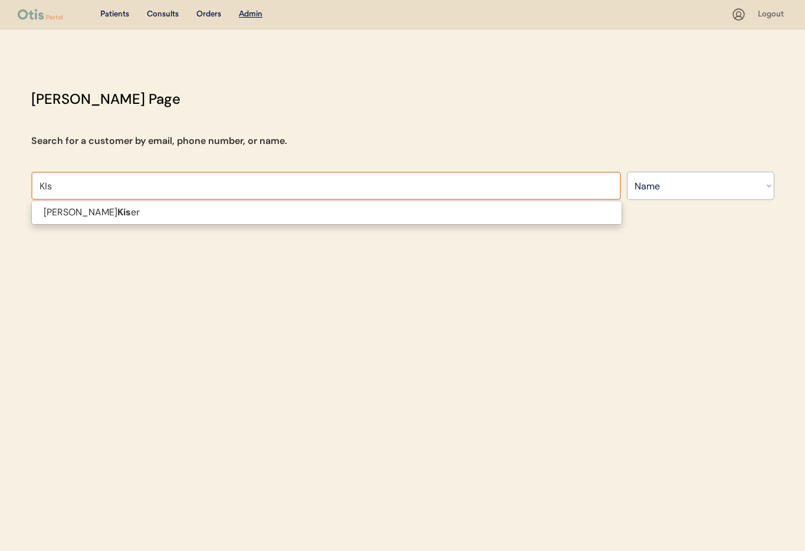
type input "KI"
type input "[PERSON_NAME]"
type input "K"
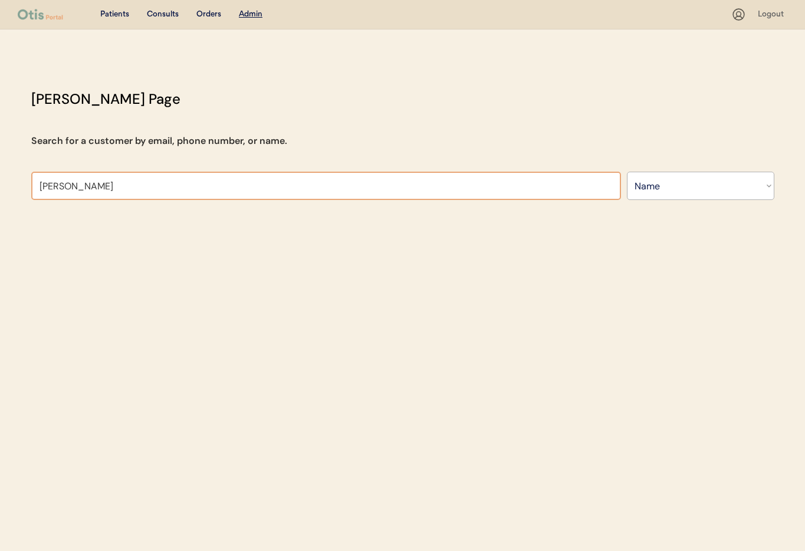
type input "[PERSON_NAME]"
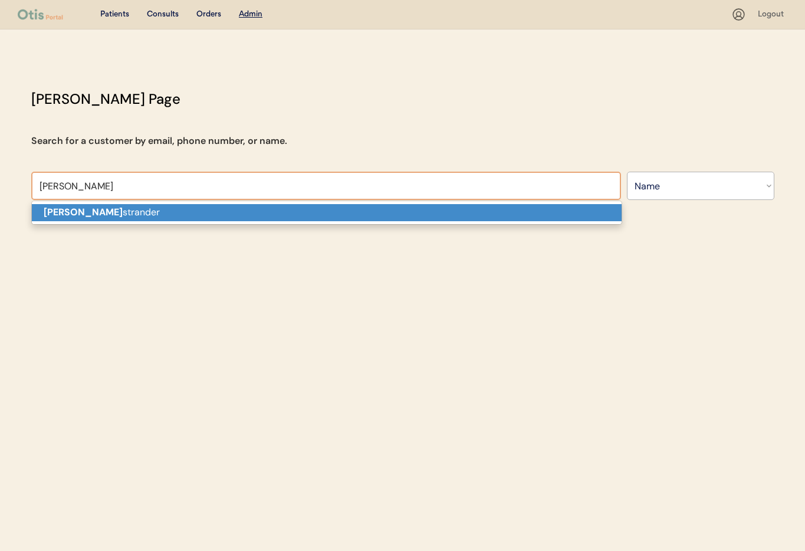
click at [249, 218] on p "[PERSON_NAME]" at bounding box center [327, 212] width 590 height 17
type input "[PERSON_NAME]"
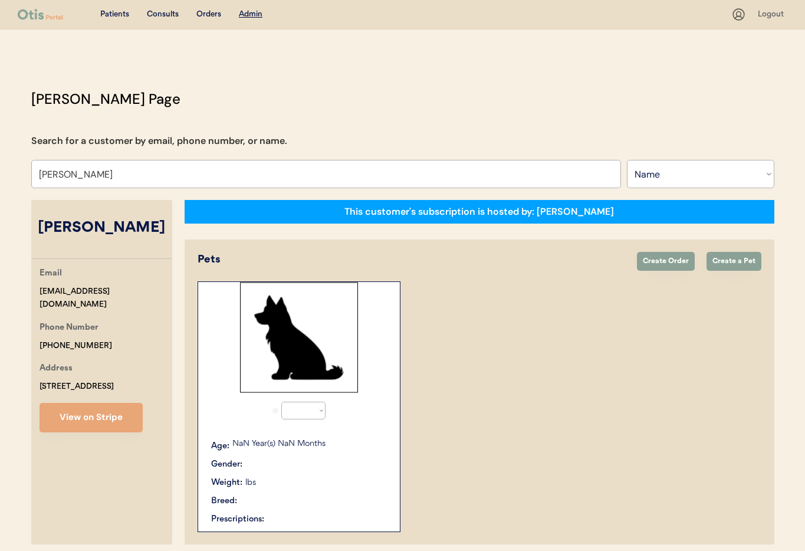
select select "true"
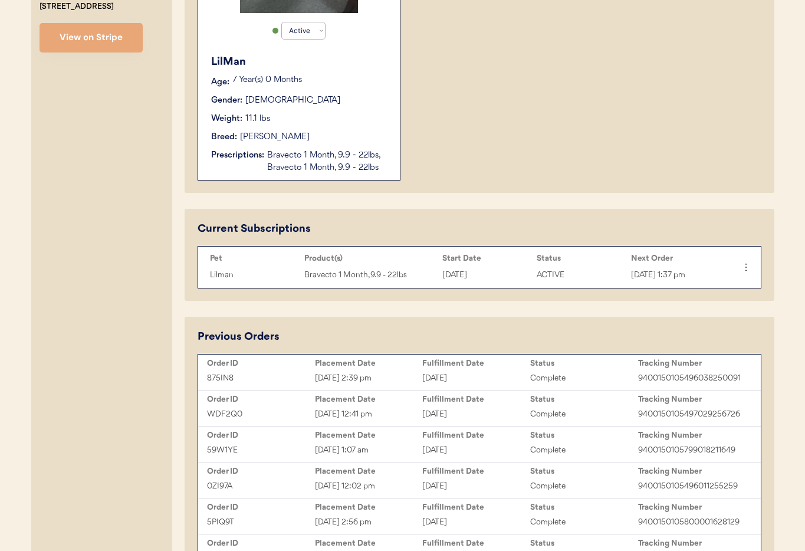
scroll to position [380, 0]
type input "[PERSON_NAME]"
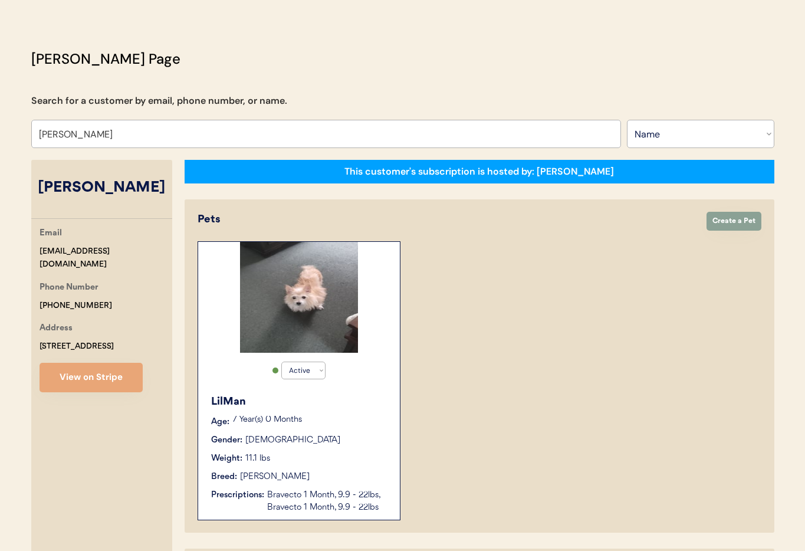
scroll to position [0, 0]
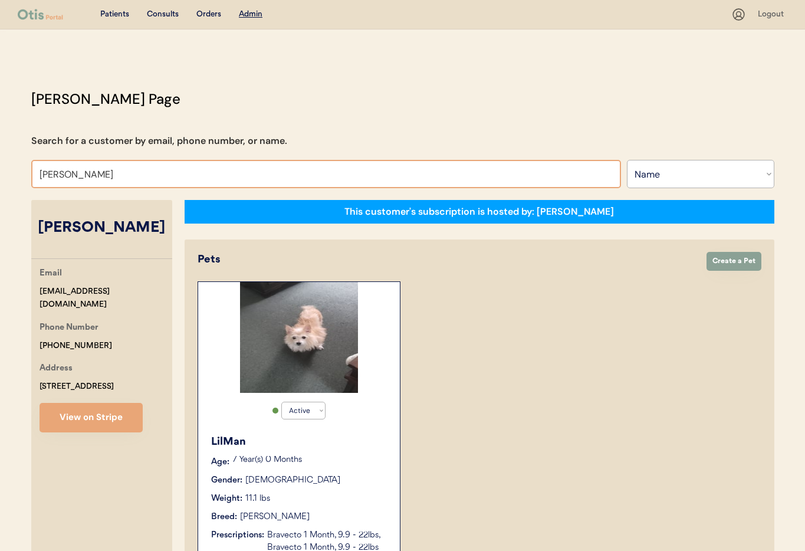
click at [339, 475] on div "Gender: Male" at bounding box center [299, 480] width 177 height 12
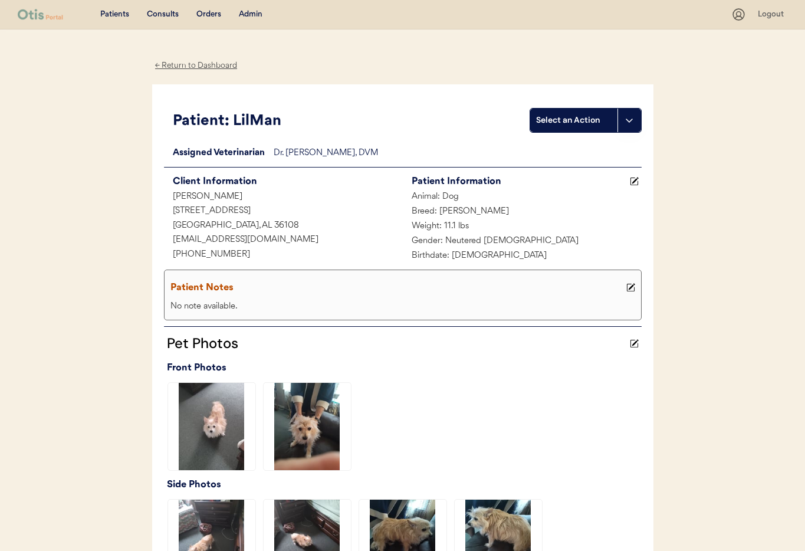
drag, startPoint x: 633, startPoint y: 288, endPoint x: 614, endPoint y: 297, distance: 20.8
click at [633, 288] on icon at bounding box center [630, 287] width 9 height 9
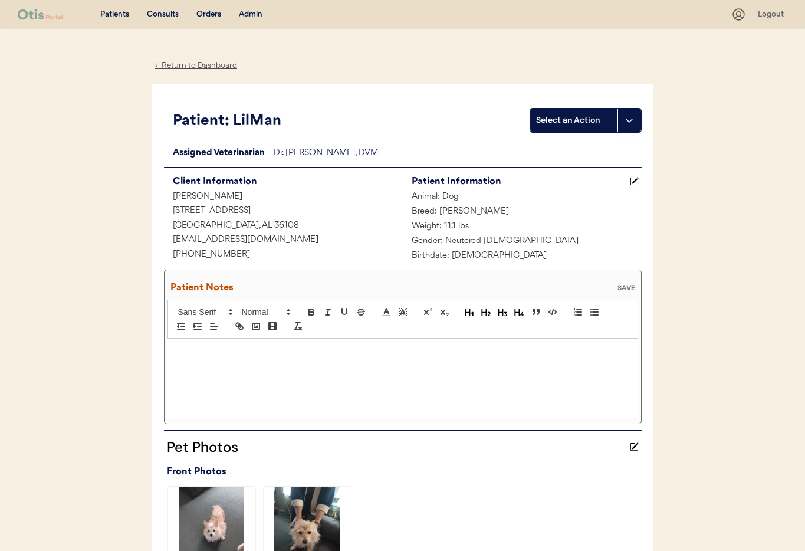
click at [283, 348] on p at bounding box center [402, 351] width 453 height 11
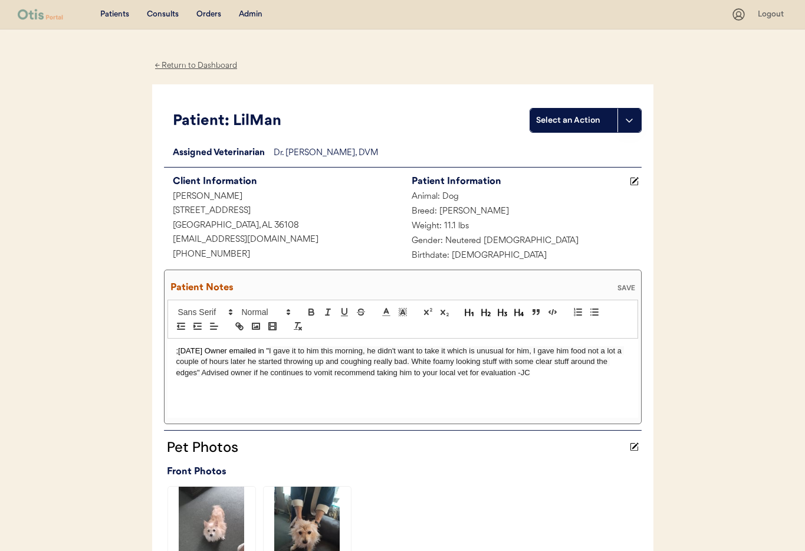
drag, startPoint x: 620, startPoint y: 287, endPoint x: 606, endPoint y: 291, distance: 14.4
click at [620, 287] on div "SAVE" at bounding box center [627, 287] width 24 height 7
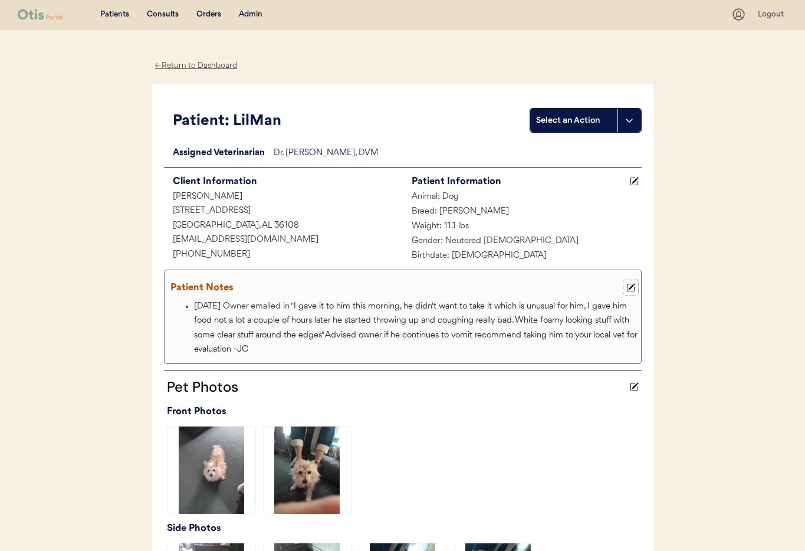
click at [631, 287] on use at bounding box center [630, 288] width 8 height 8
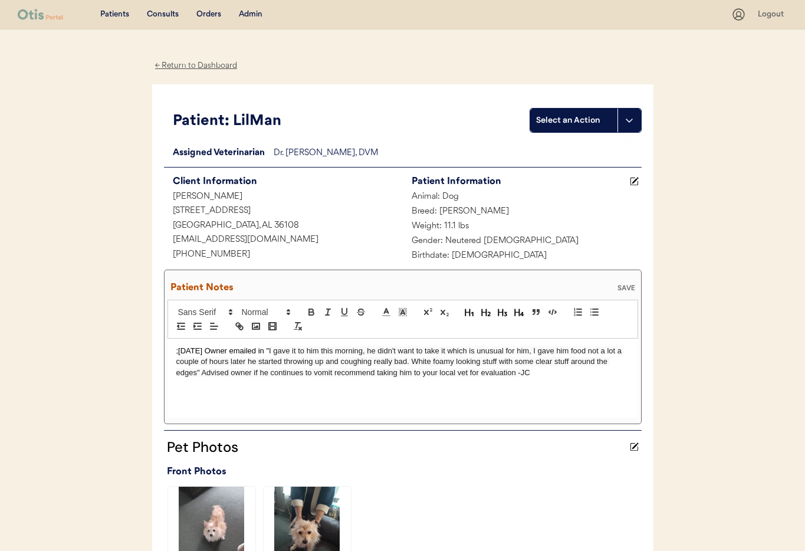
drag, startPoint x: 202, startPoint y: 375, endPoint x: 211, endPoint y: 383, distance: 12.1
click at [201, 375] on span "I gave it to him this morning, he didn't want to take it which is unusual for h…" at bounding box center [400, 361] width 448 height 31
click at [626, 286] on div "SAVE" at bounding box center [627, 287] width 24 height 7
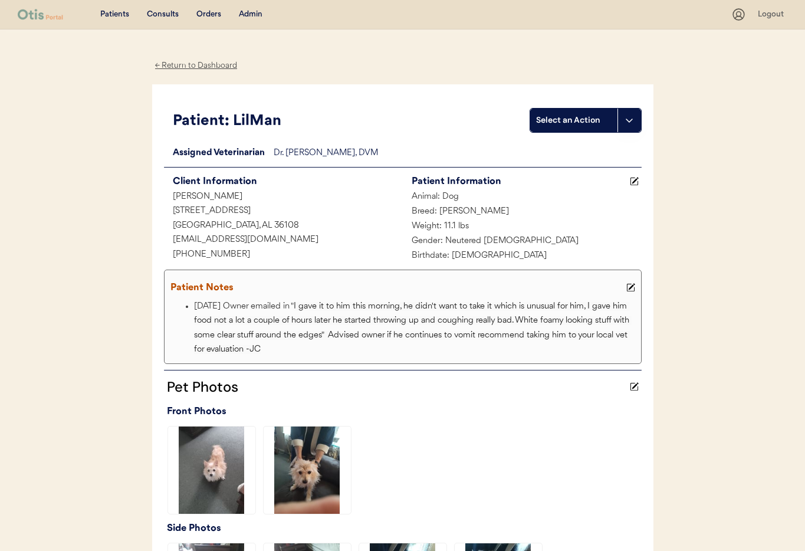
click at [250, 15] on div "Admin" at bounding box center [251, 15] width 24 height 12
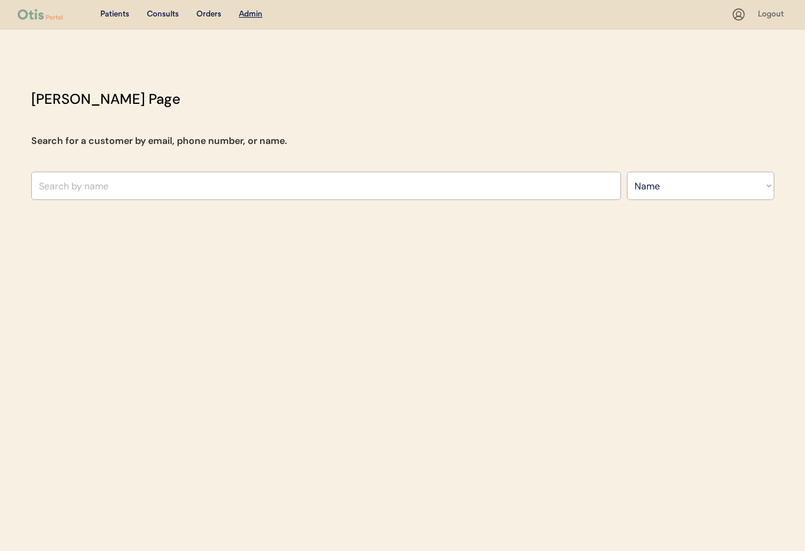
select select ""Name""
click at [382, 187] on input "text" at bounding box center [326, 186] width 590 height 28
type input "Da"
type input "David Lobo"
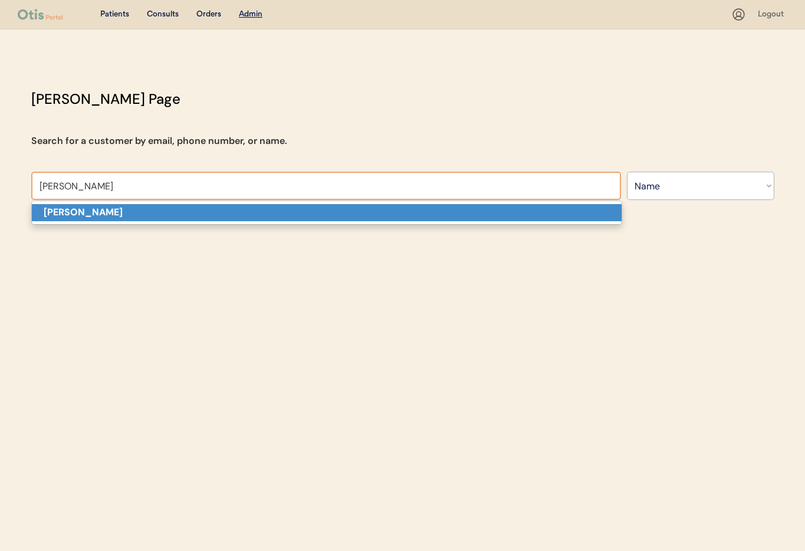
click at [321, 211] on p "Dawn Stoner" at bounding box center [327, 212] width 590 height 17
type input "Dawn Stoner"
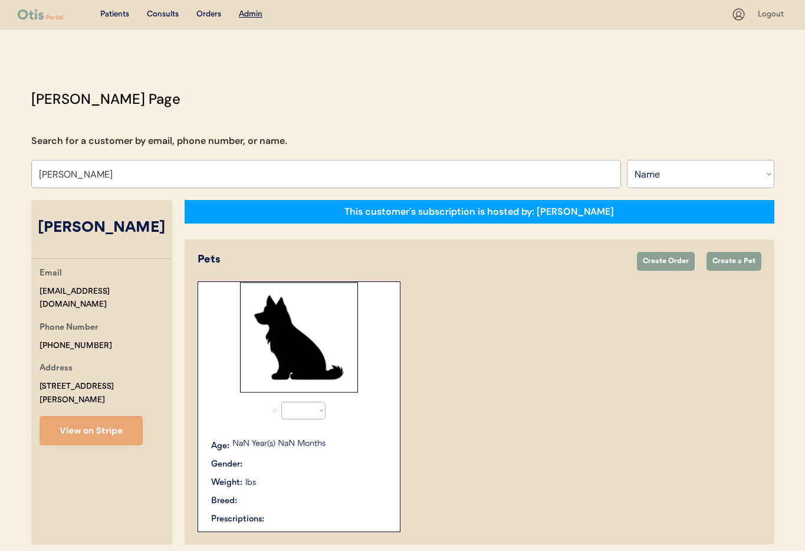
select select "true"
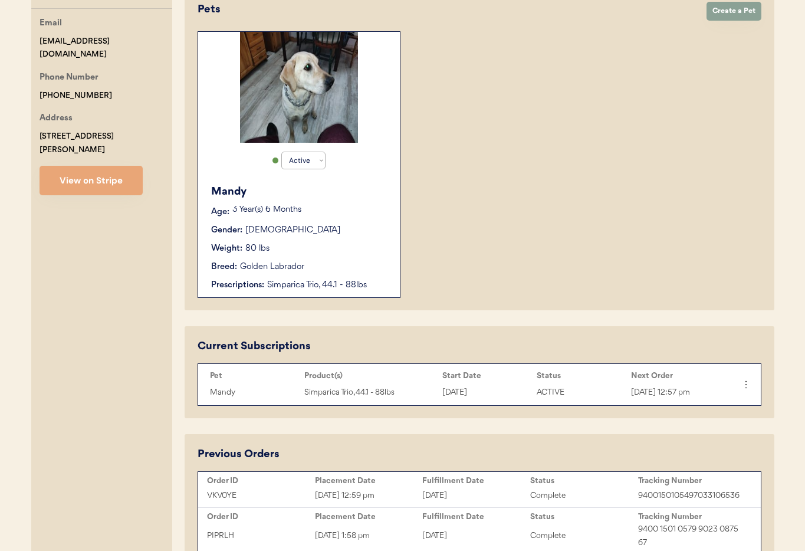
scroll to position [238, 0]
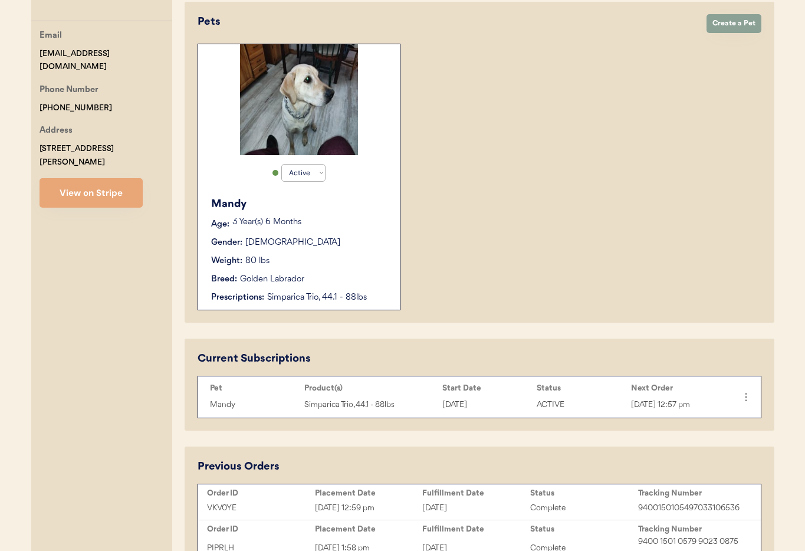
type input "Dawn Stoner"
click at [364, 271] on div "Mandy Age: 3 Year(s) 6 Months Gender: Female Weight: 80 lbs Breed: Golden Labra…" at bounding box center [299, 250] width 190 height 119
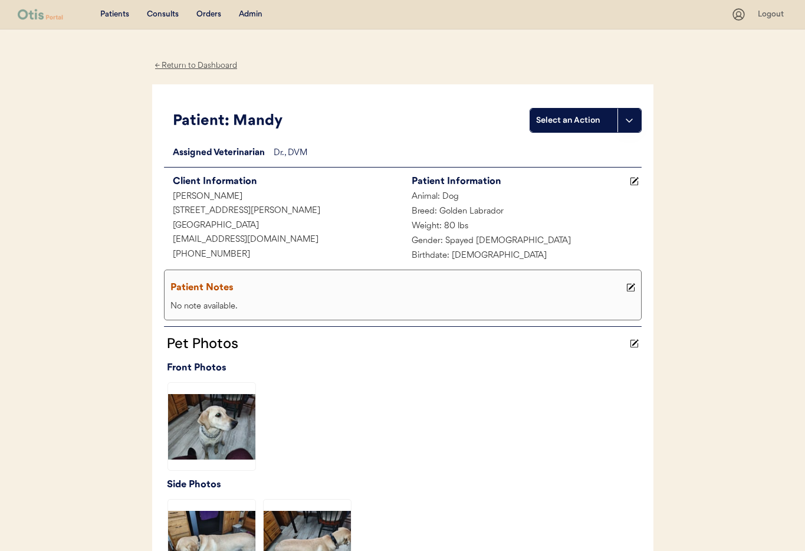
scroll to position [2, 0]
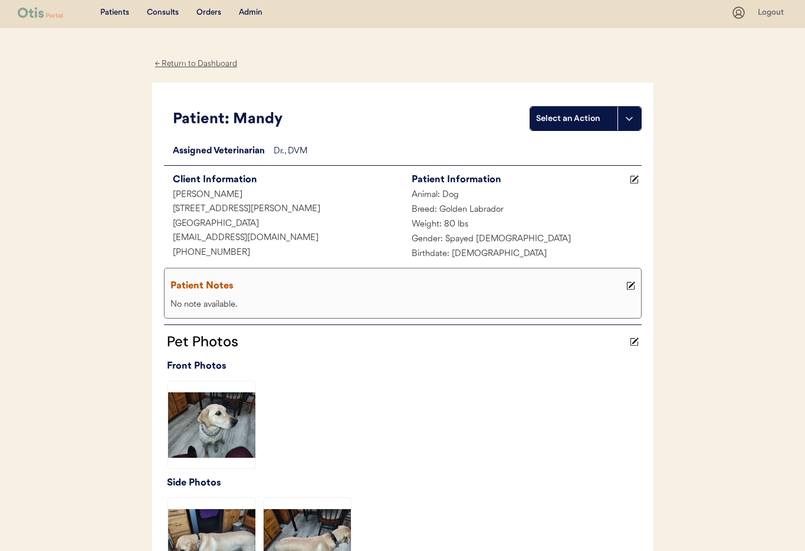
click at [193, 66] on div "← Return to Dashboard" at bounding box center [196, 64] width 88 height 14
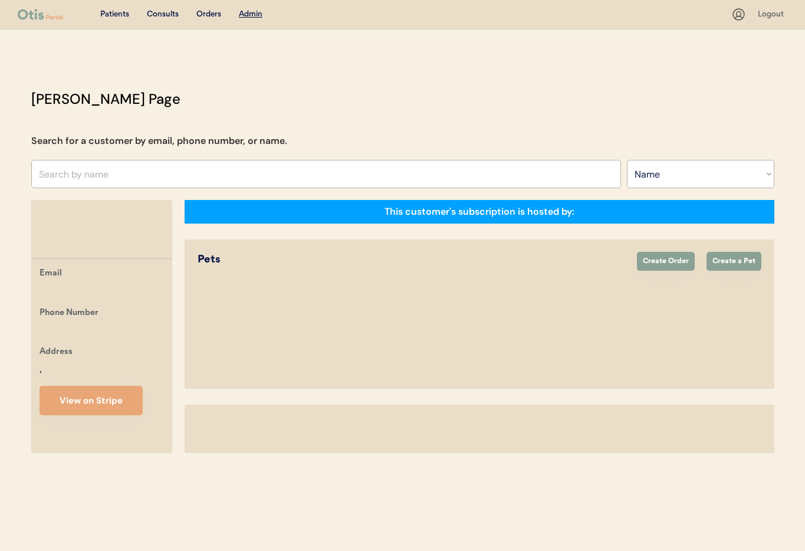
select select ""Name""
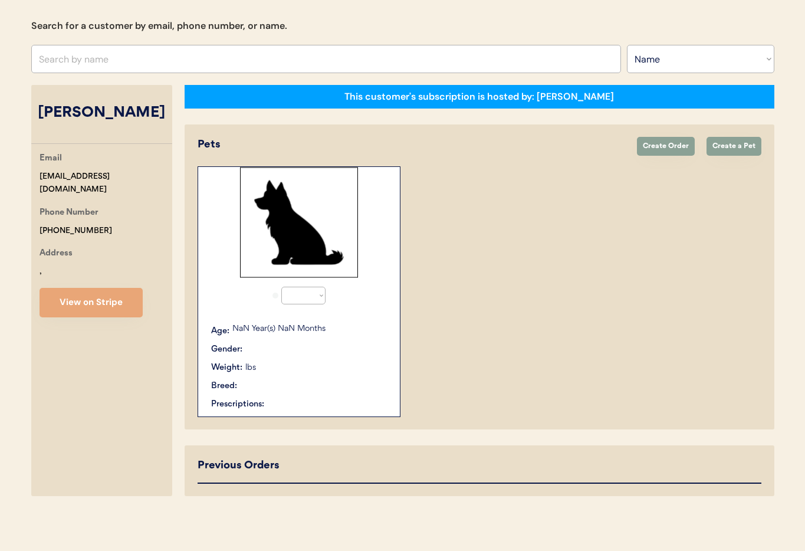
select select "true"
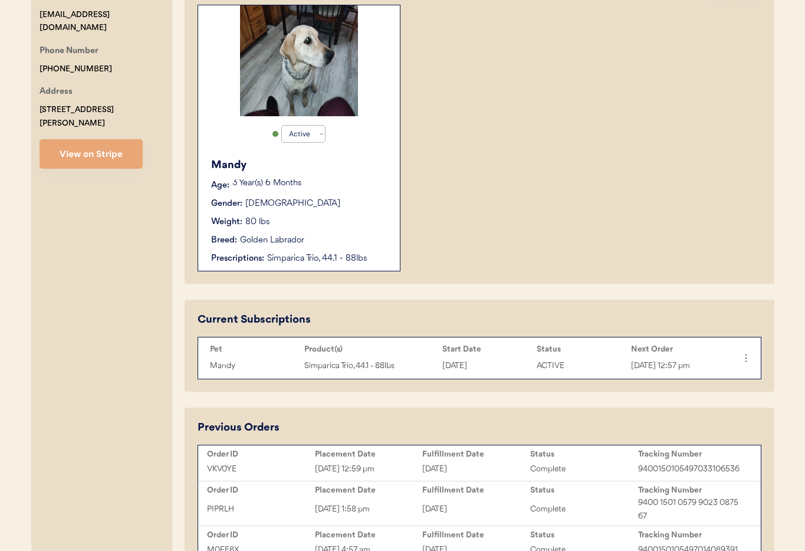
scroll to position [259, 0]
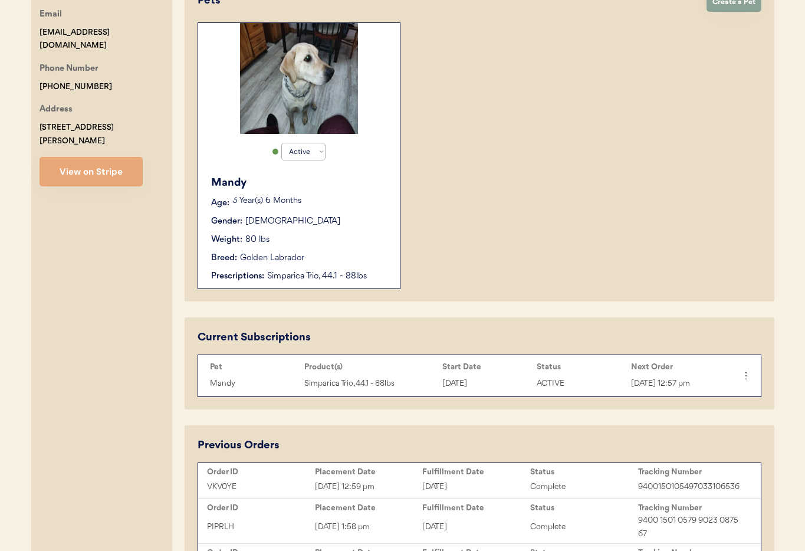
click at [327, 186] on div "Mandy" at bounding box center [299, 183] width 177 height 16
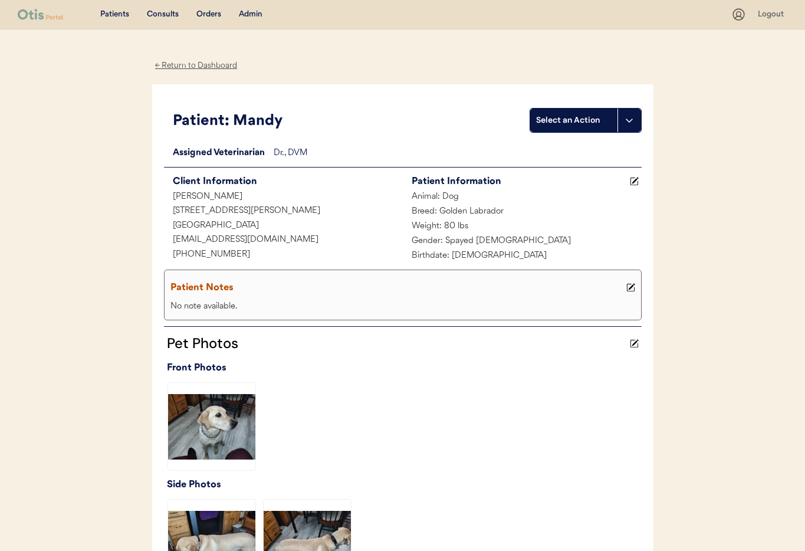
drag, startPoint x: 167, startPoint y: 63, endPoint x: 259, endPoint y: 113, distance: 104.5
click at [167, 63] on div "← Return to Dashboard" at bounding box center [196, 66] width 88 height 14
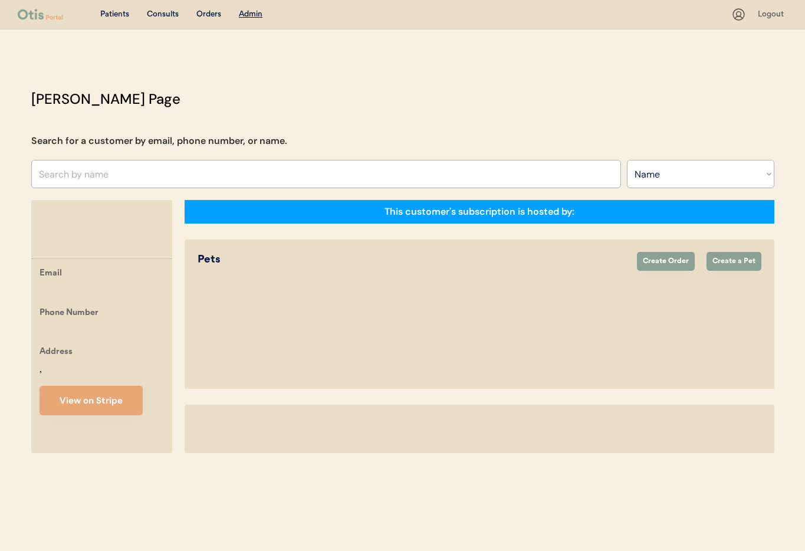
select select ""Name""
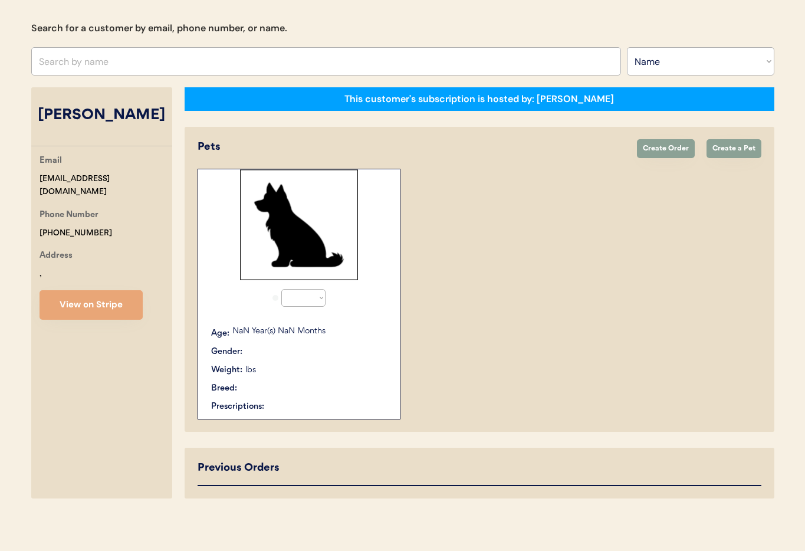
select select "true"
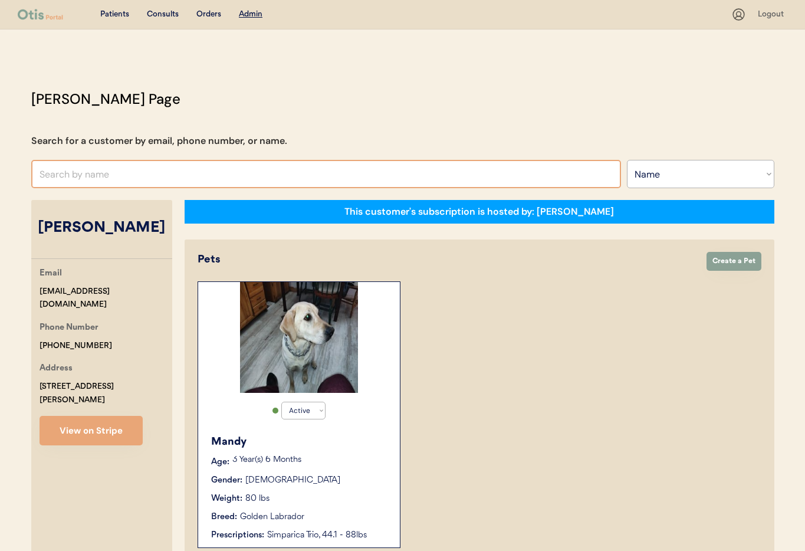
click at [161, 177] on input "text" at bounding box center [326, 174] width 590 height 28
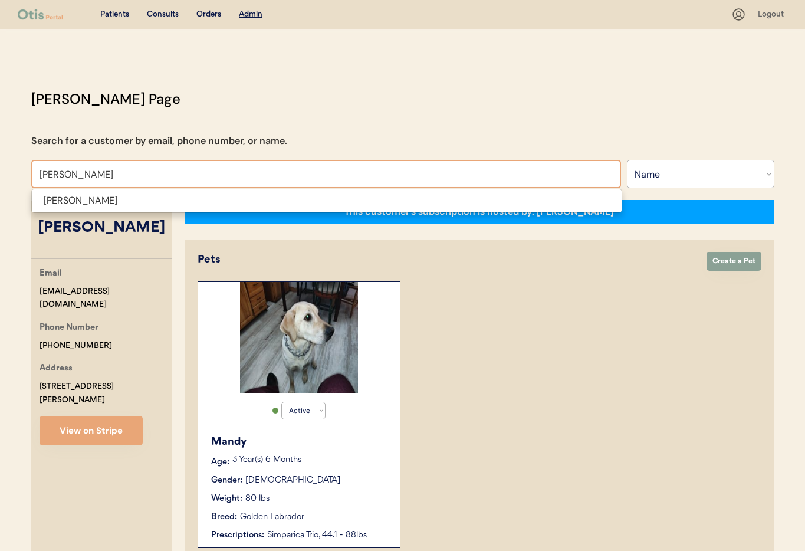
click at [158, 212] on span "Stephany Dungan" at bounding box center [326, 201] width 591 height 24
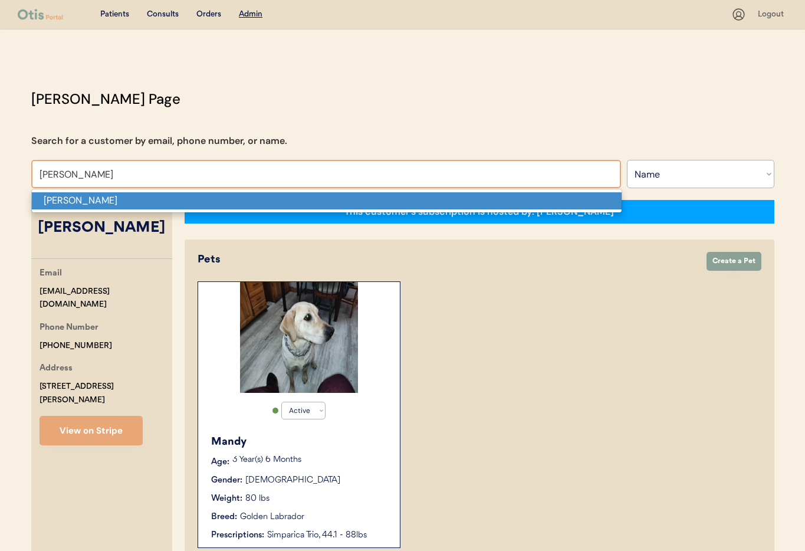
click at [151, 202] on p "Stephany Dungan" at bounding box center [327, 200] width 590 height 17
type input "Stephany Dungan"
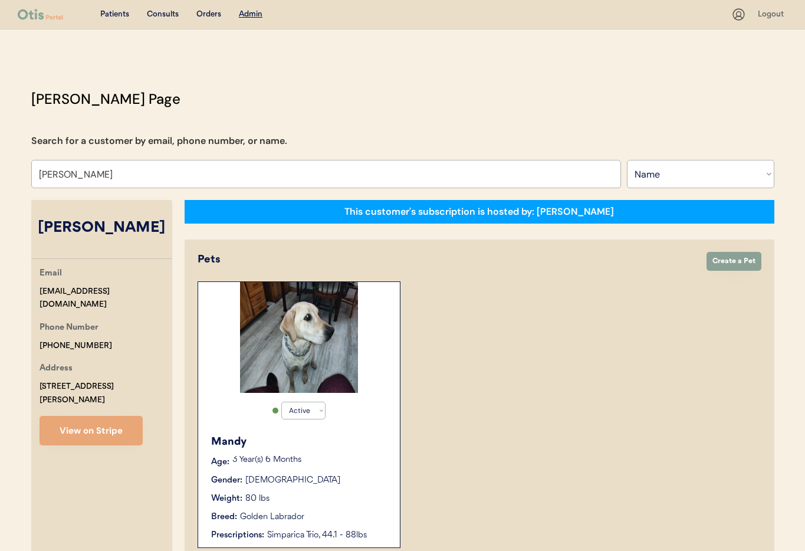
select select "true"
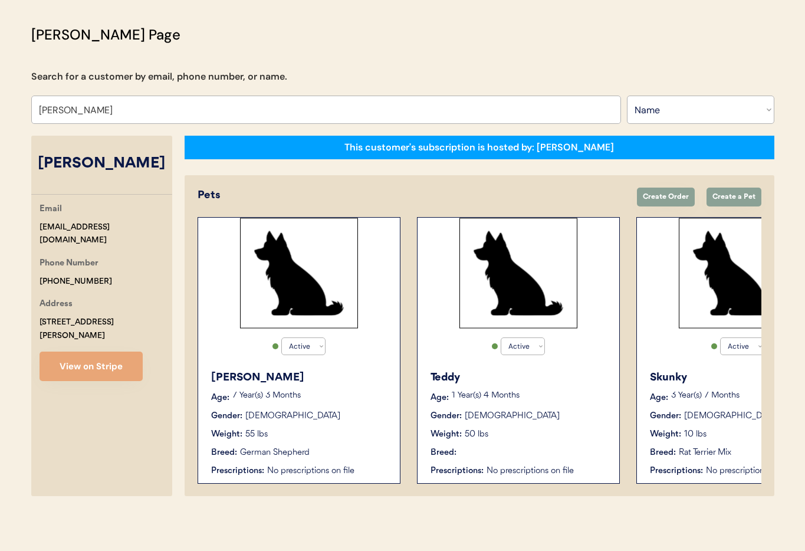
type input "Stephany Dungan"
click at [344, 396] on p "7 Year(s) 3 Months" at bounding box center [310, 396] width 156 height 8
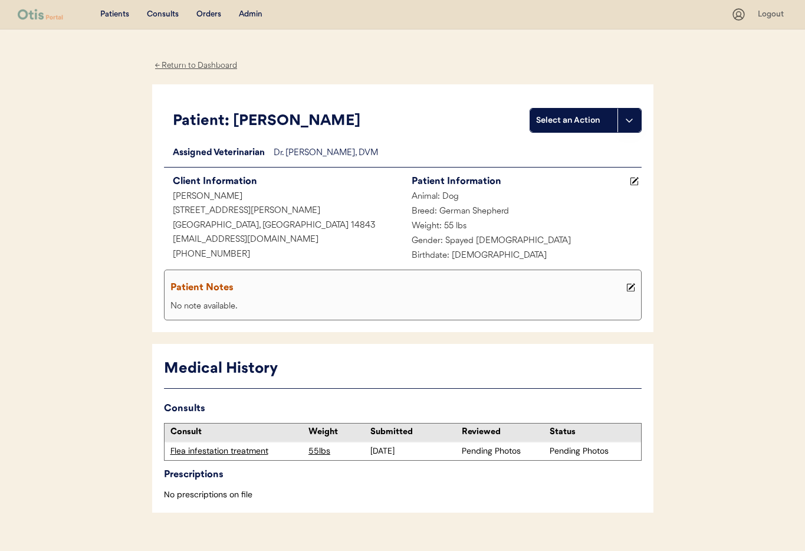
click at [252, 18] on div "Admin" at bounding box center [251, 15] width 24 height 12
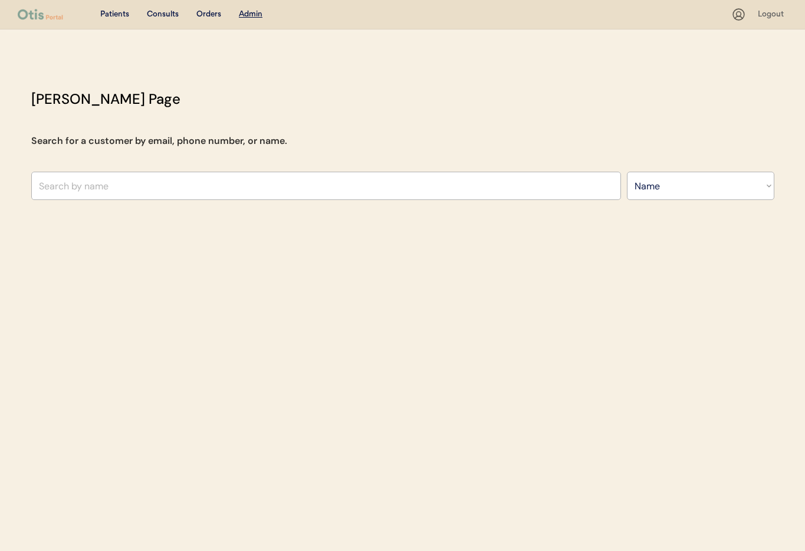
select select ""Name""
click at [163, 16] on div "Consults" at bounding box center [163, 15] width 32 height 12
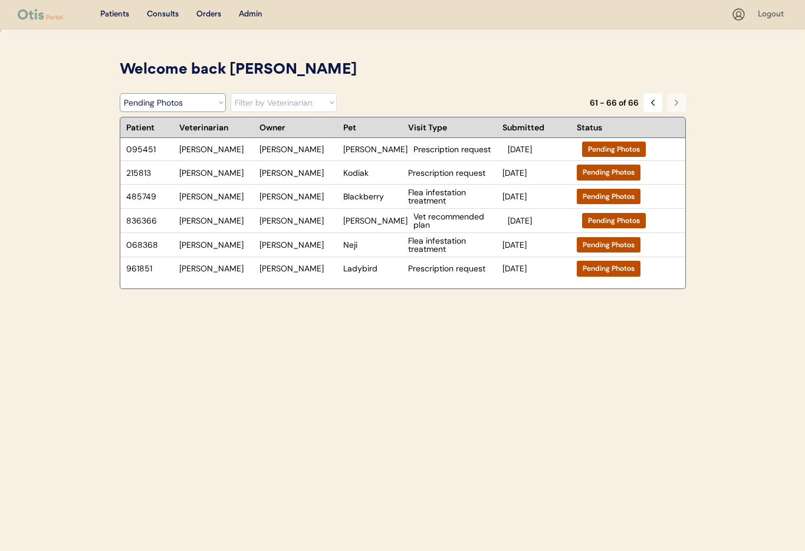
click at [193, 109] on select "Filter by Status Pending Photos Under Review Pending Video Call Video Call Sche…" at bounding box center [173, 102] width 106 height 19
select select ""under_review""
click at [120, 93] on select "Filter by Status Pending Photos Under Review Pending Video Call Video Call Sche…" at bounding box center [173, 102] width 106 height 19
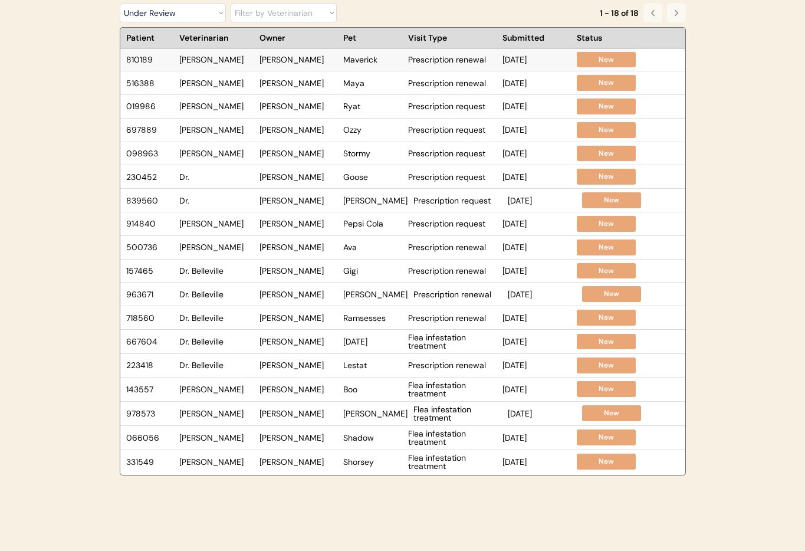
scroll to position [92, 0]
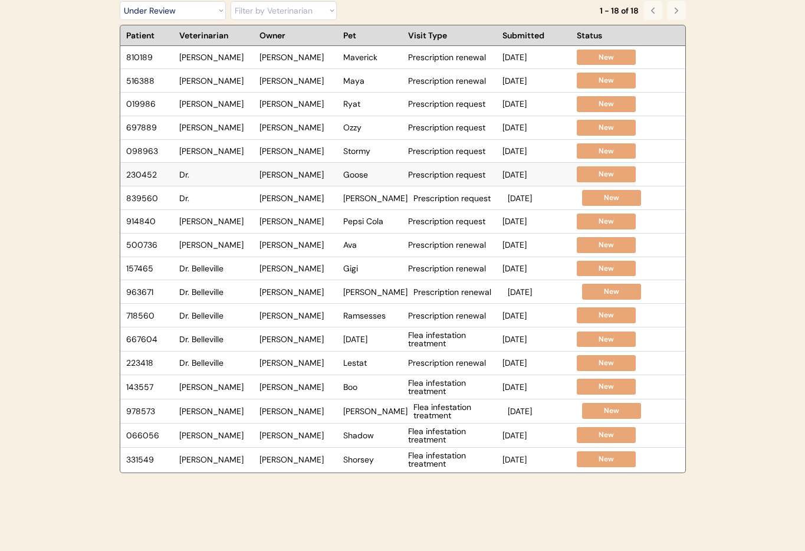
click at [306, 178] on div "[PERSON_NAME]" at bounding box center [299, 174] width 78 height 8
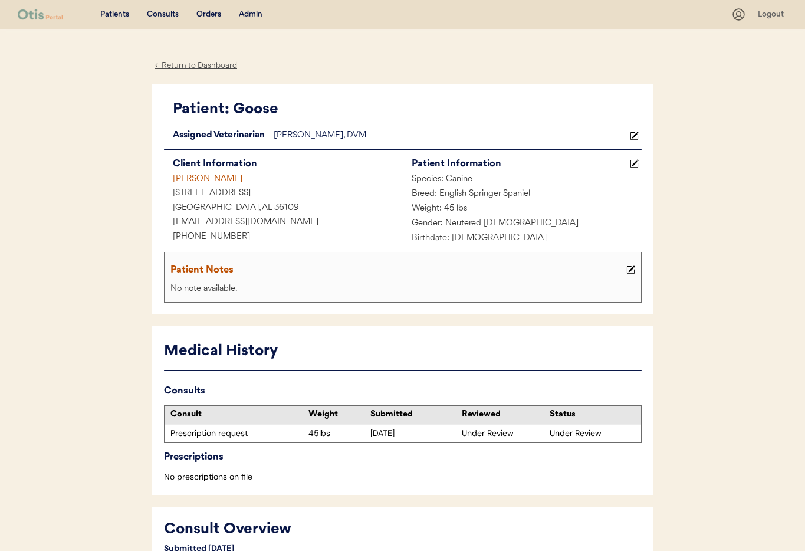
click at [229, 432] on div "Prescription request" at bounding box center [236, 434] width 133 height 12
click at [200, 65] on div "← Return to Dashboard" at bounding box center [196, 66] width 88 height 14
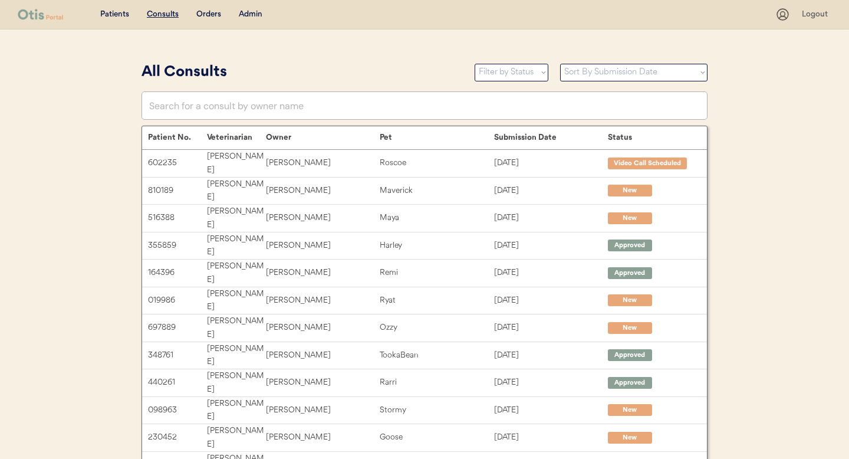
click at [244, 14] on div "Admin" at bounding box center [251, 15] width 24 height 12
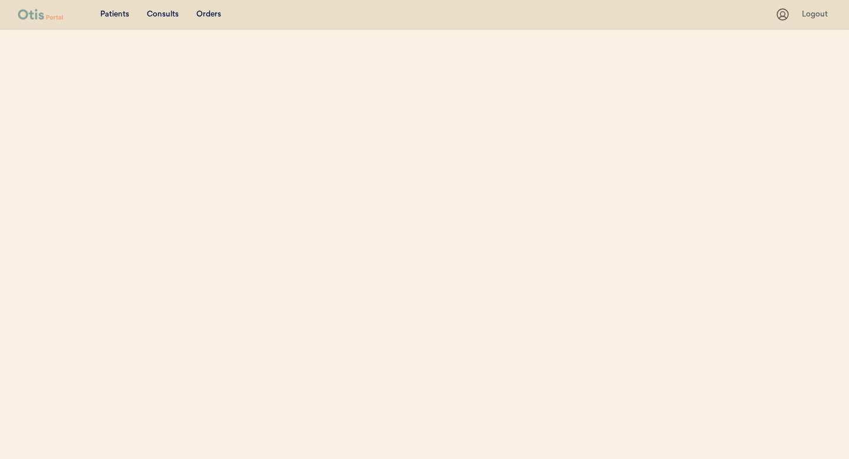
select select ""Name""
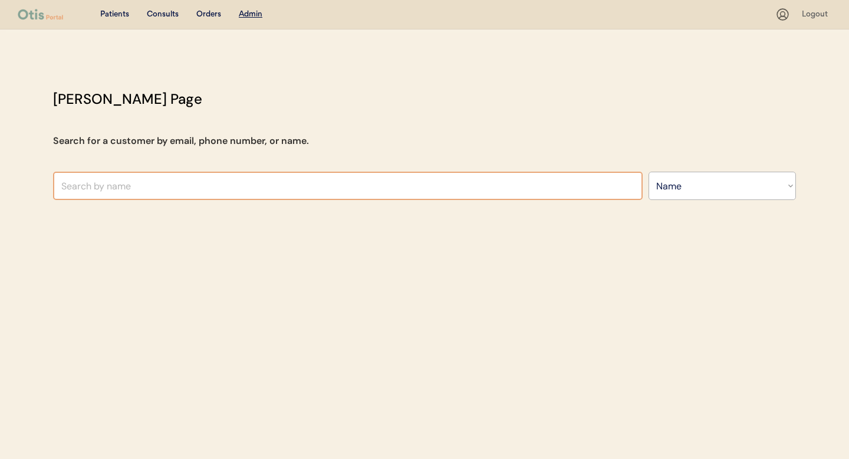
click at [216, 182] on input "text" at bounding box center [348, 186] width 590 height 28
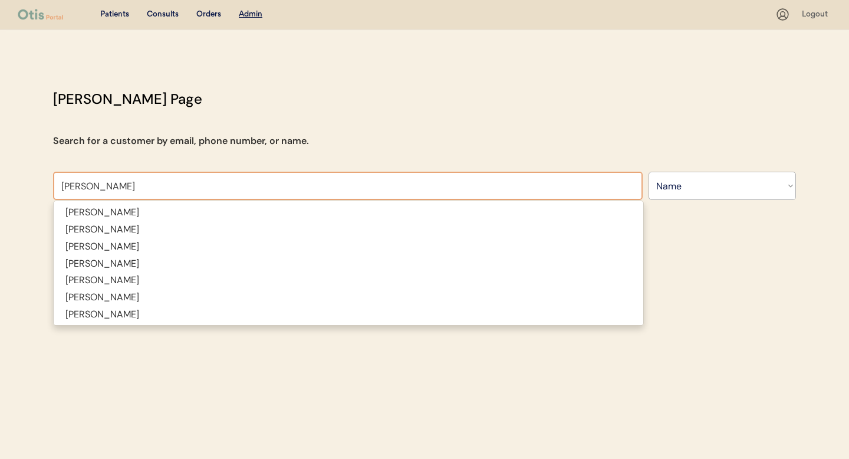
type input "Jan Pro"
type input "[PERSON_NAME]"
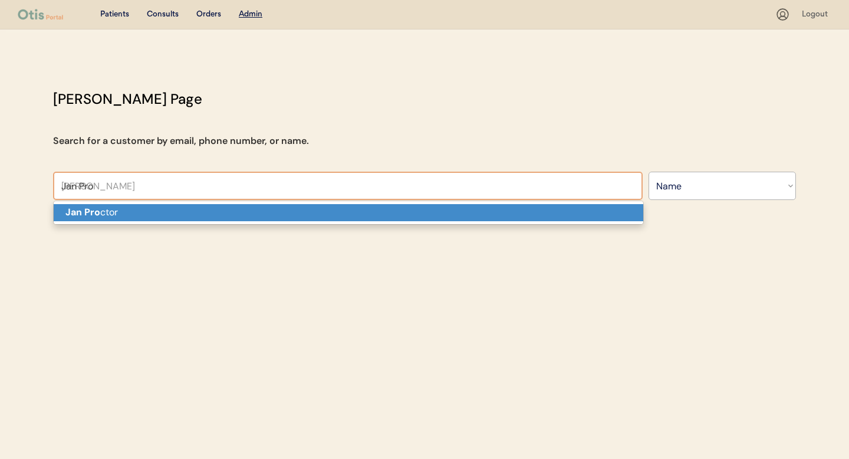
click at [206, 214] on p "Jan Pro ctor" at bounding box center [349, 212] width 590 height 17
type input "[PERSON_NAME]"
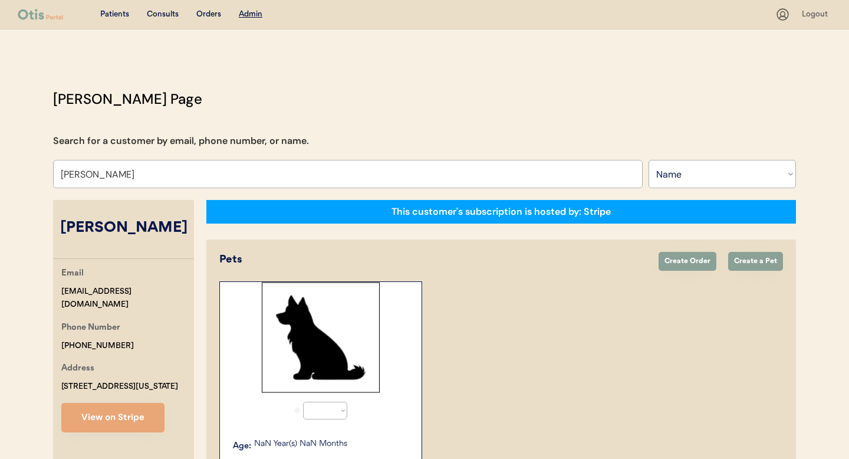
select select "true"
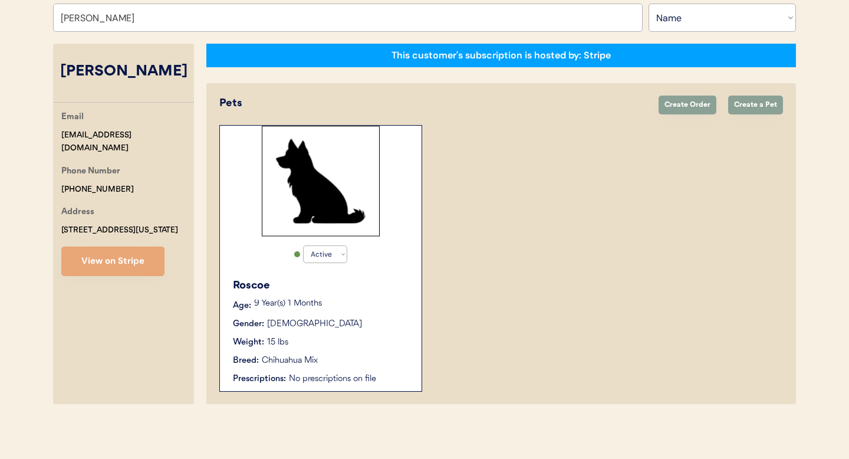
type input "[PERSON_NAME]"
click at [377, 327] on div "Gender: [DEMOGRAPHIC_DATA]" at bounding box center [321, 324] width 177 height 12
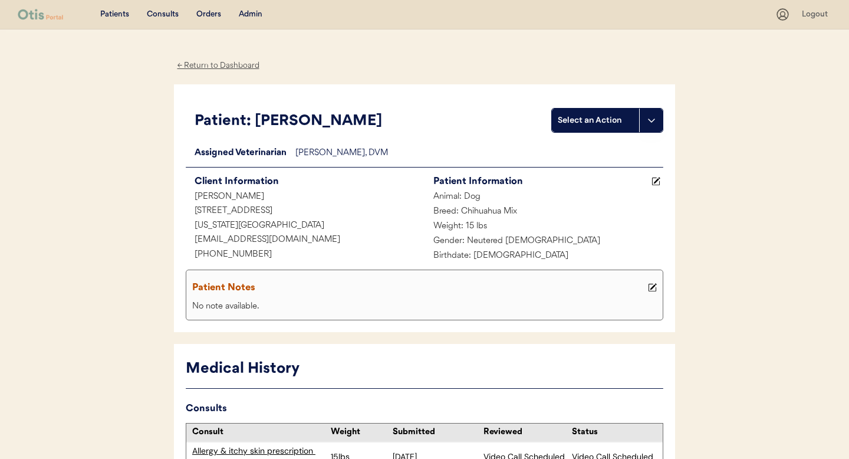
scroll to position [124, 0]
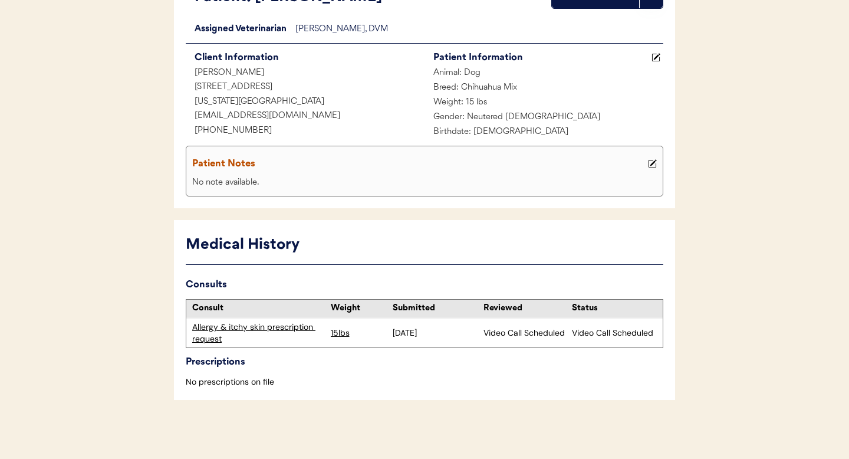
click at [275, 327] on div "Allergy & itchy skin prescription request" at bounding box center [258, 332] width 133 height 23
